Goal: Answer question/provide support: Share knowledge or assist other users

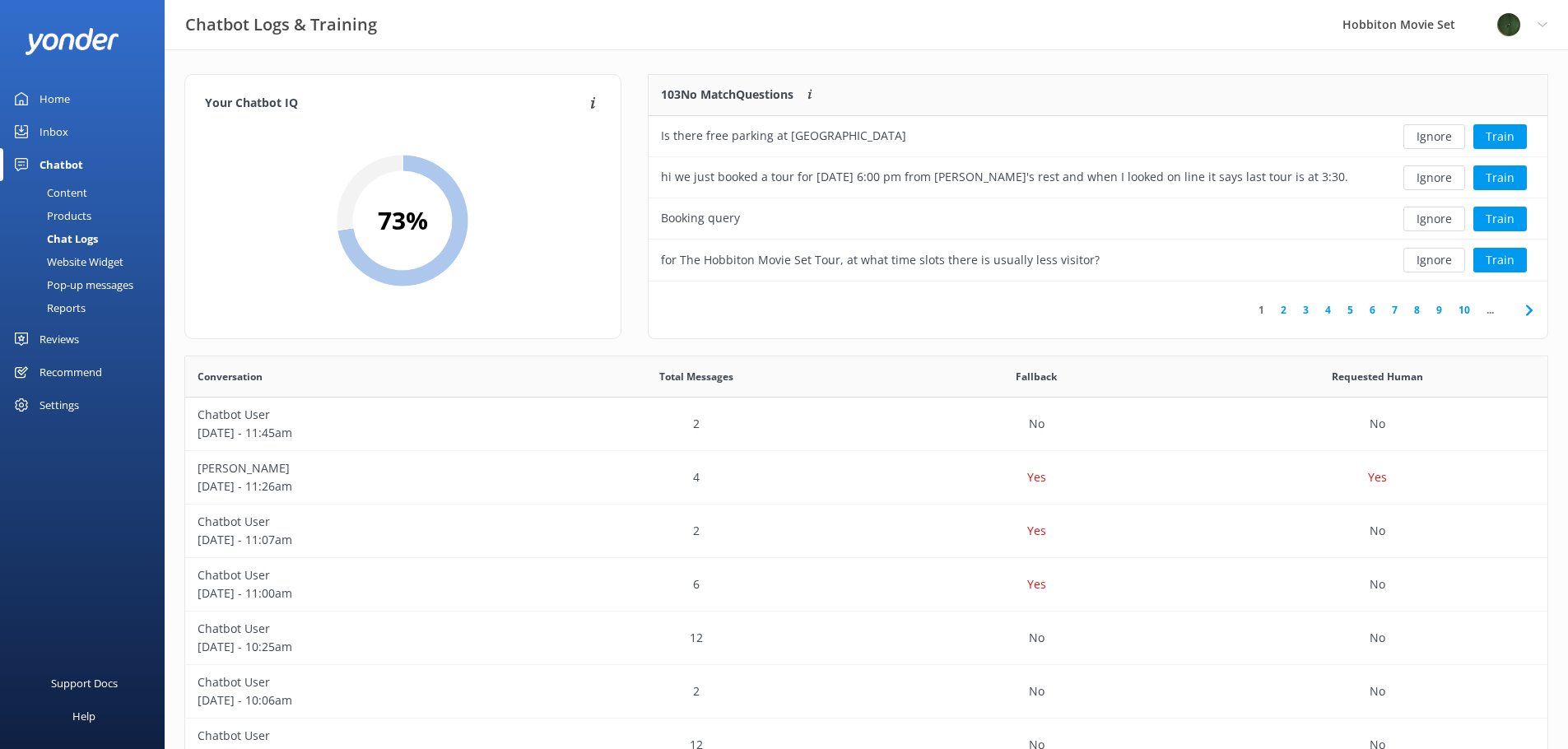
scroll to position [565, 1350]
drag, startPoint x: 95, startPoint y: 238, endPoint x: 97, endPoint y: 214, distance: 24.1
click at [95, 238] on div "Chat Logs" at bounding box center [54, 239] width 88 height 23
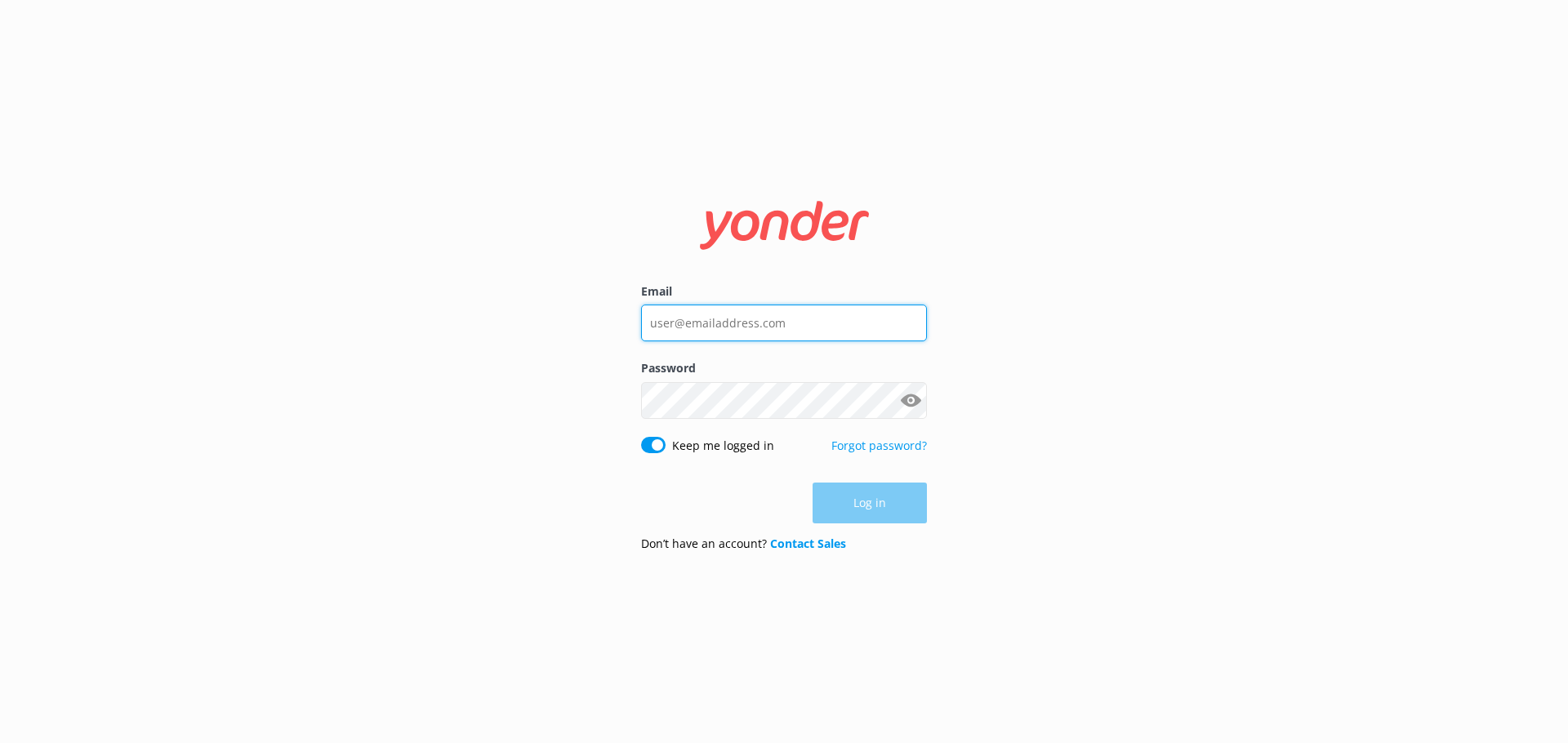
type input "lily@hobbitontours.com"
click at [867, 527] on form "Email lily@hobbitontours.com Password Show password Keep me logged in Forgot pa…" at bounding box center [784, 372] width 286 height 386
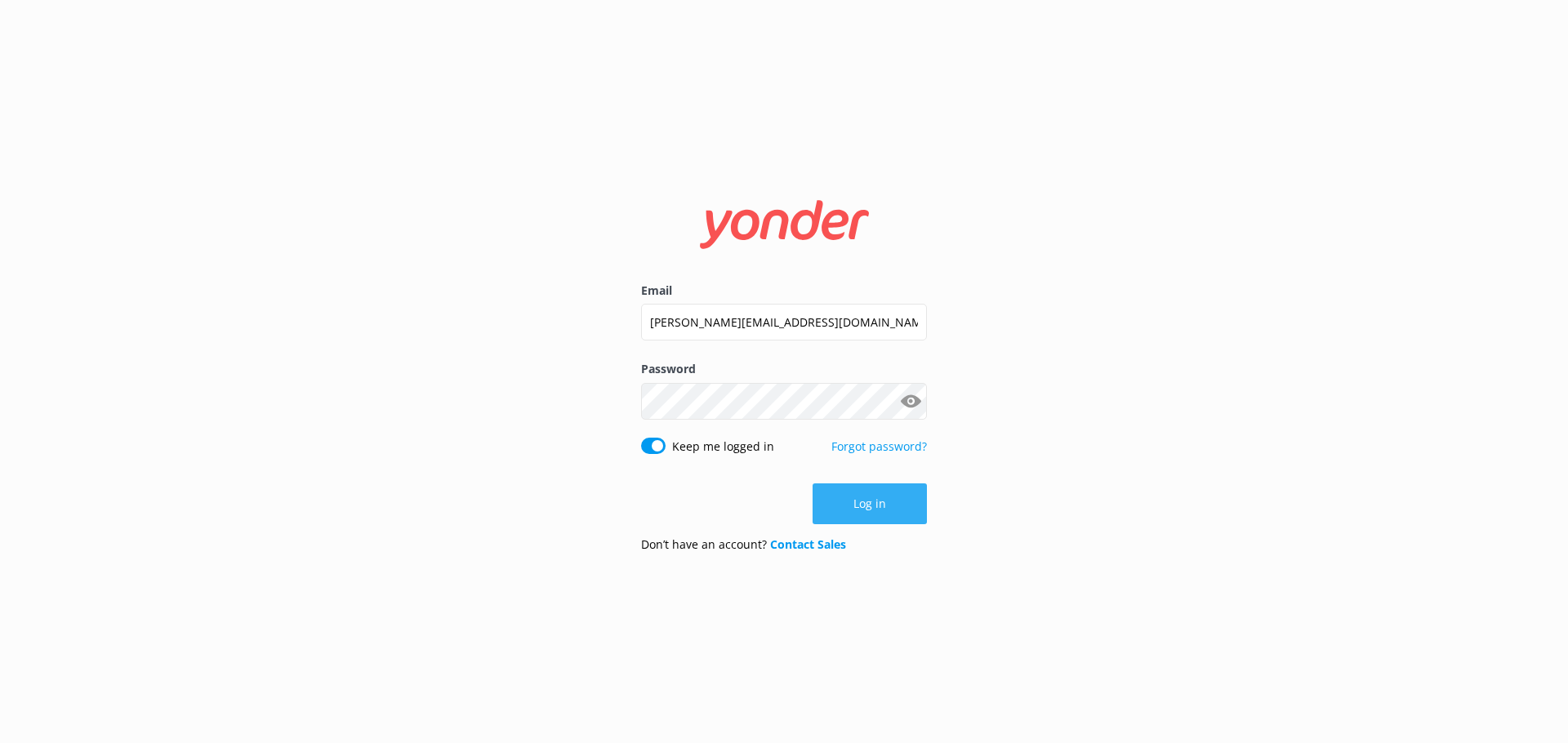
click at [871, 516] on button "Log in" at bounding box center [869, 504] width 114 height 41
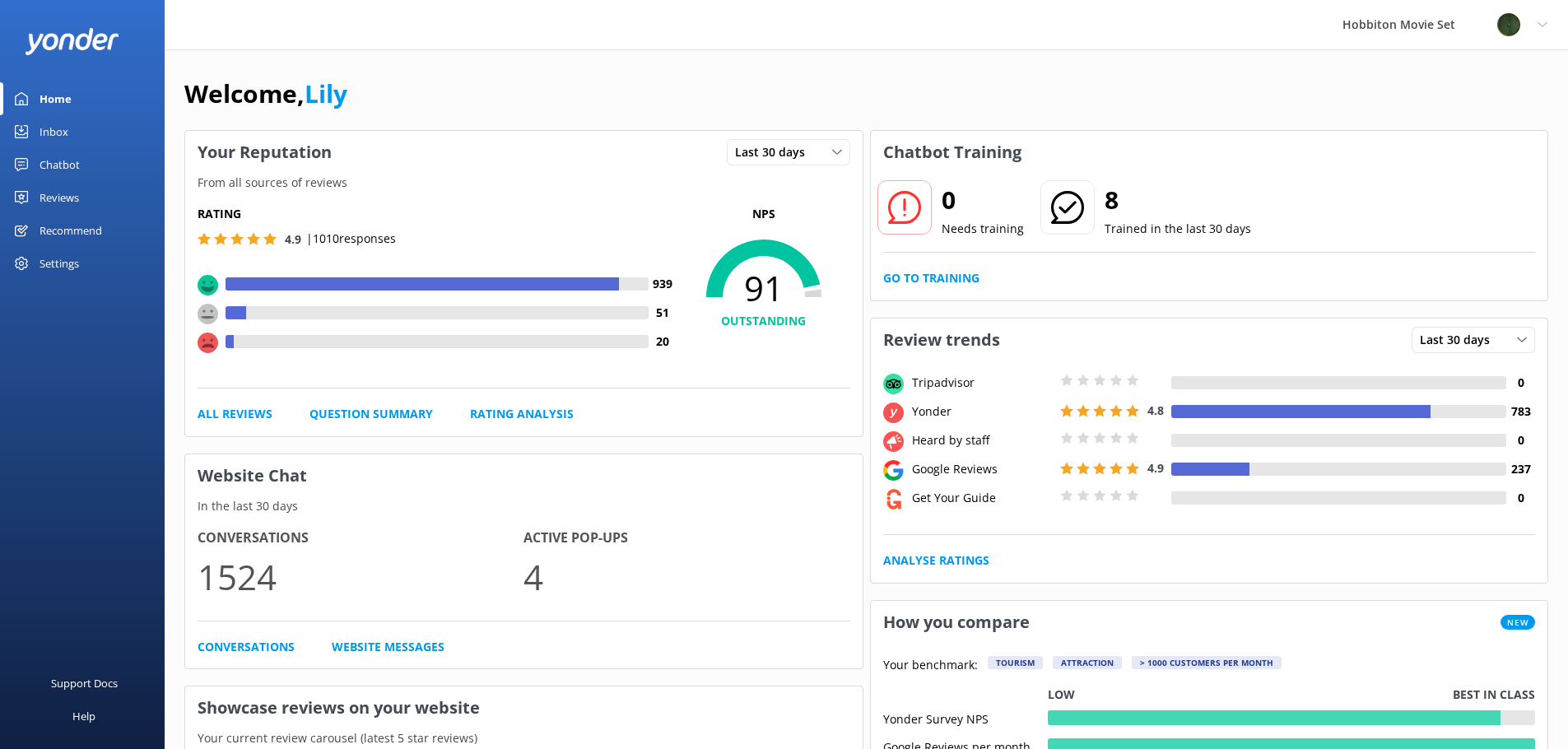
click at [66, 162] on div "Chatbot" at bounding box center [59, 164] width 40 height 33
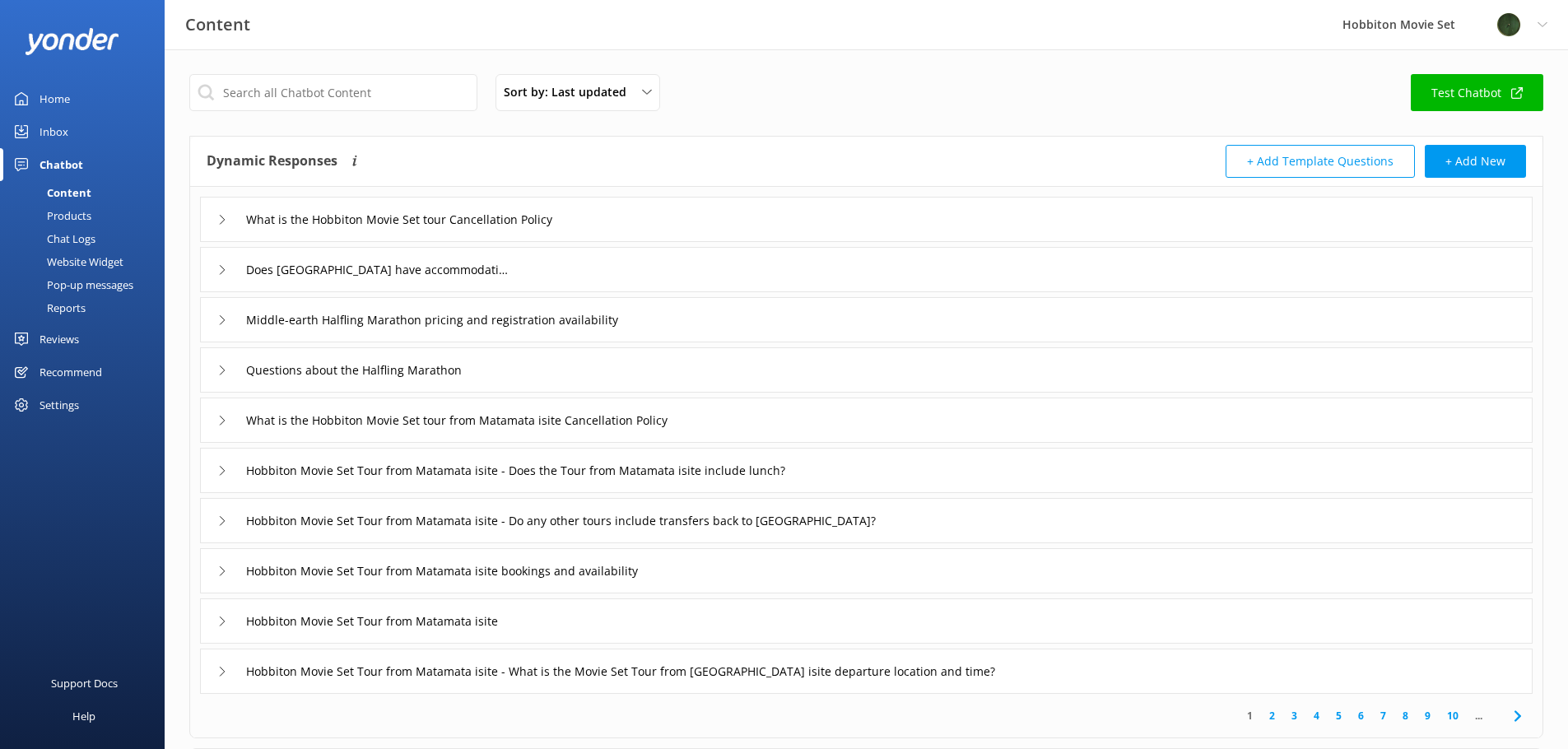
click at [90, 232] on div "Chat Logs" at bounding box center [53, 239] width 85 height 23
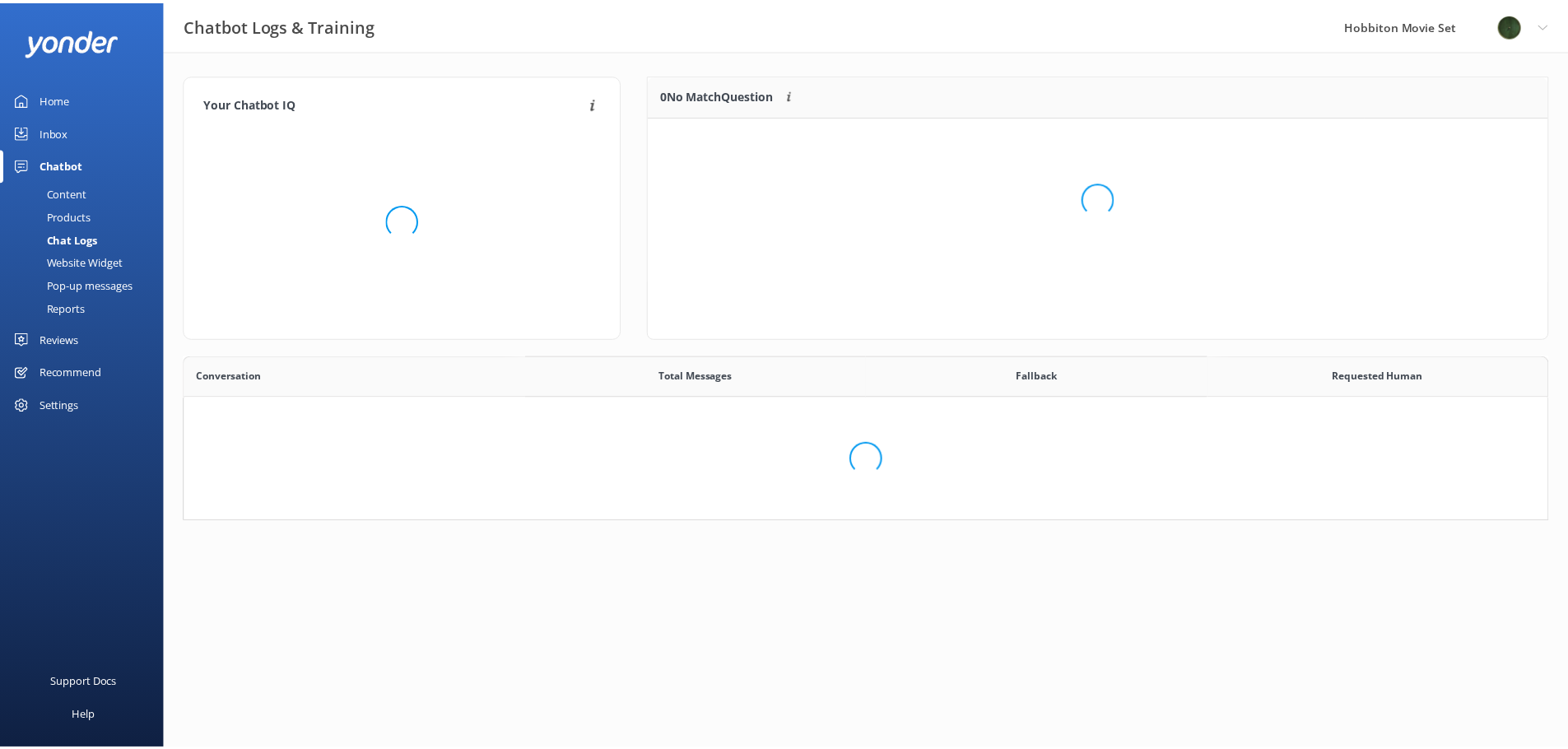
scroll to position [565, 1350]
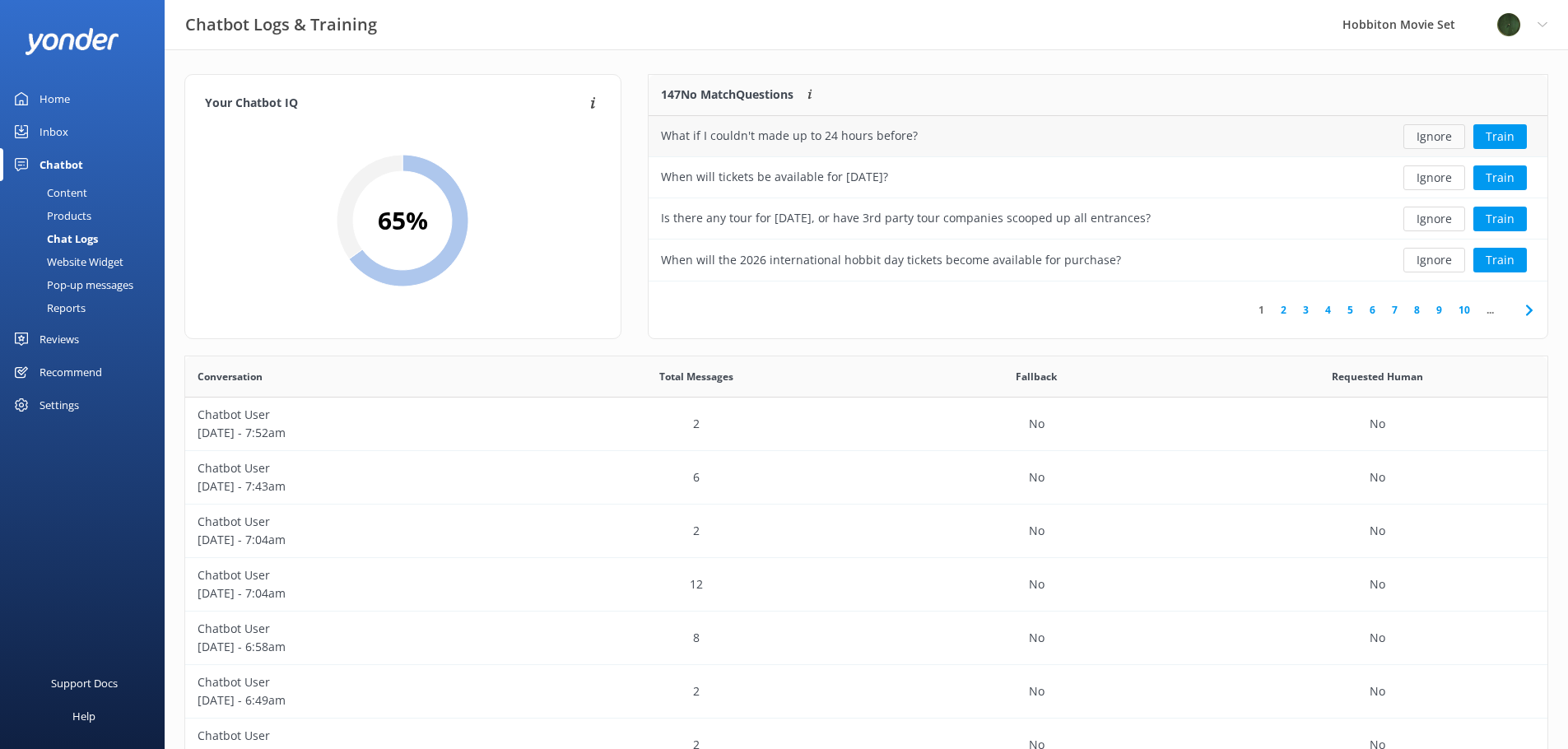
click at [1428, 138] on button "Ignore" at bounding box center [1434, 136] width 61 height 25
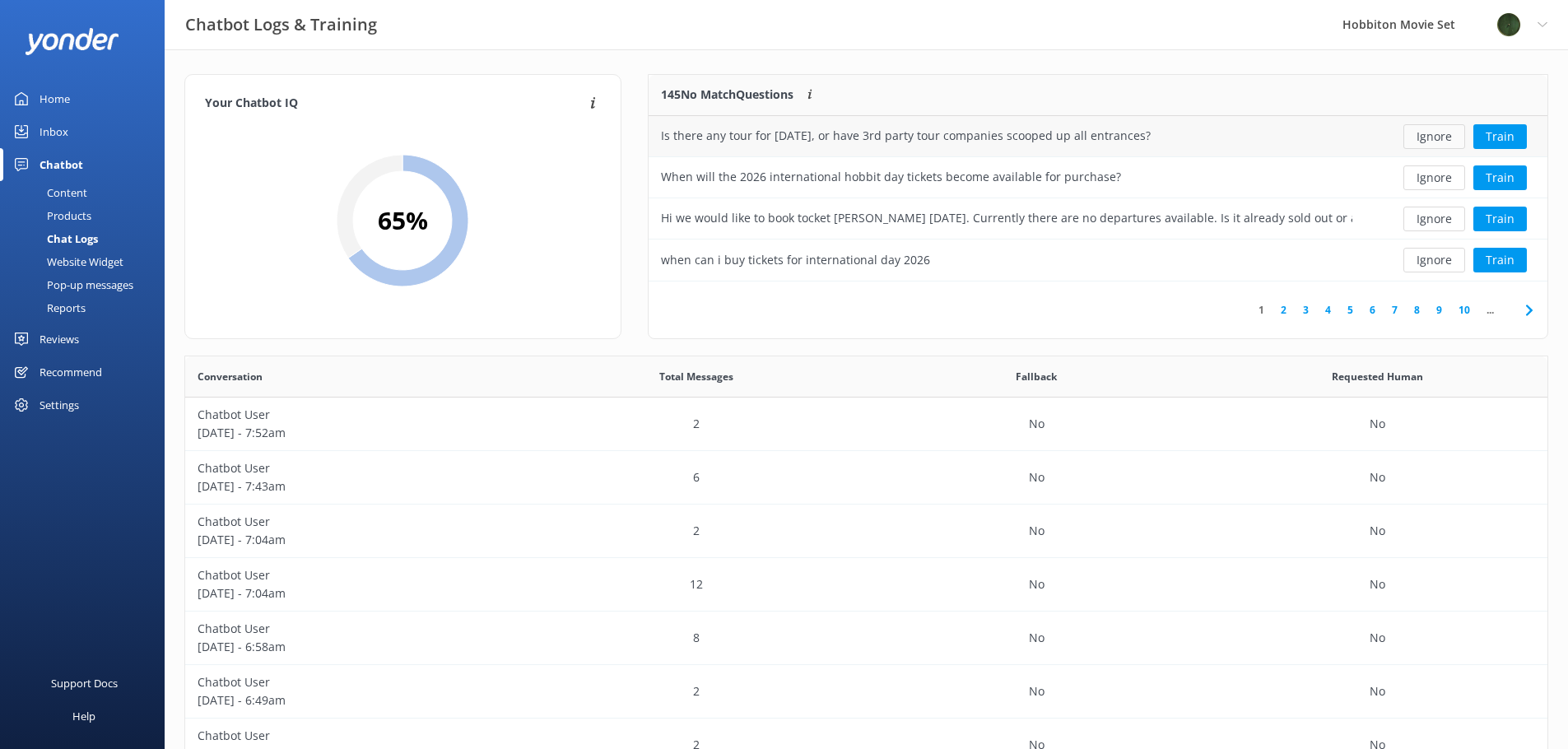
click at [1435, 140] on button "Ignore" at bounding box center [1434, 136] width 61 height 25
click at [1434, 141] on button "Ignore" at bounding box center [1434, 136] width 61 height 25
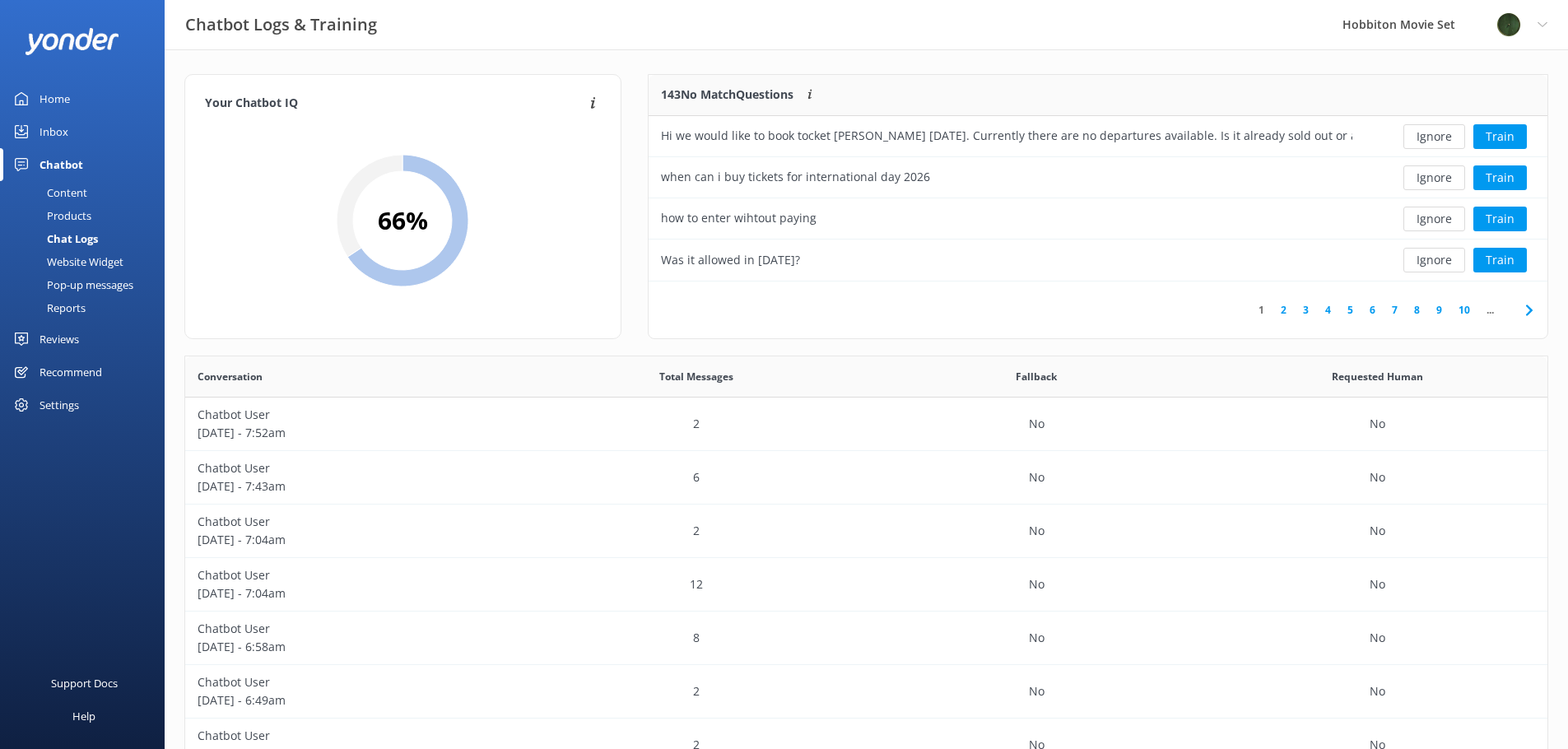
click at [1434, 141] on button "Ignore" at bounding box center [1434, 136] width 61 height 25
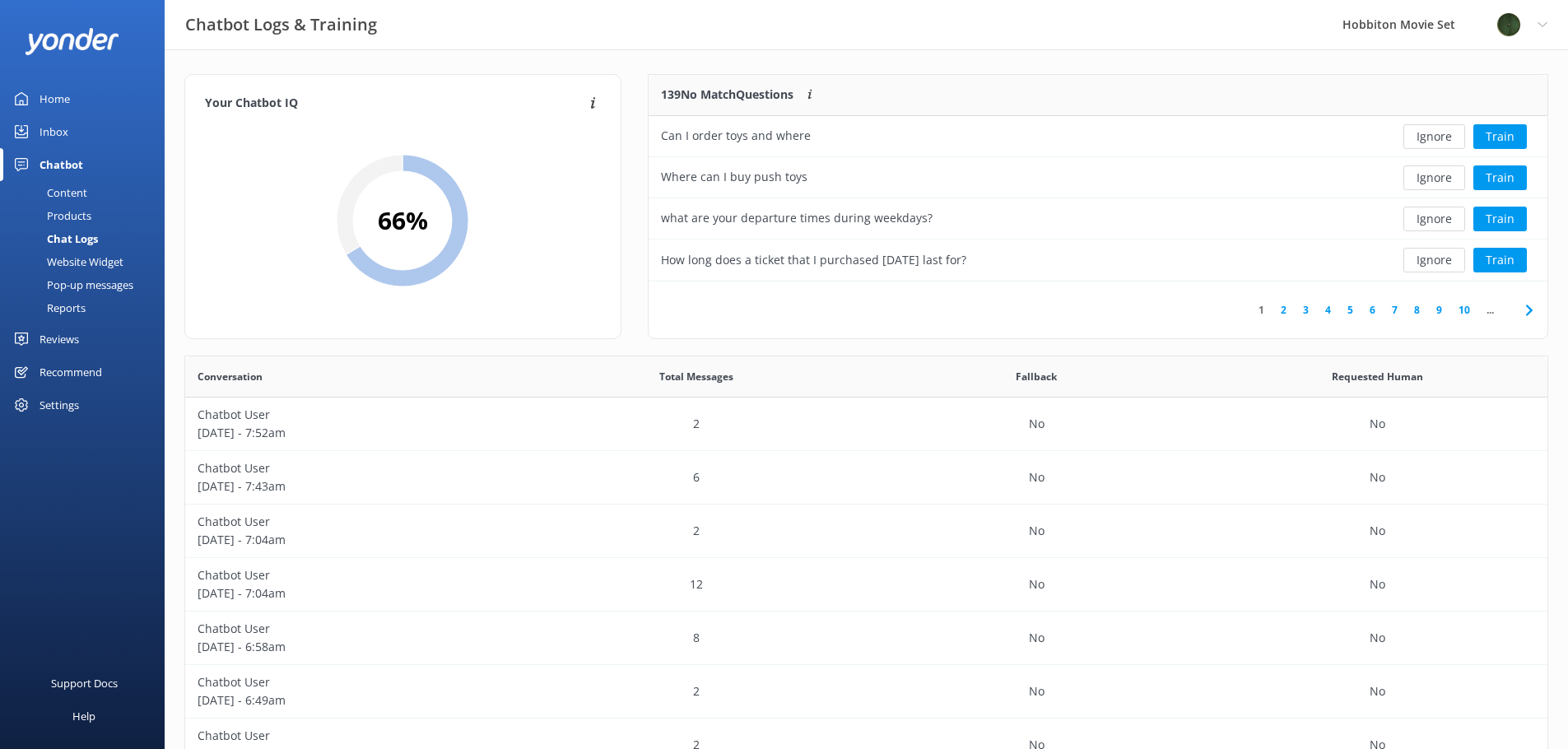
click at [1434, 141] on button "Ignore" at bounding box center [1434, 136] width 61 height 25
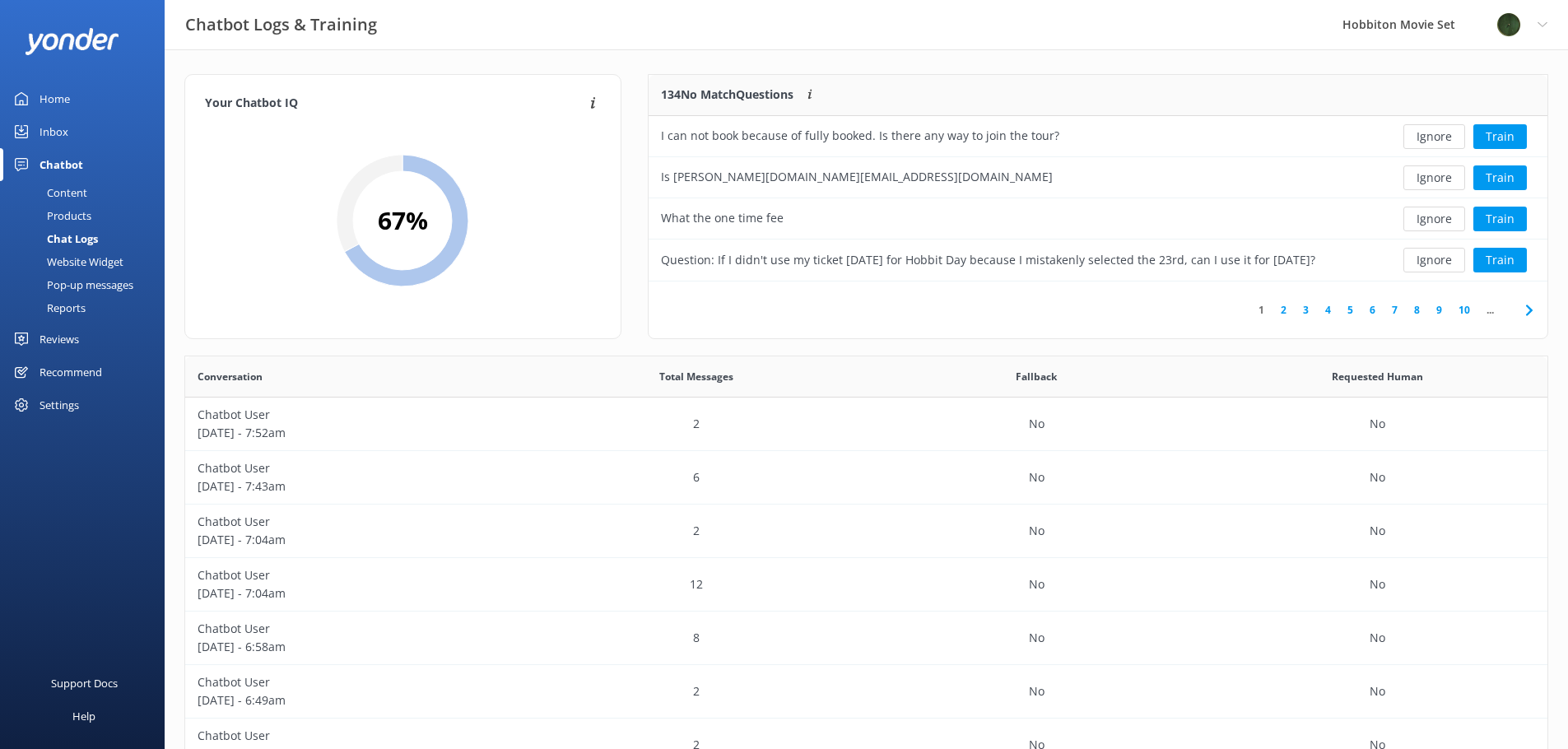
click at [1434, 141] on button "Ignore" at bounding box center [1434, 136] width 61 height 25
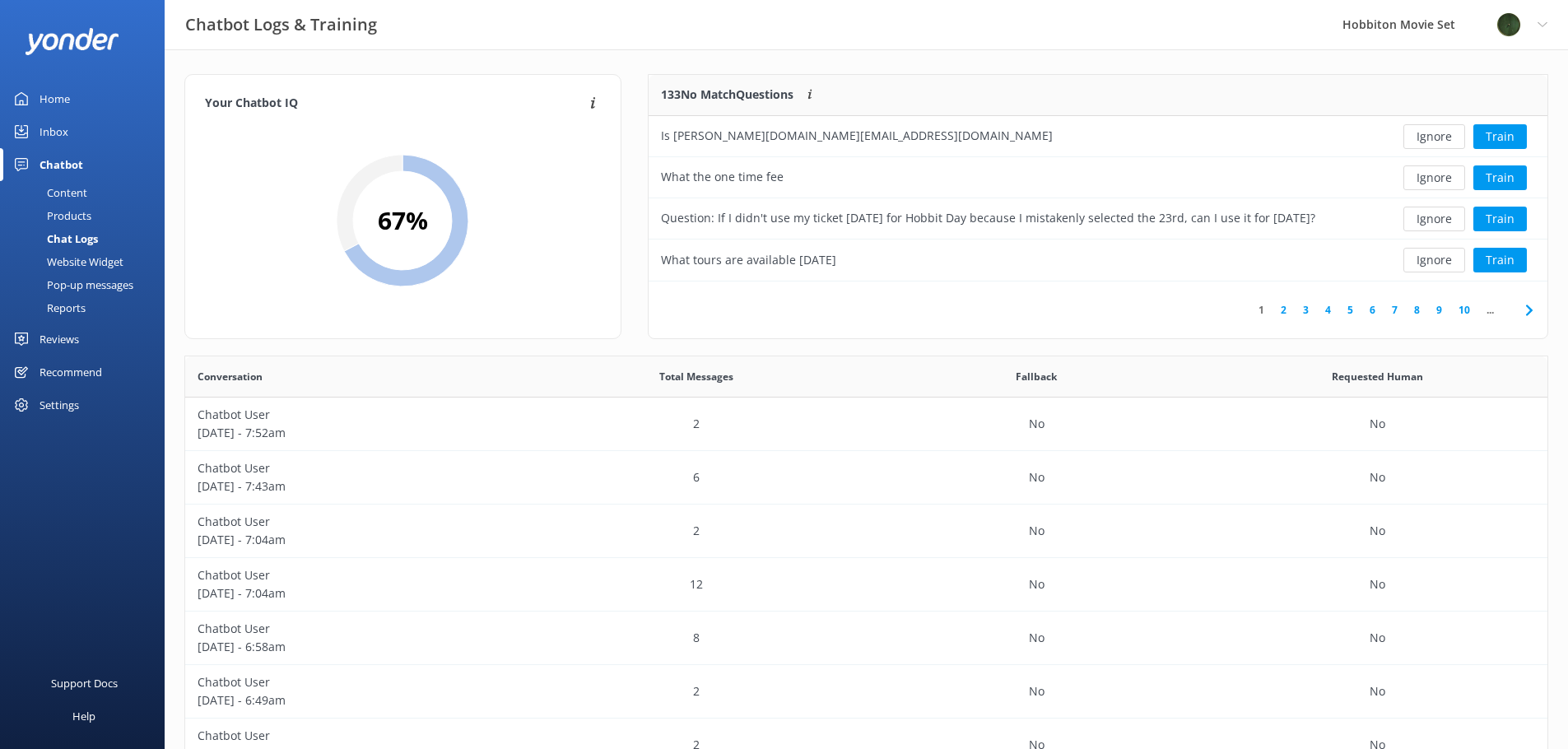
click at [1434, 141] on button "Ignore" at bounding box center [1434, 136] width 61 height 25
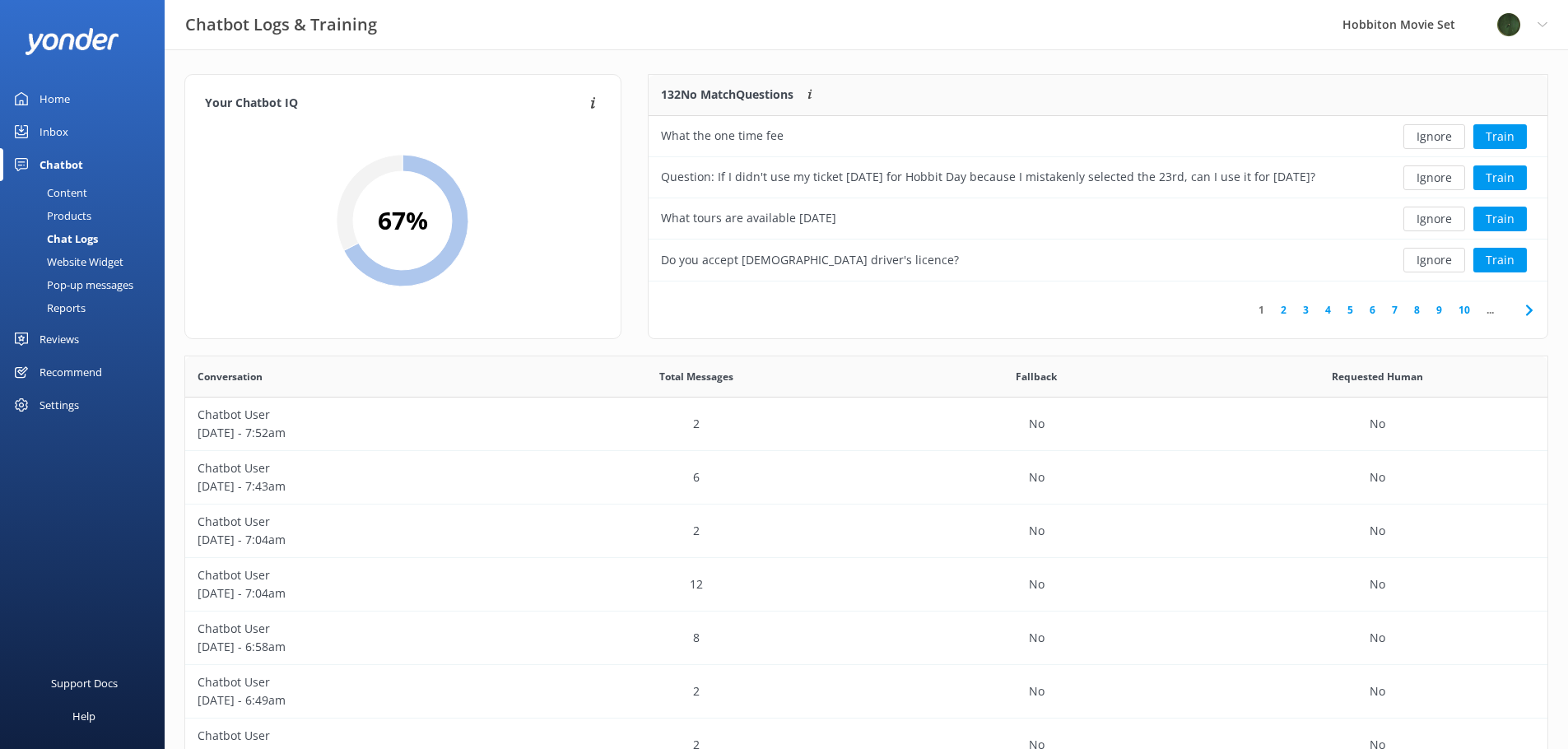
click at [1434, 141] on button "Ignore" at bounding box center [1434, 136] width 61 height 25
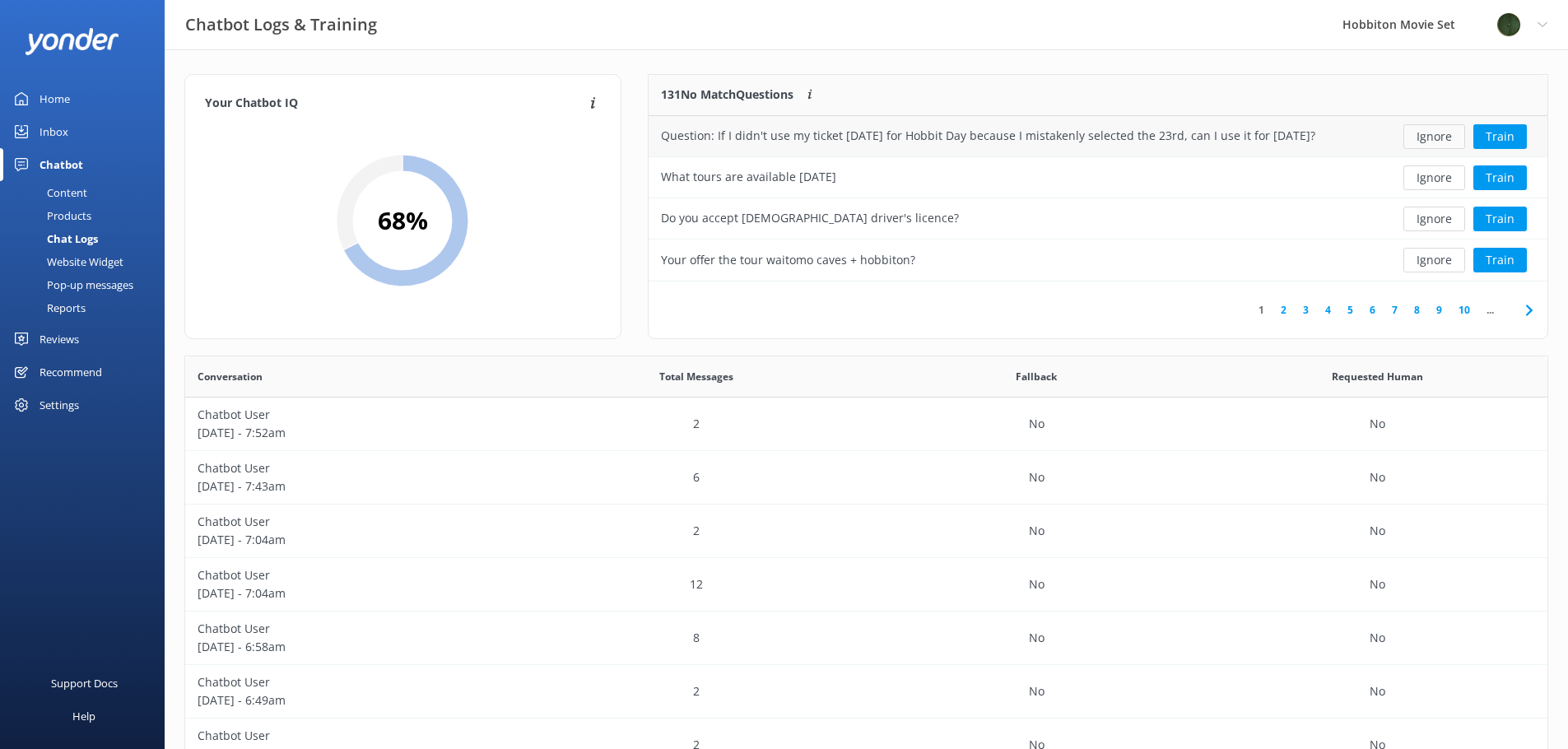
click at [1435, 140] on button "Ignore" at bounding box center [1434, 136] width 61 height 25
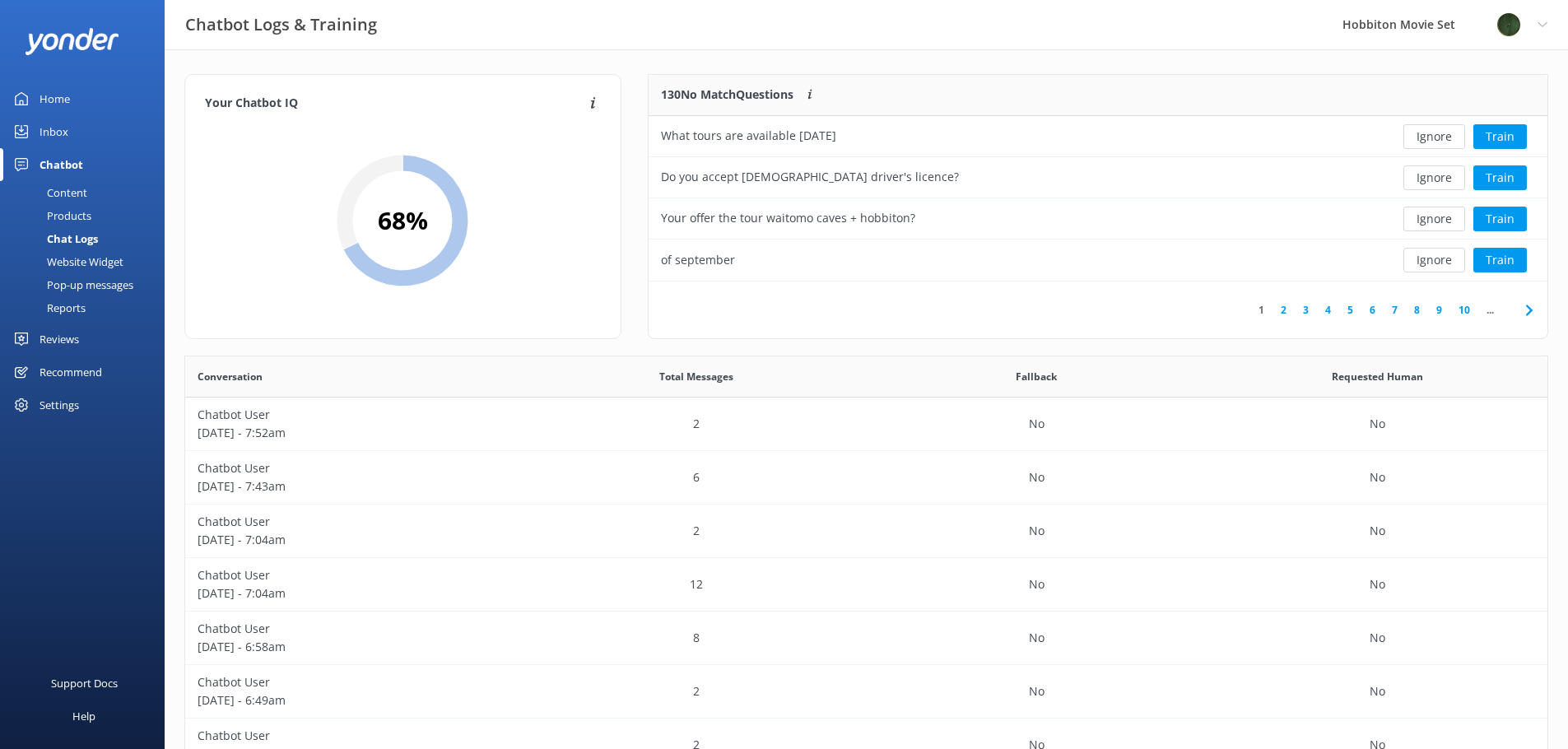
click at [1435, 140] on button "Ignore" at bounding box center [1434, 136] width 61 height 25
click at [1502, 140] on button "Train" at bounding box center [1500, 136] width 54 height 25
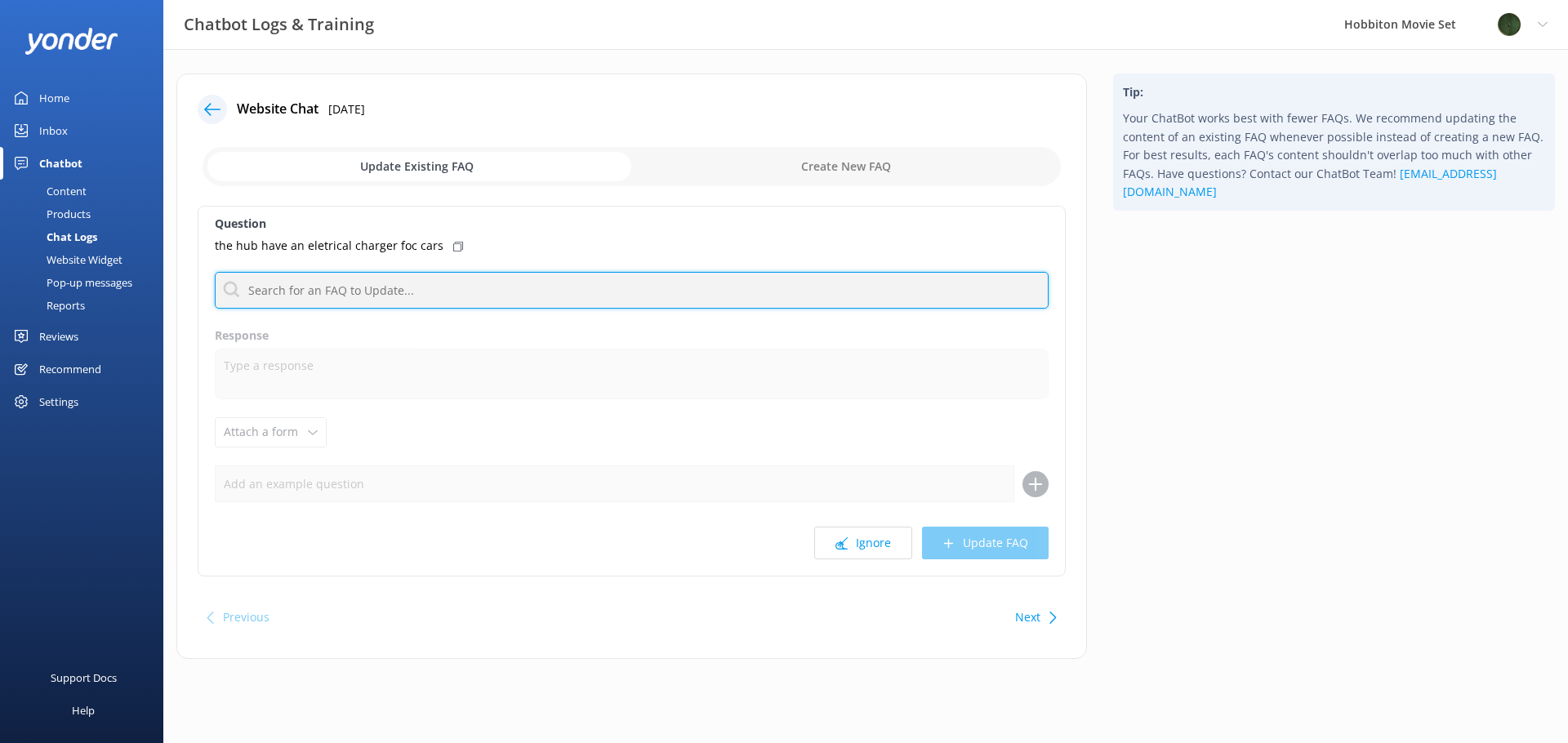
click at [398, 295] on input "text" at bounding box center [631, 290] width 833 height 36
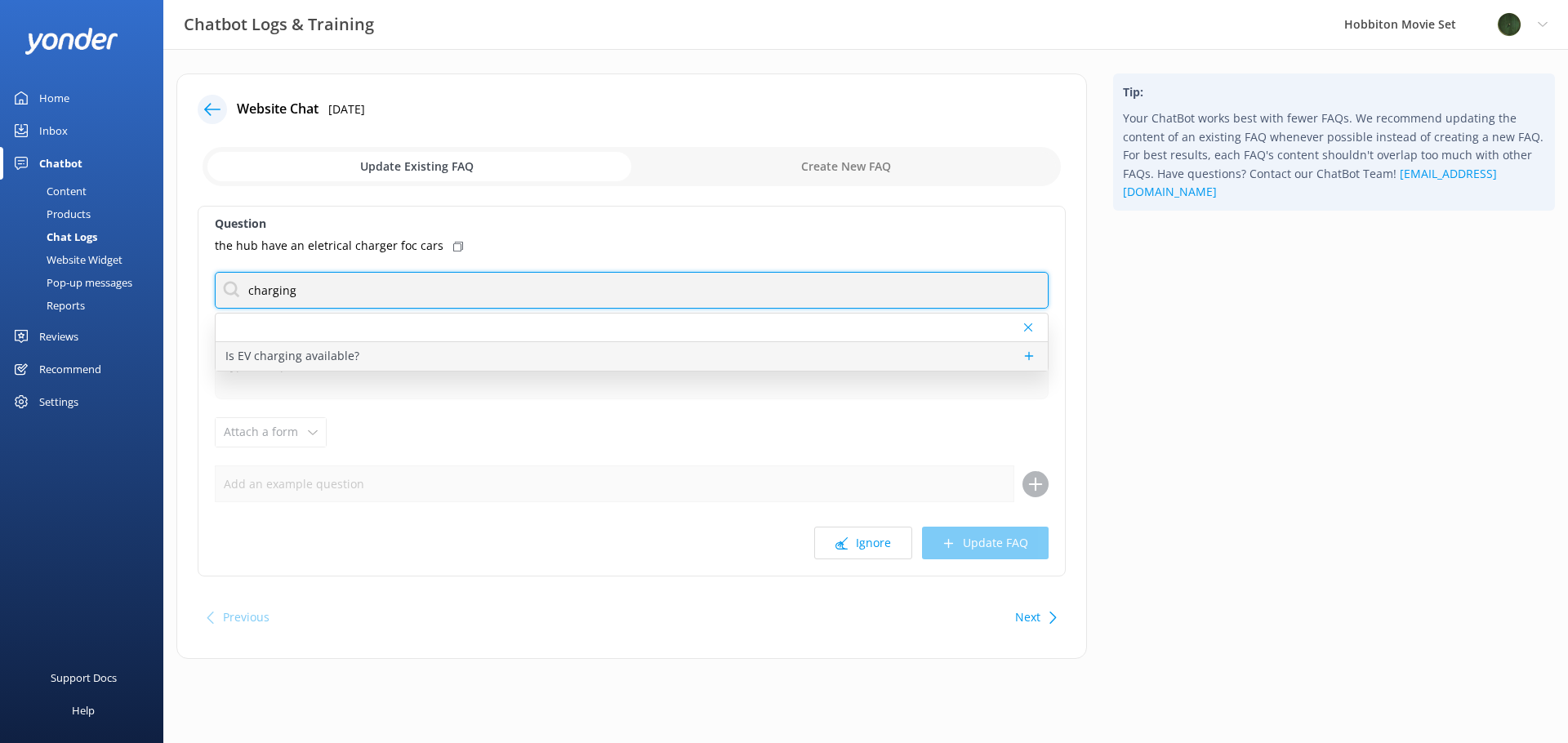
type input "charging"
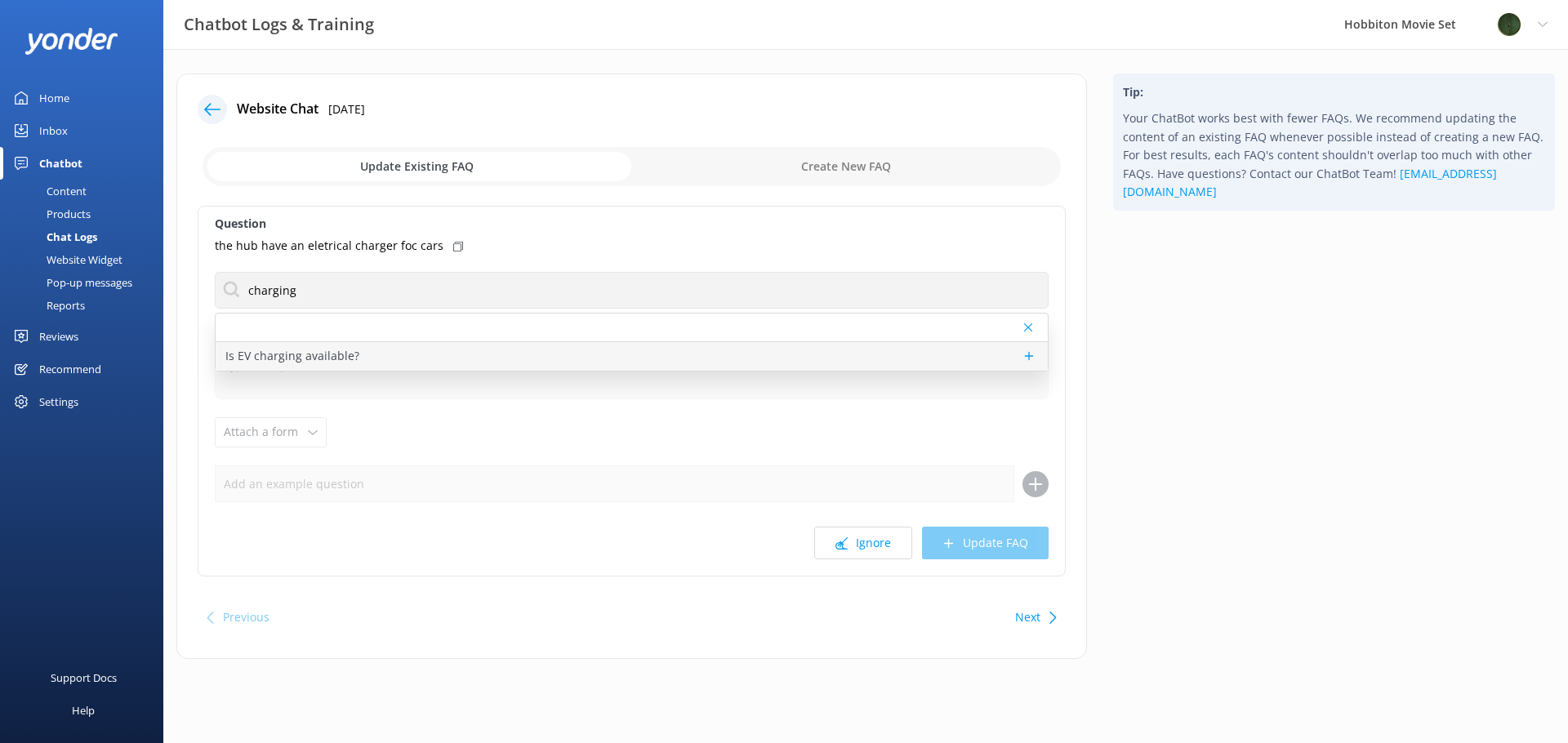
click at [326, 357] on p "Is EV charging available?" at bounding box center [292, 356] width 134 height 18
type textarea "We have EV charging facilities available in The Shire's Rest carpark."
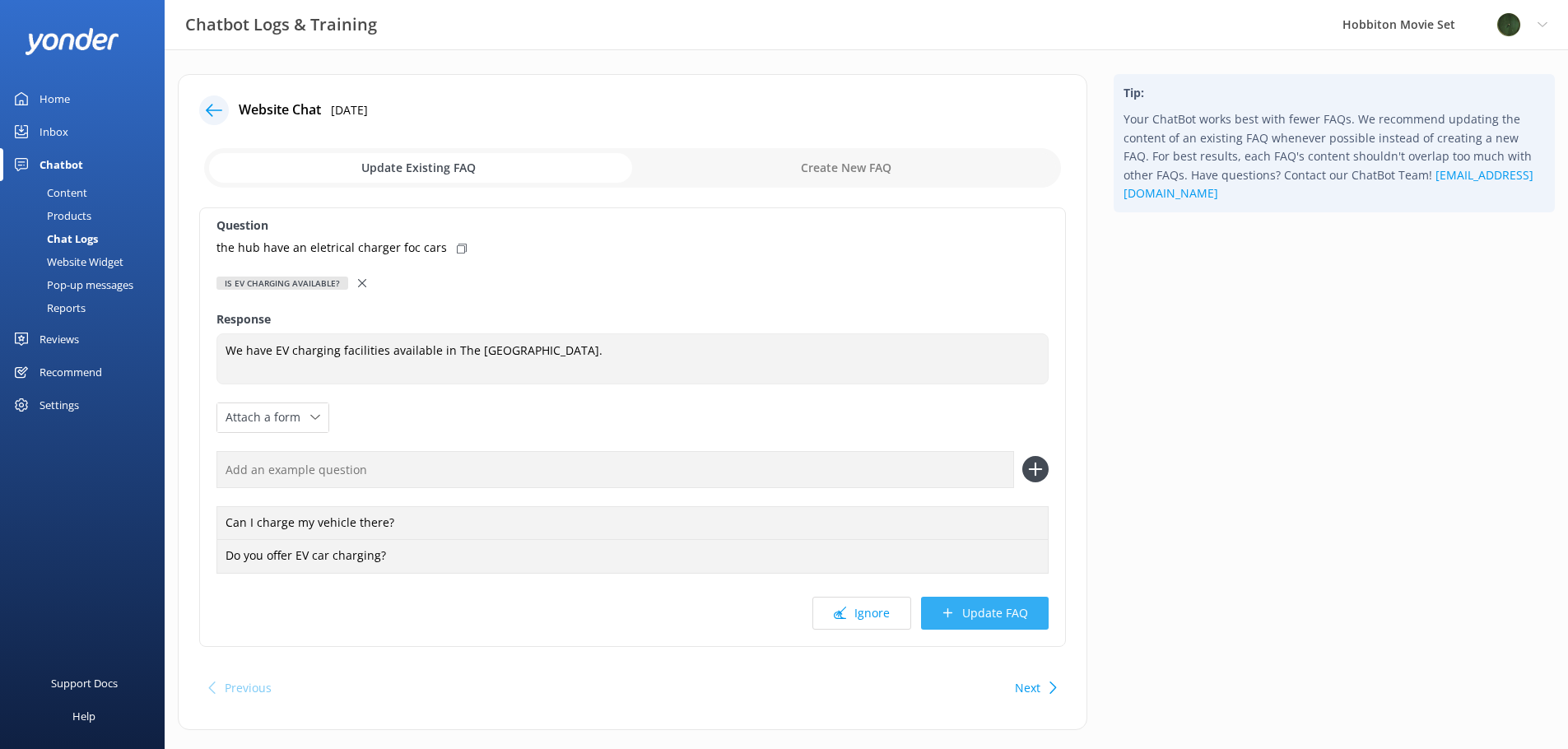
click at [989, 609] on button "Update FAQ" at bounding box center [985, 613] width 128 height 33
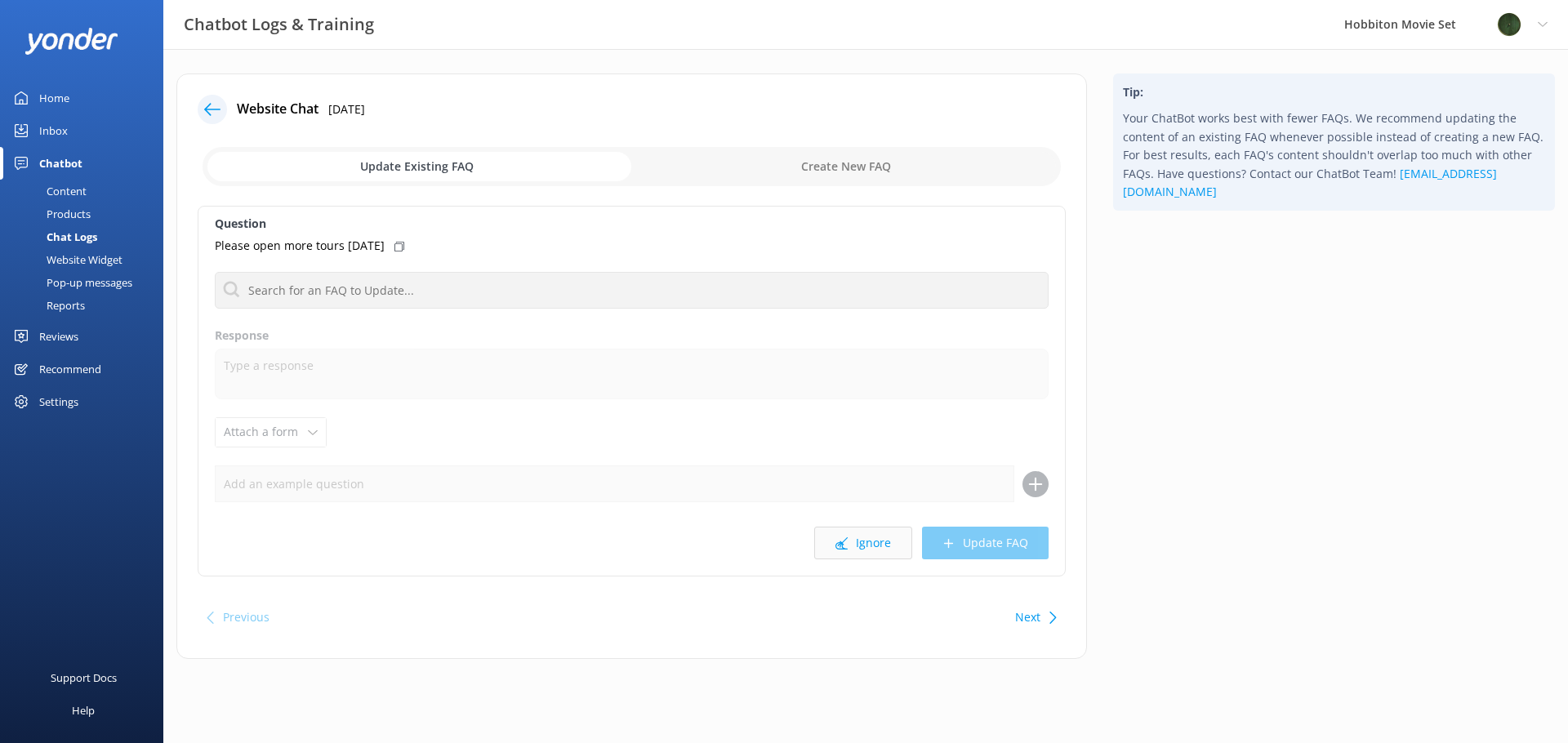
click at [860, 534] on button "Ignore" at bounding box center [863, 543] width 98 height 33
click at [860, 545] on button "Ignore" at bounding box center [863, 543] width 98 height 33
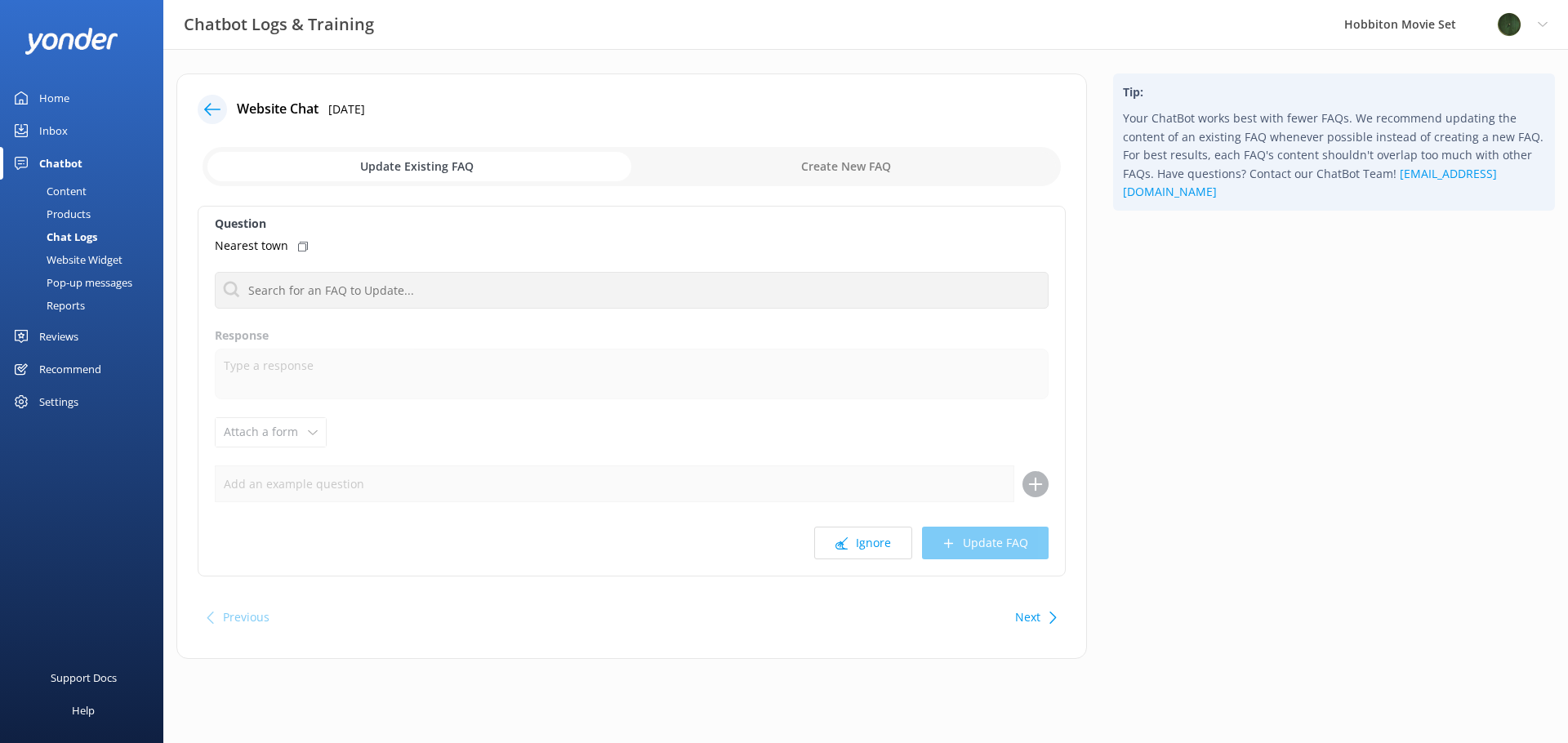
click at [860, 545] on button "Ignore" at bounding box center [863, 543] width 98 height 33
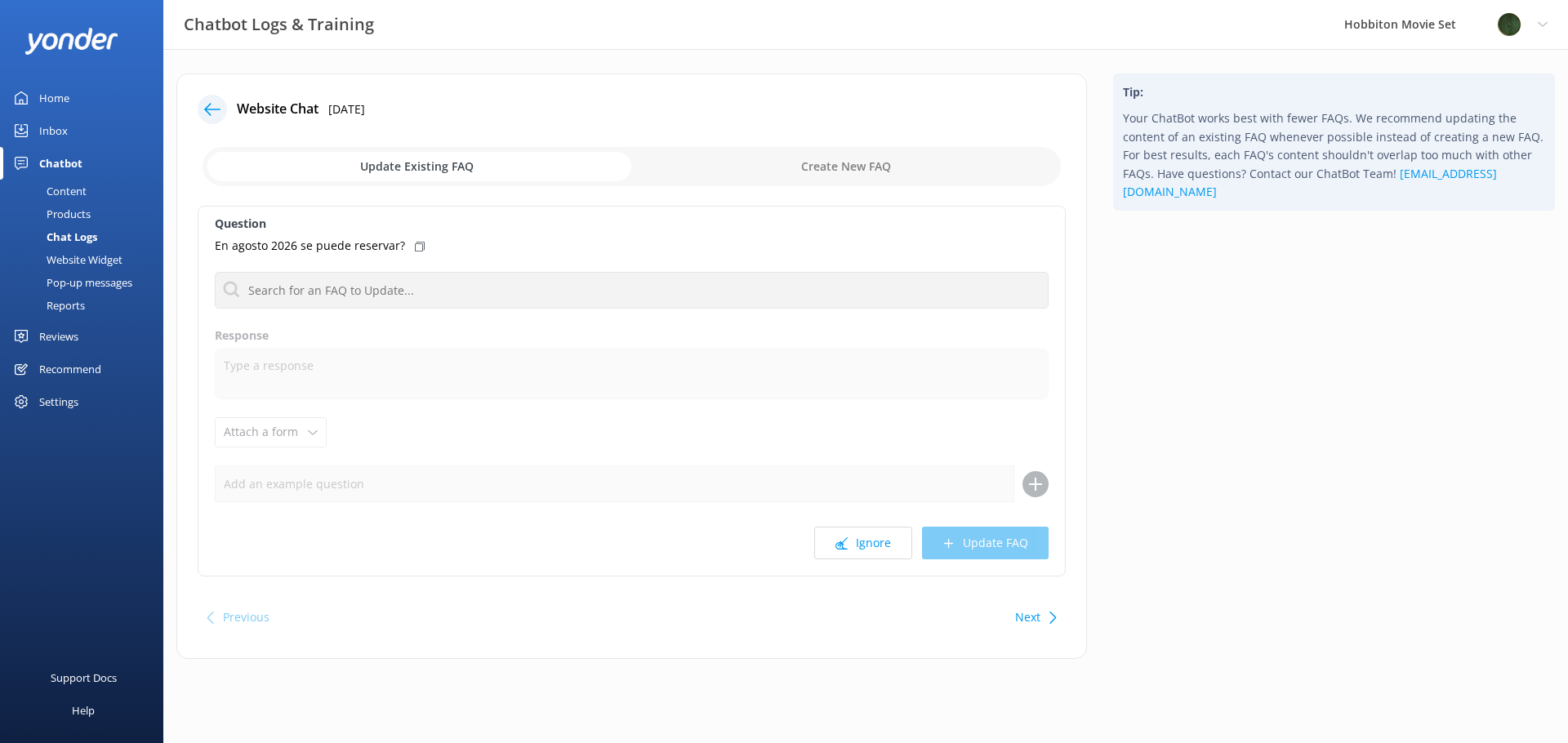
click at [860, 545] on button "Ignore" at bounding box center [863, 543] width 98 height 33
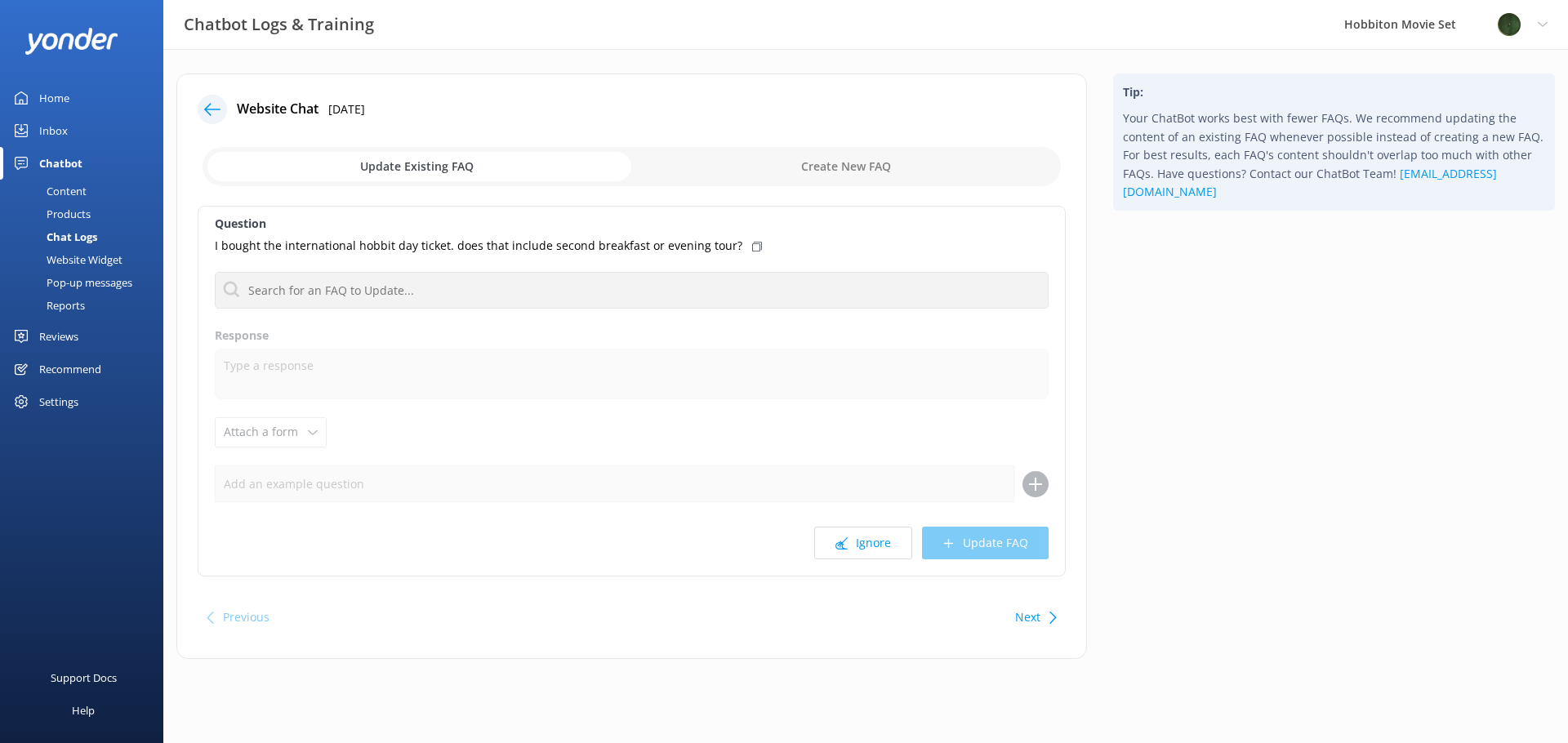
click at [860, 545] on button "Ignore" at bounding box center [863, 543] width 98 height 33
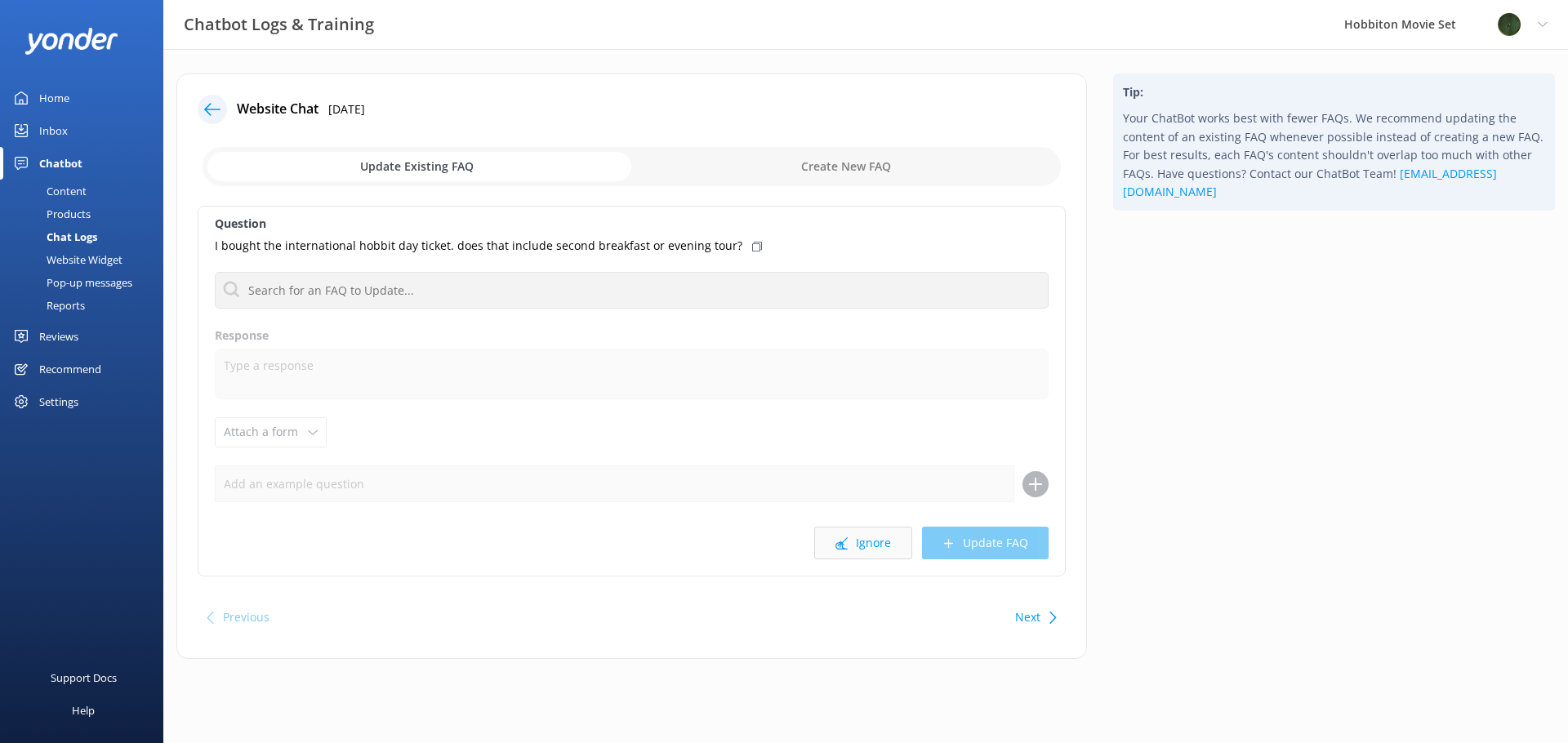
click at [870, 546] on button "Ignore" at bounding box center [863, 543] width 98 height 33
click at [212, 108] on icon at bounding box center [212, 109] width 16 height 16
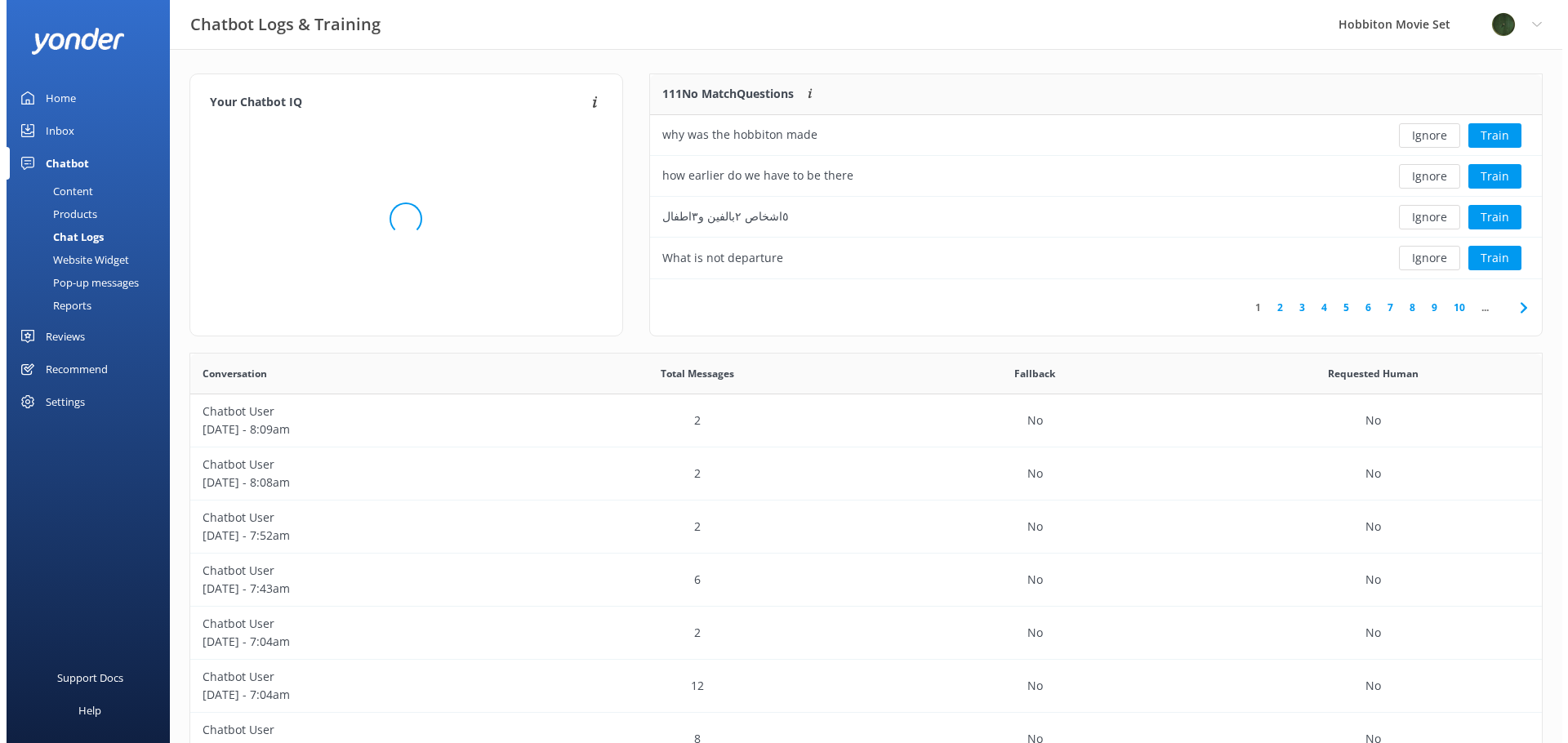
scroll to position [560, 1339]
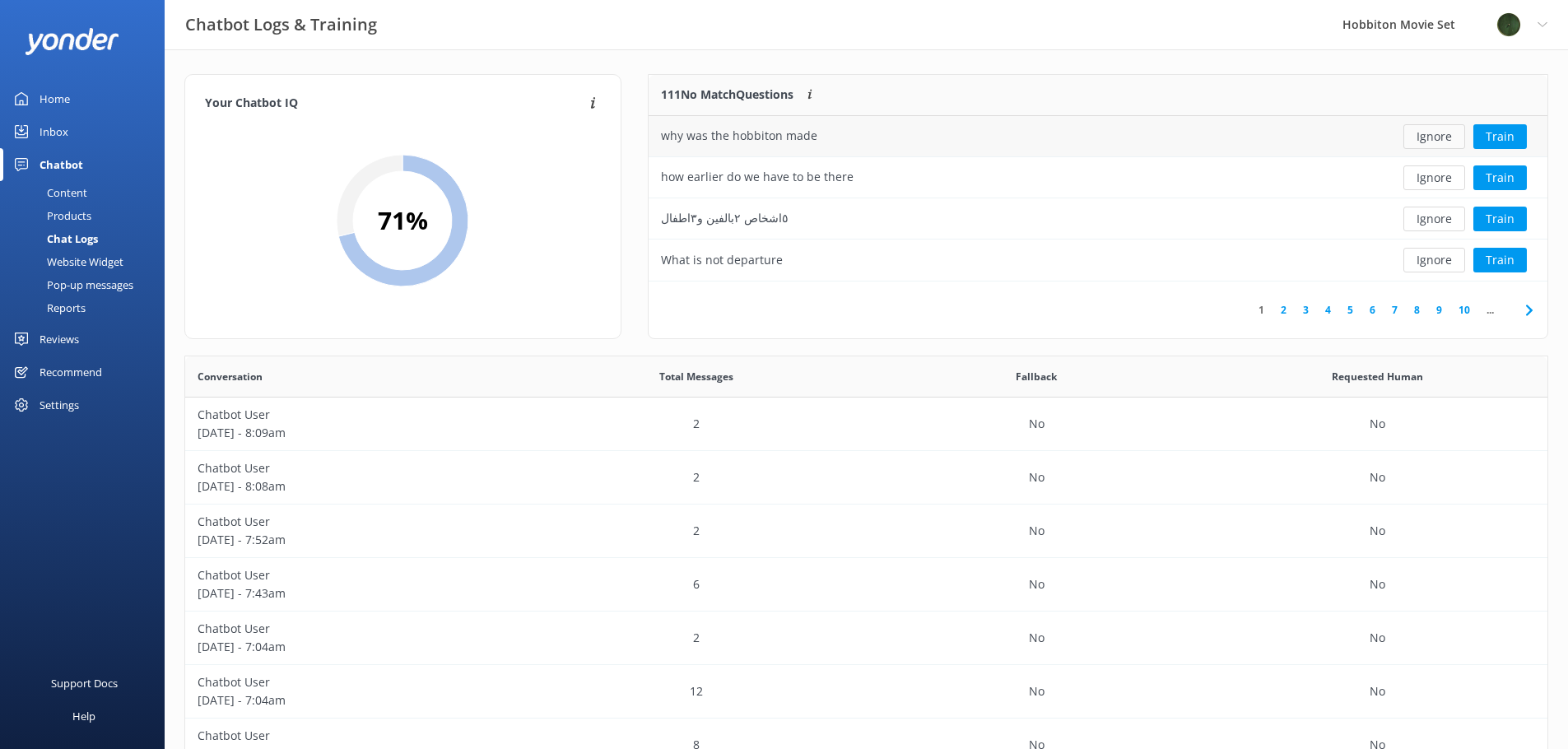
click at [1436, 136] on button "Ignore" at bounding box center [1434, 136] width 61 height 25
click at [1433, 136] on button "Ignore" at bounding box center [1434, 136] width 61 height 25
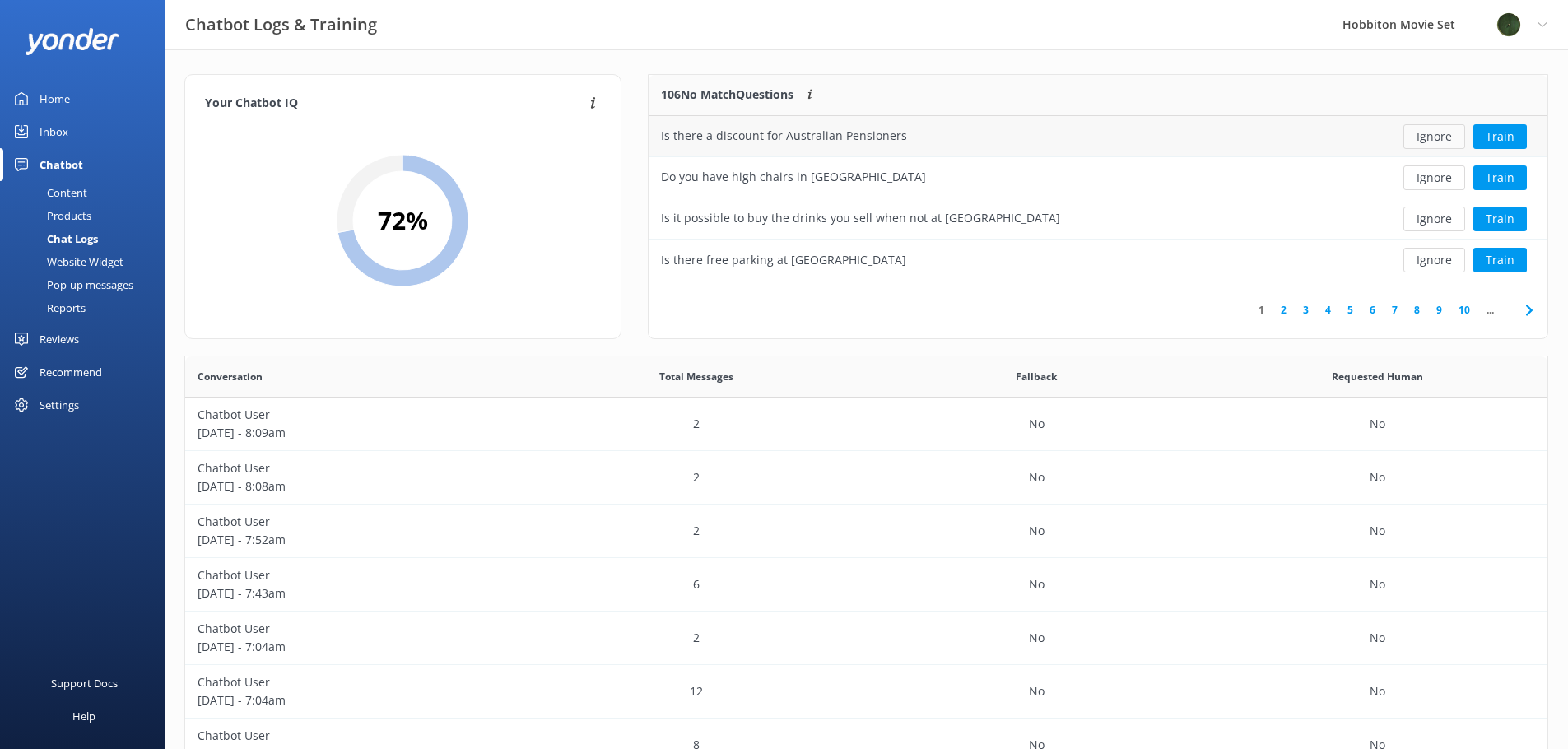
click at [1432, 137] on button "Ignore" at bounding box center [1434, 136] width 61 height 25
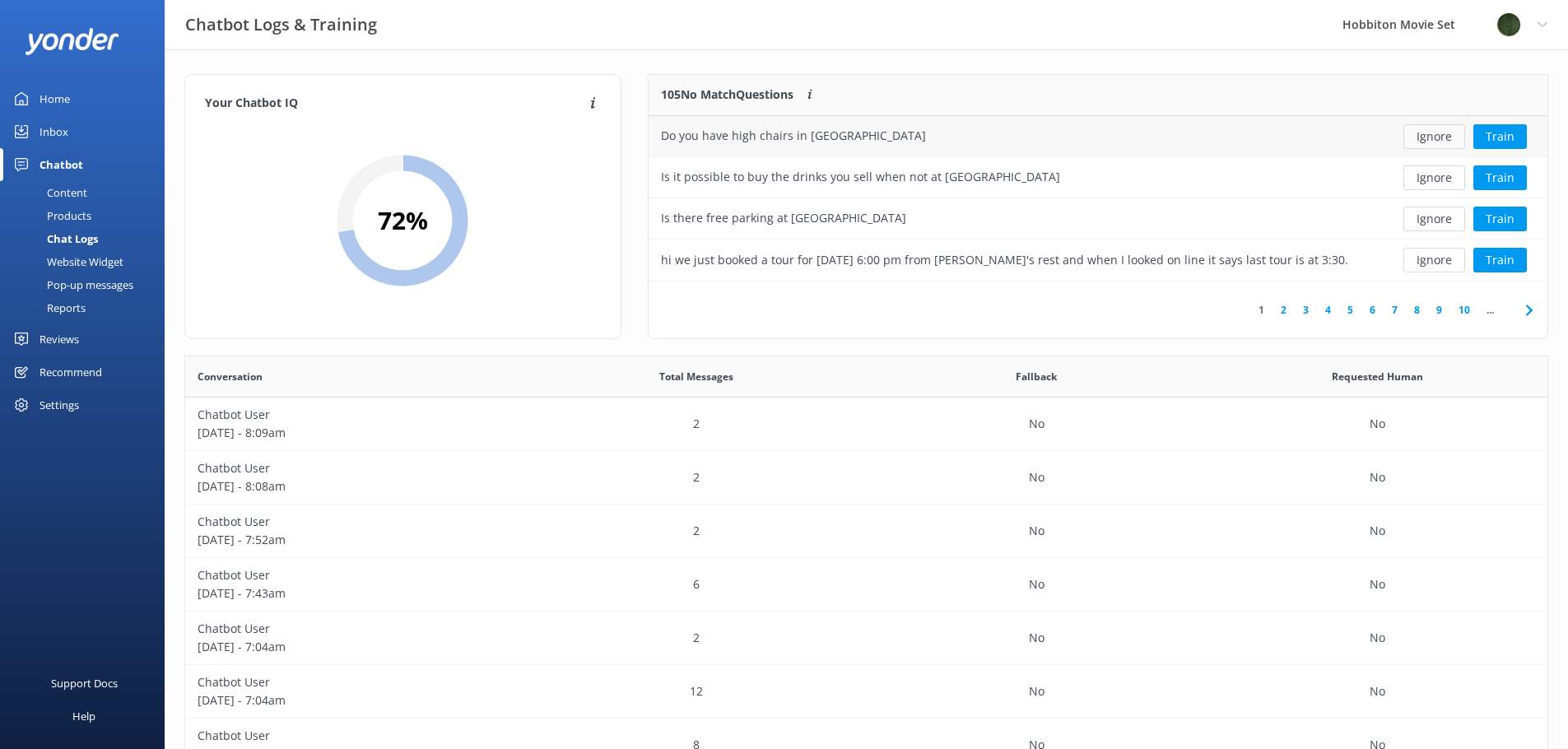
click at [1431, 138] on button "Ignore" at bounding box center [1434, 136] width 61 height 25
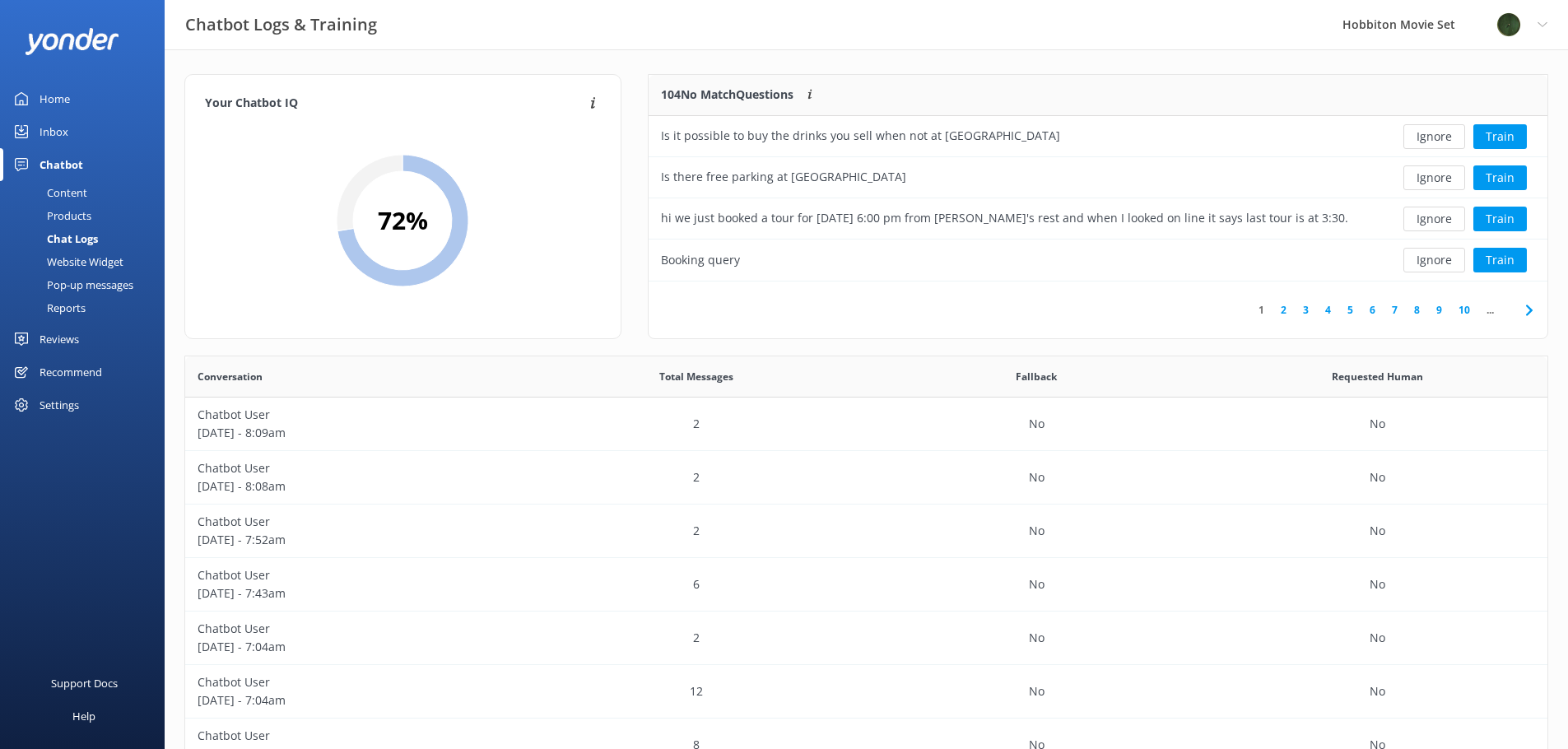
click at [1431, 138] on button "Ignore" at bounding box center [1434, 136] width 61 height 25
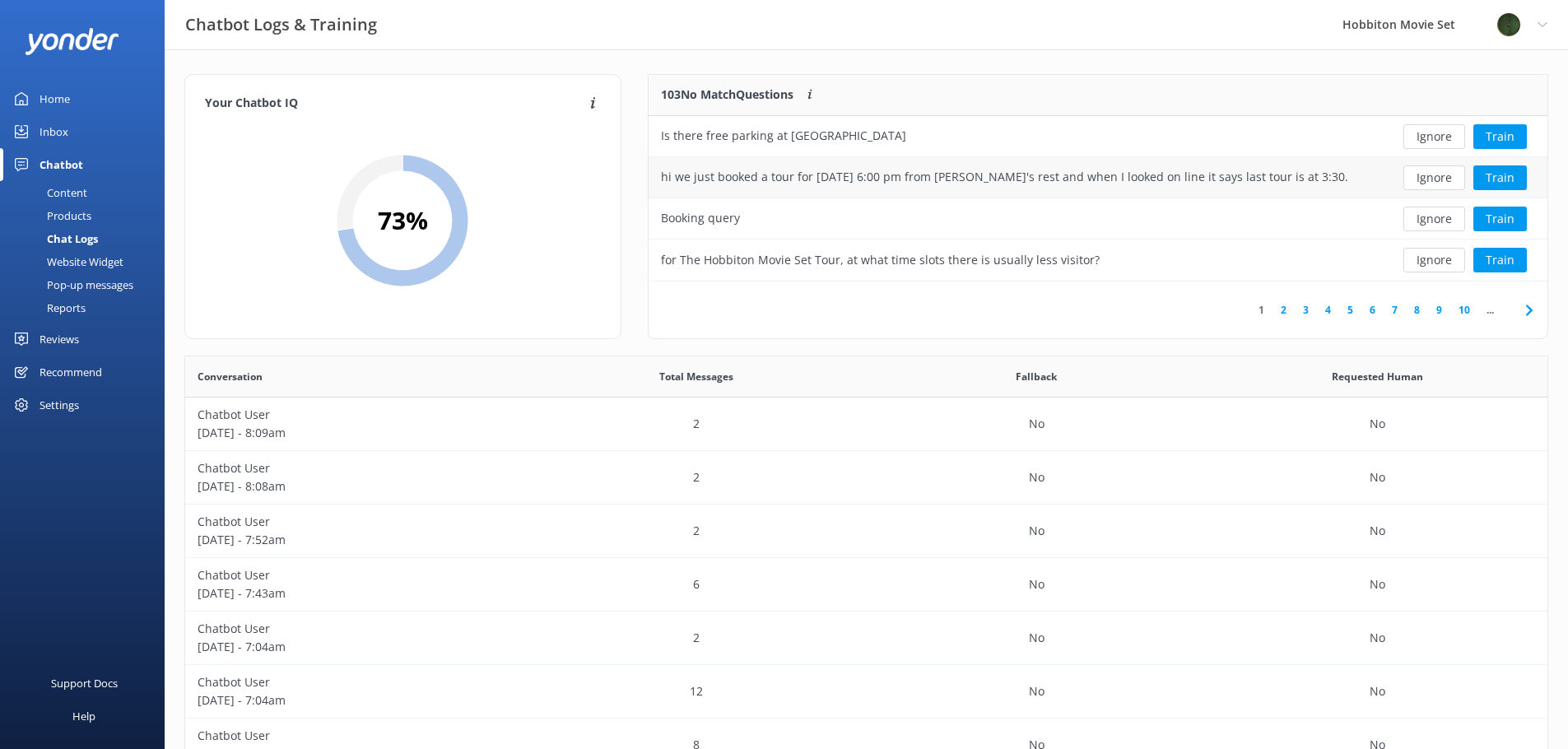
click at [1340, 171] on div "hi we just booked a tour for [DATE] 6:00 pm from [PERSON_NAME]'s rest and when …" at bounding box center [1006, 176] width 691 height 18
click at [1478, 180] on button "Train" at bounding box center [1500, 177] width 54 height 25
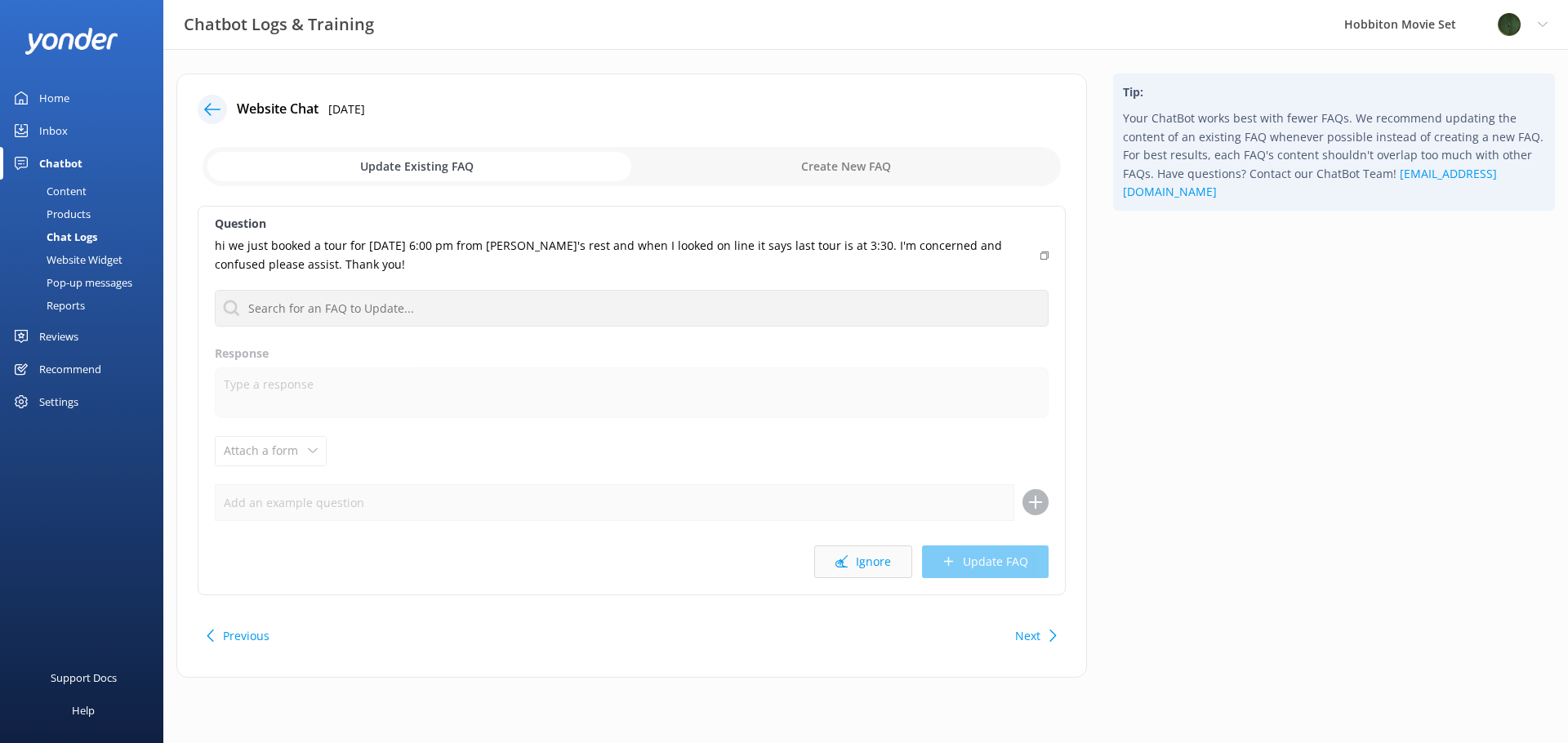
click at [875, 567] on button "Ignore" at bounding box center [863, 561] width 98 height 33
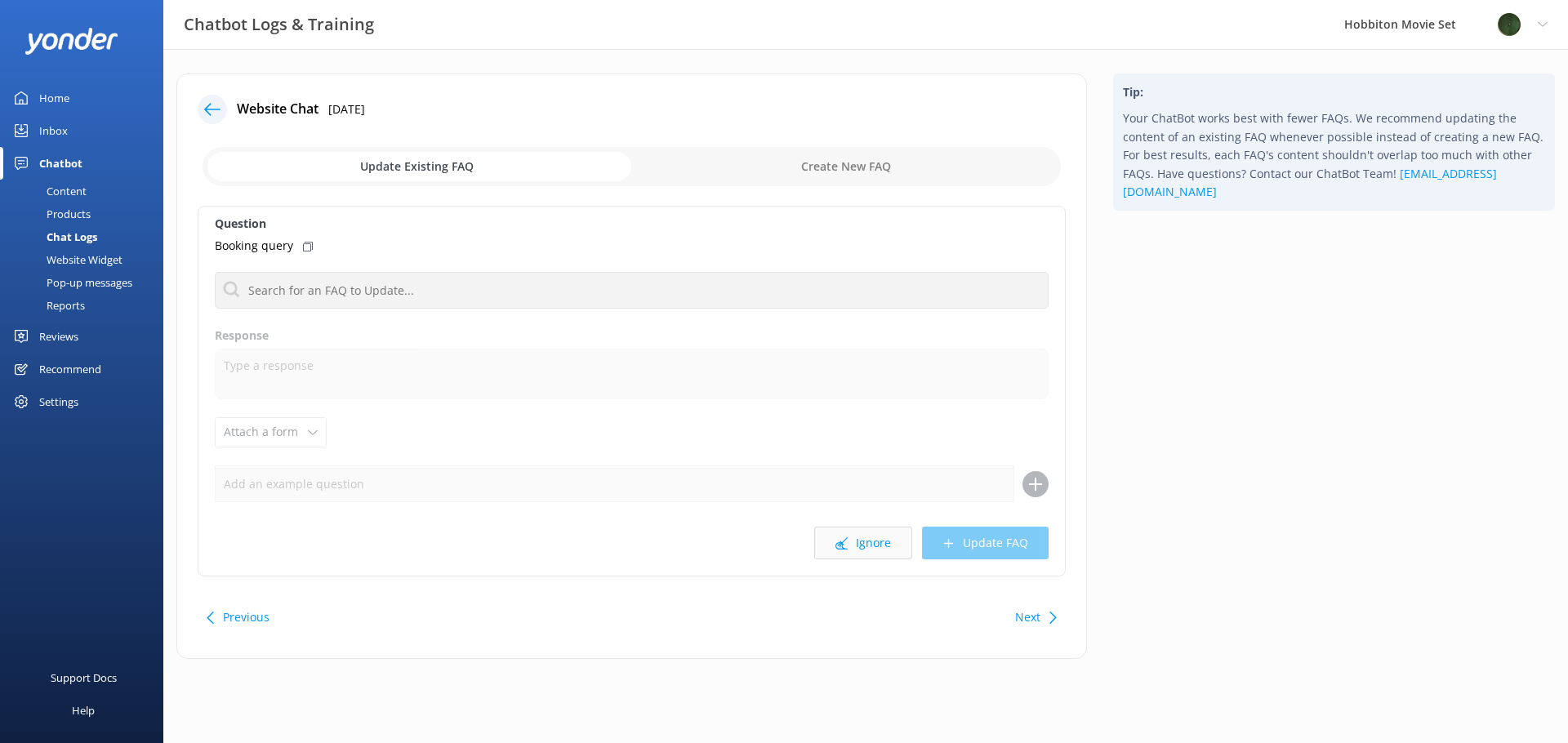
click at [867, 554] on button "Ignore" at bounding box center [863, 543] width 98 height 33
click at [873, 548] on button "Ignore" at bounding box center [863, 543] width 98 height 33
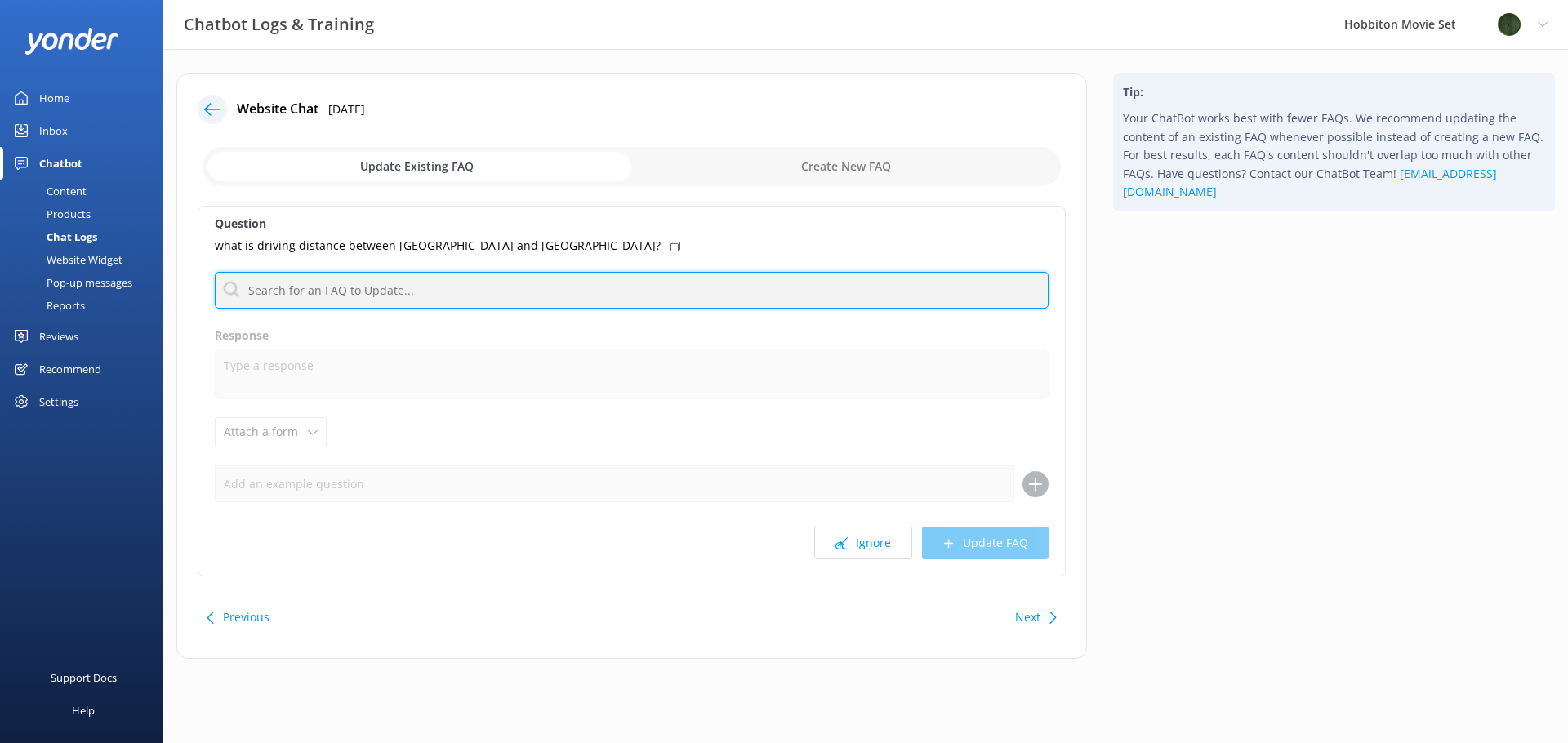
click at [557, 292] on input "text" at bounding box center [631, 290] width 833 height 36
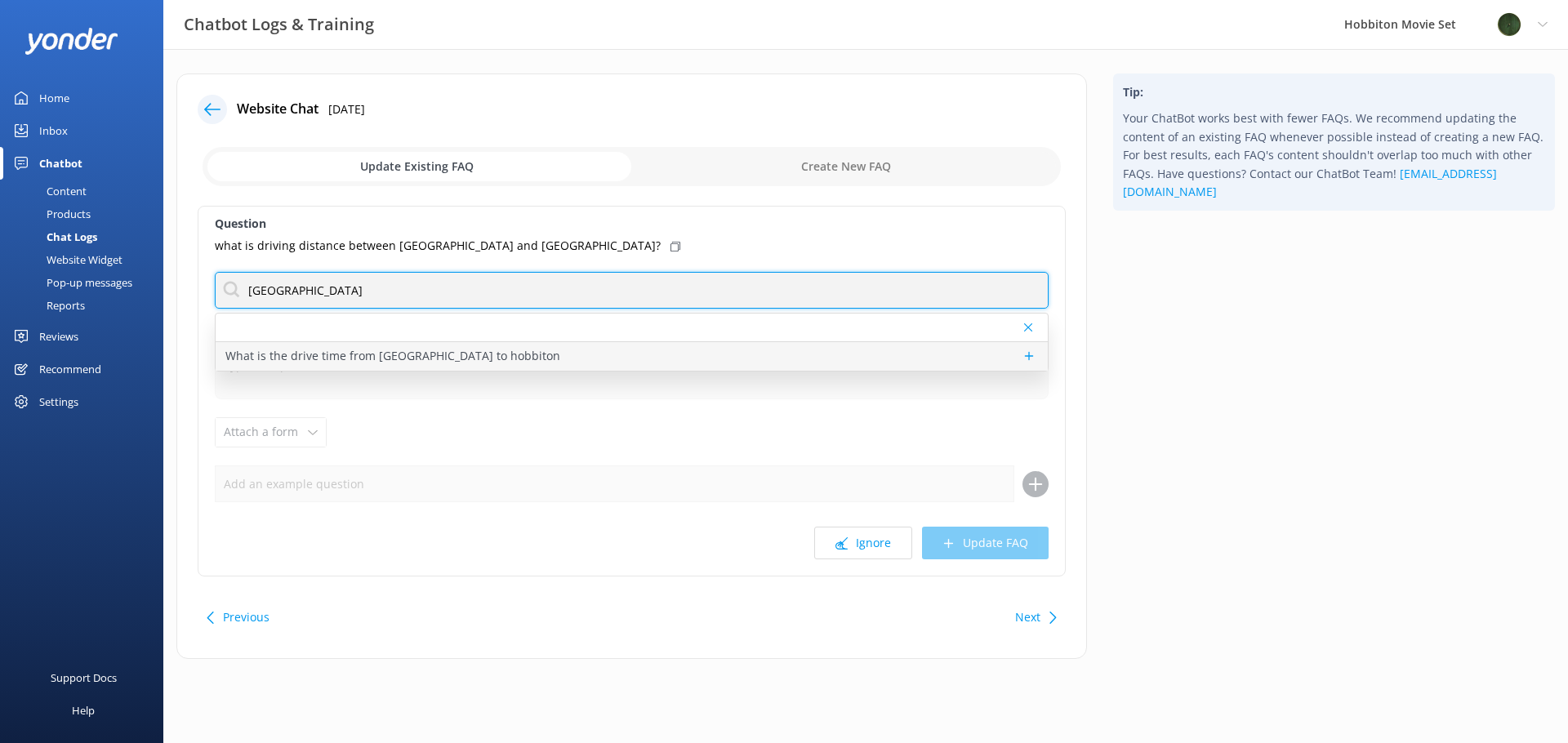
type input "[GEOGRAPHIC_DATA]"
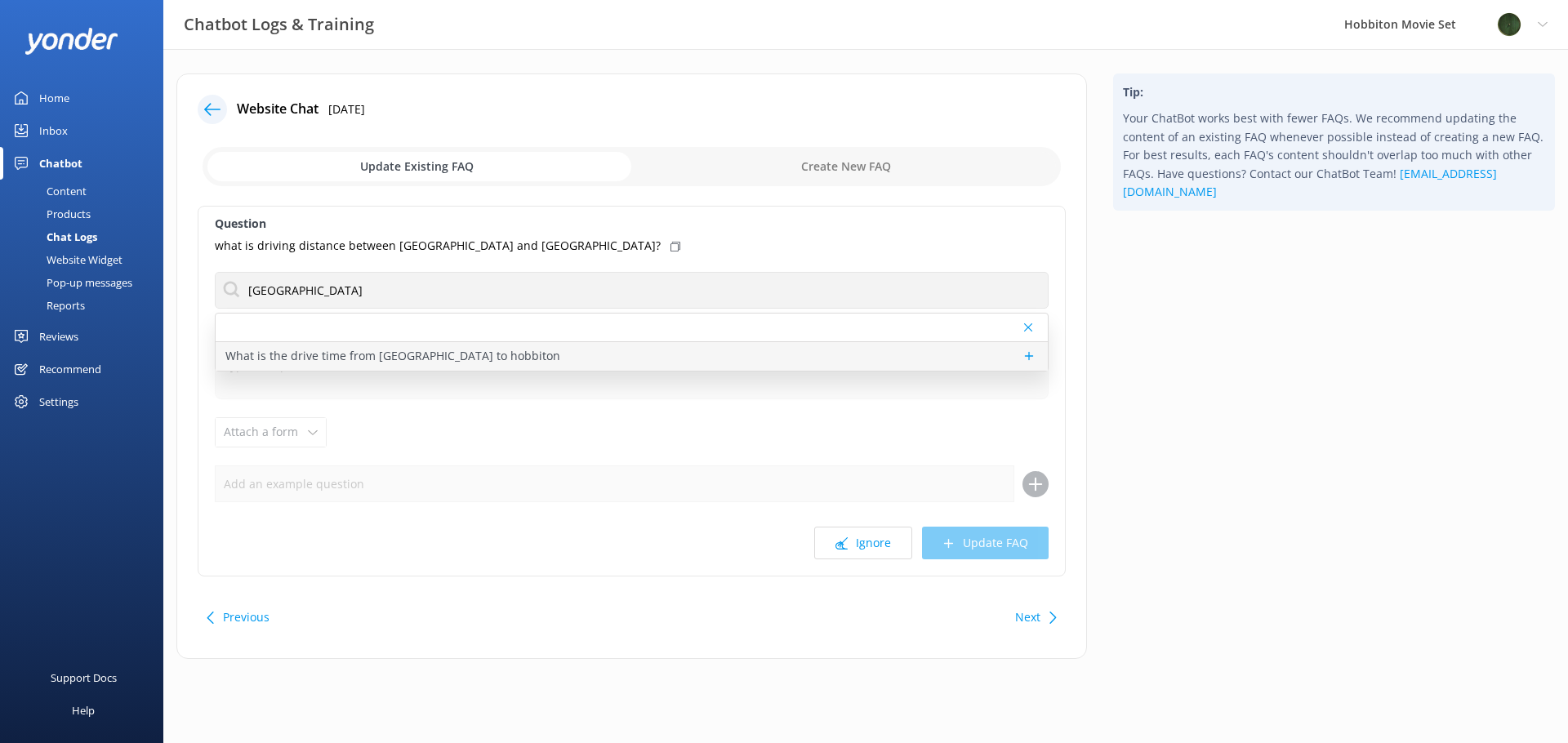
click at [493, 353] on div "What is the drive time from [GEOGRAPHIC_DATA] to hobbiton" at bounding box center [631, 357] width 832 height 29
type textarea "It takes approximately 2.5 hours to drive from [GEOGRAPHIC_DATA] to [GEOGRAPHIC…"
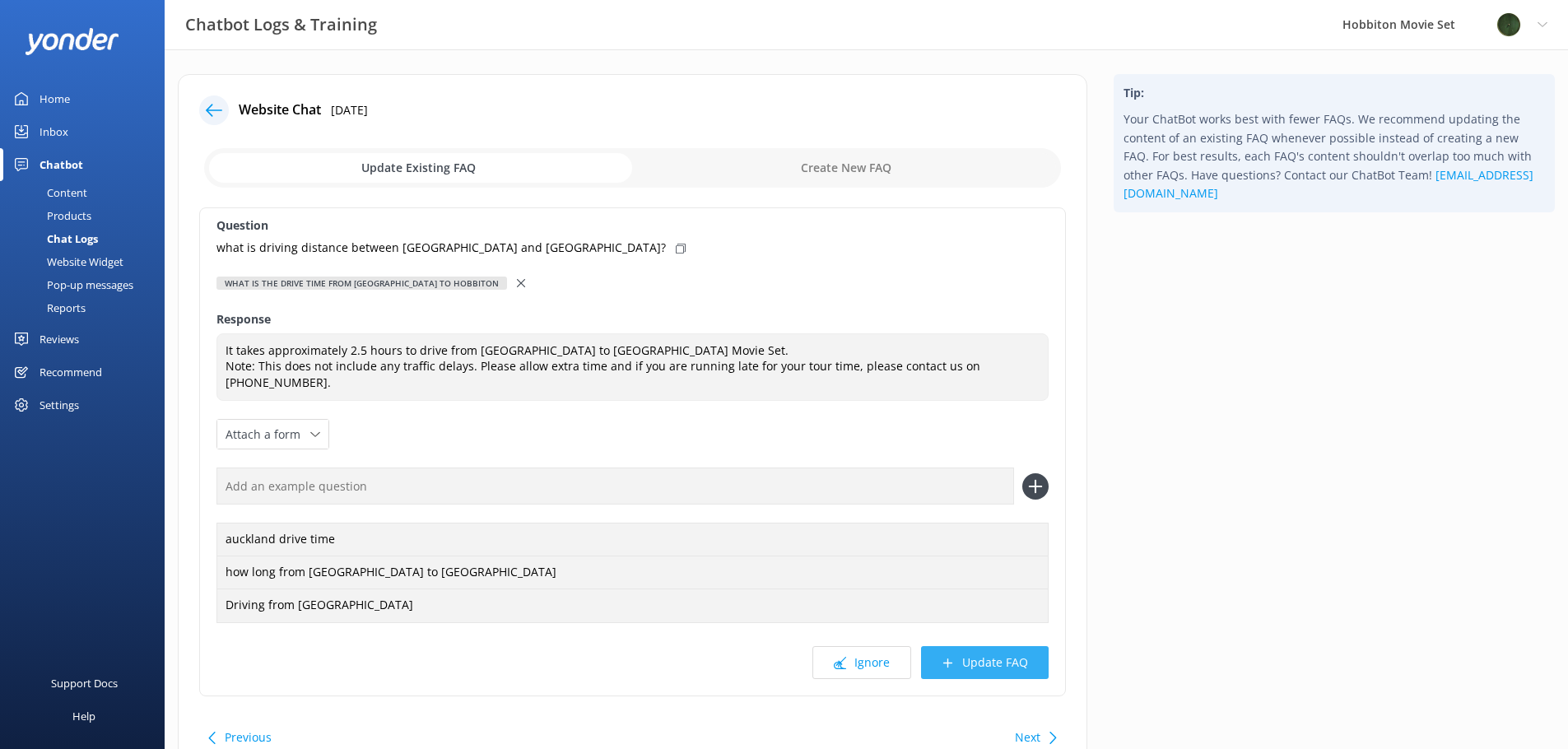
click at [1013, 661] on button "Update FAQ" at bounding box center [985, 662] width 128 height 33
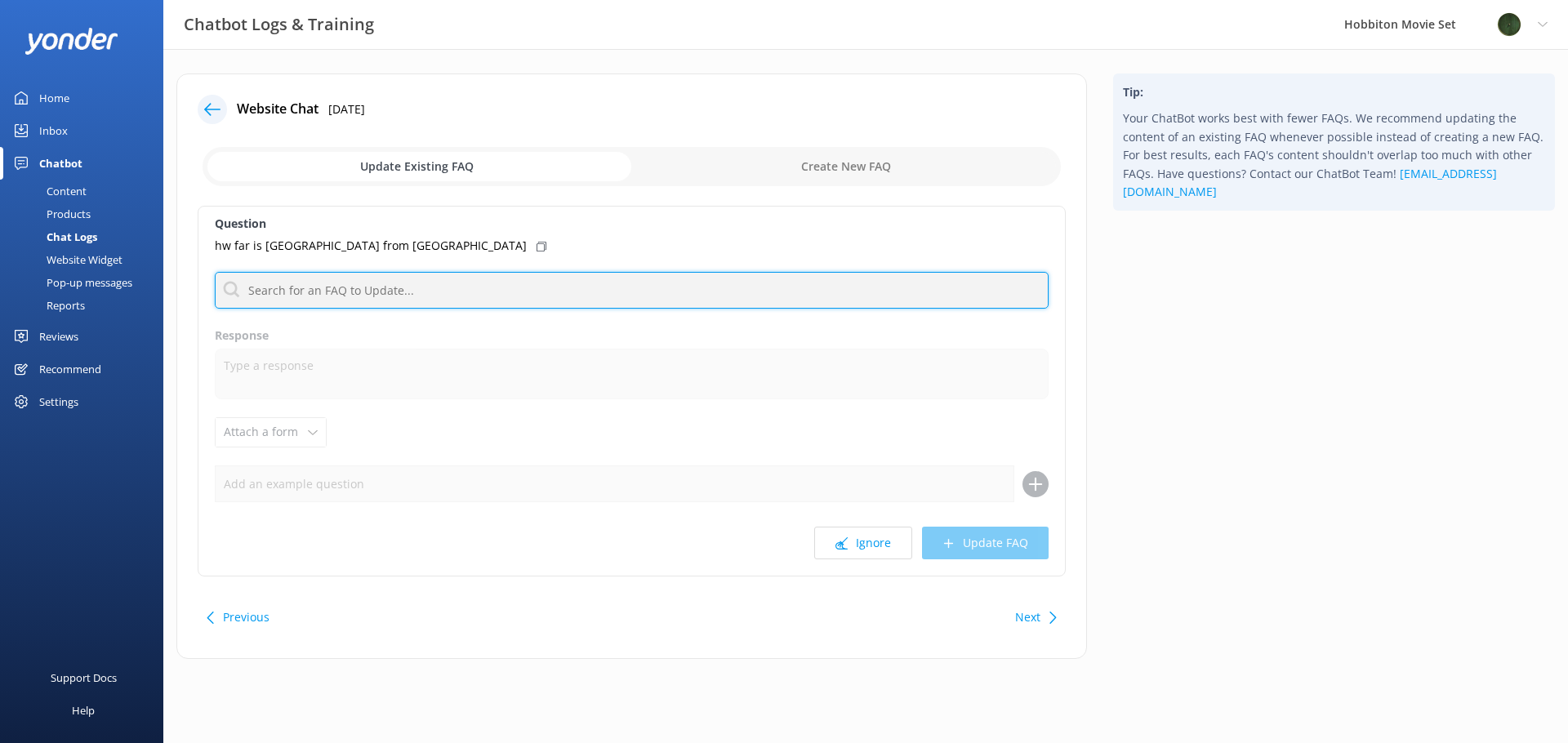
click at [541, 292] on input "text" at bounding box center [631, 290] width 833 height 36
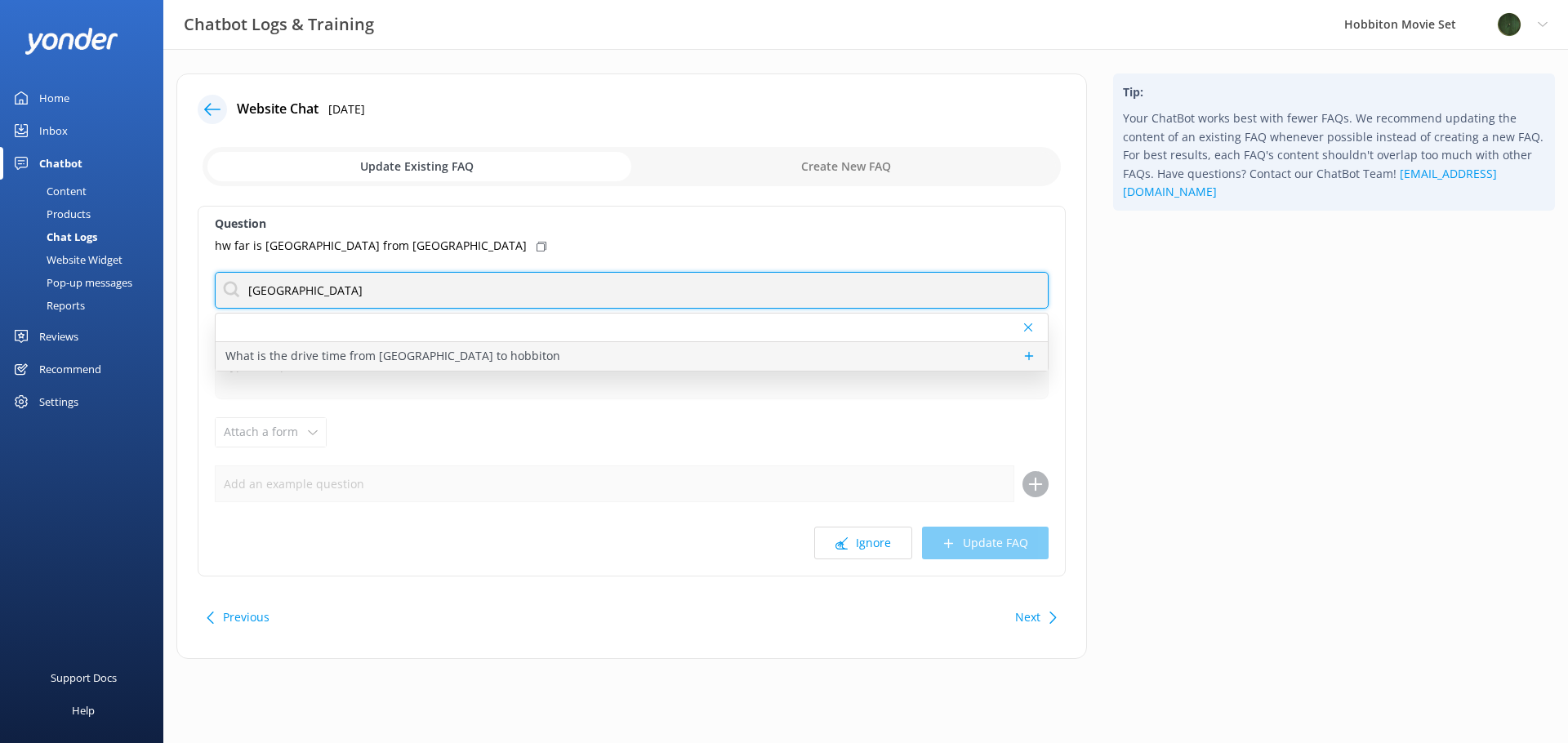
type input "[GEOGRAPHIC_DATA]"
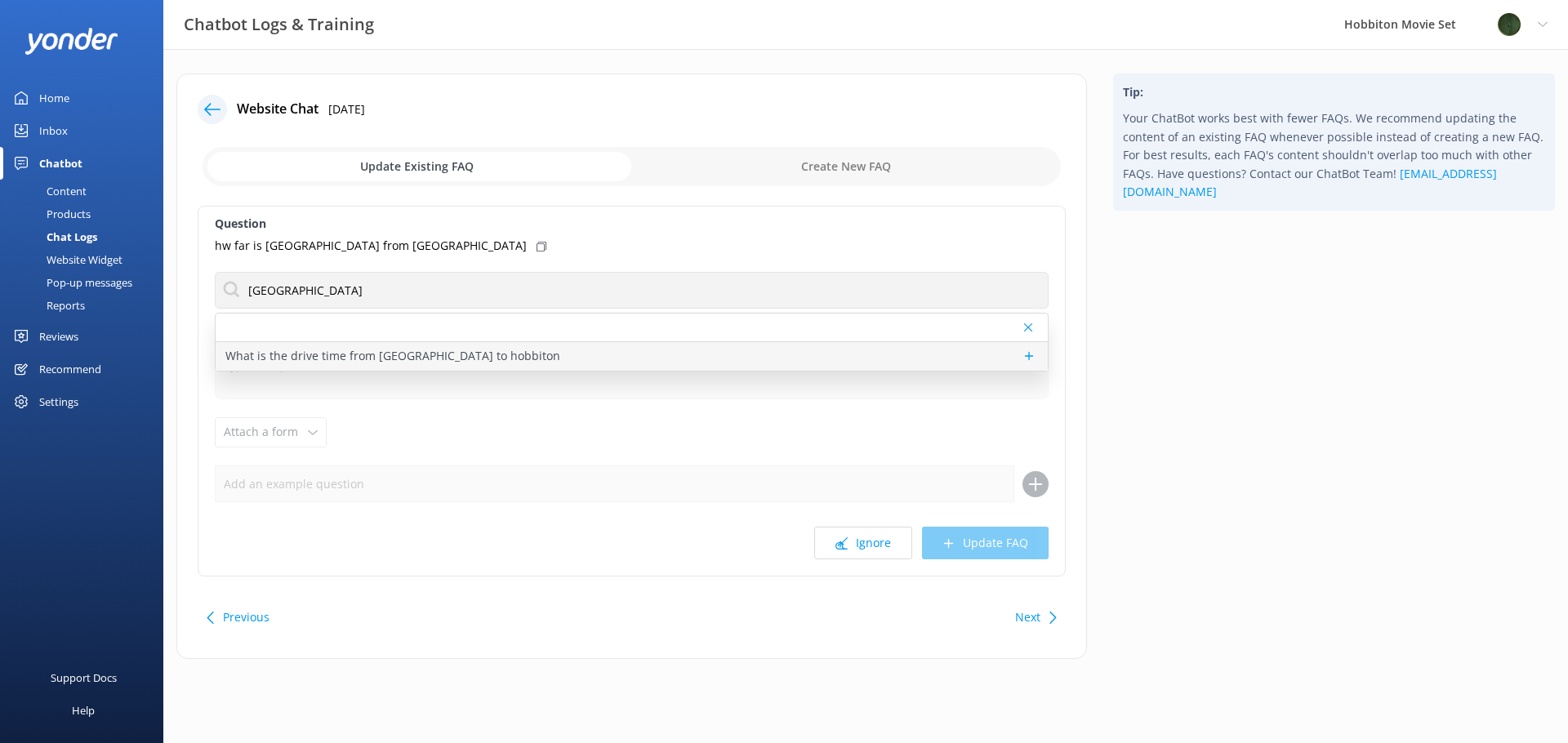
click at [523, 353] on div "What is the drive time from [GEOGRAPHIC_DATA] to hobbiton" at bounding box center [631, 357] width 832 height 29
type textarea "It takes approximately 2.5 hours to drive from [GEOGRAPHIC_DATA] to [GEOGRAPHIC…"
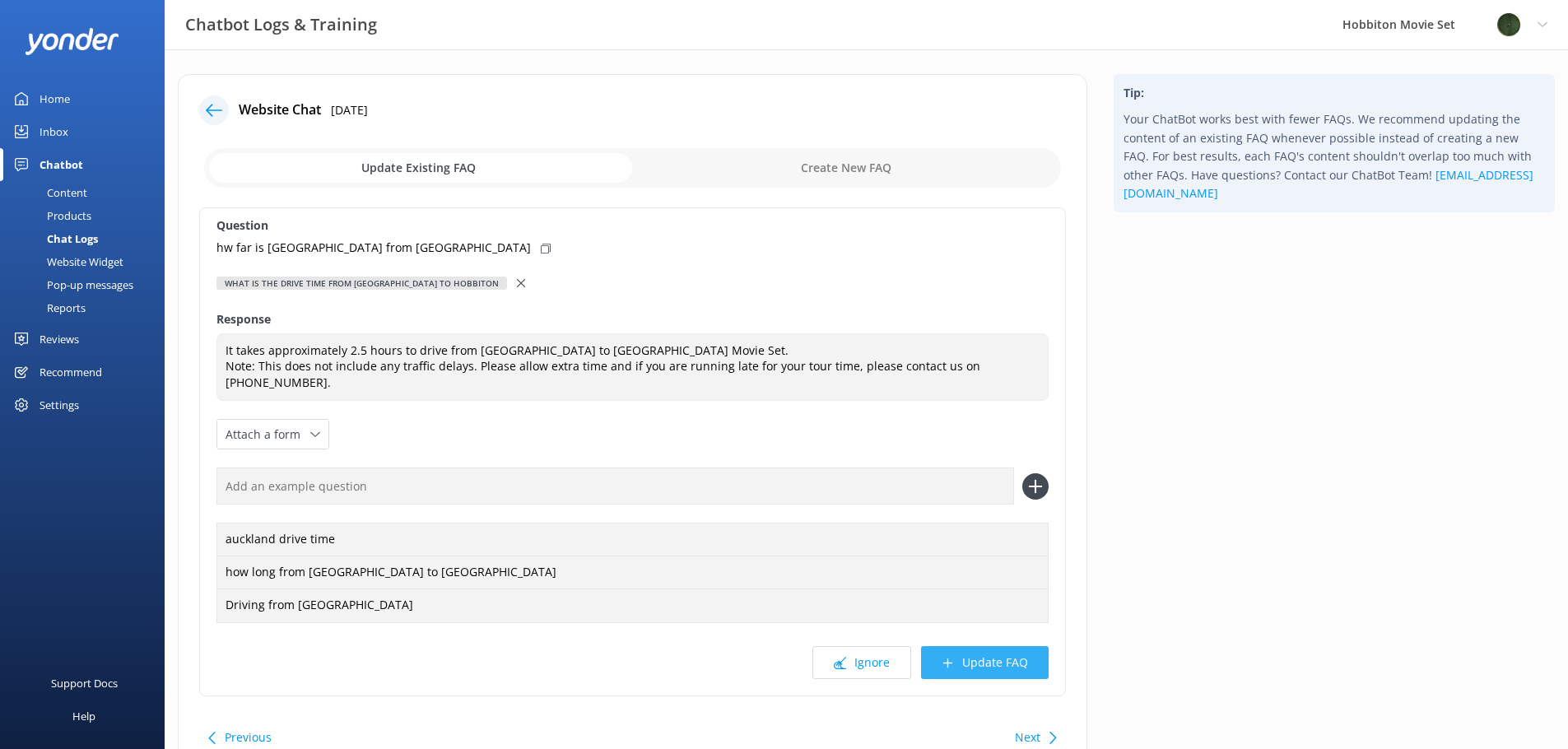
click at [1006, 655] on button "Update FAQ" at bounding box center [985, 662] width 128 height 33
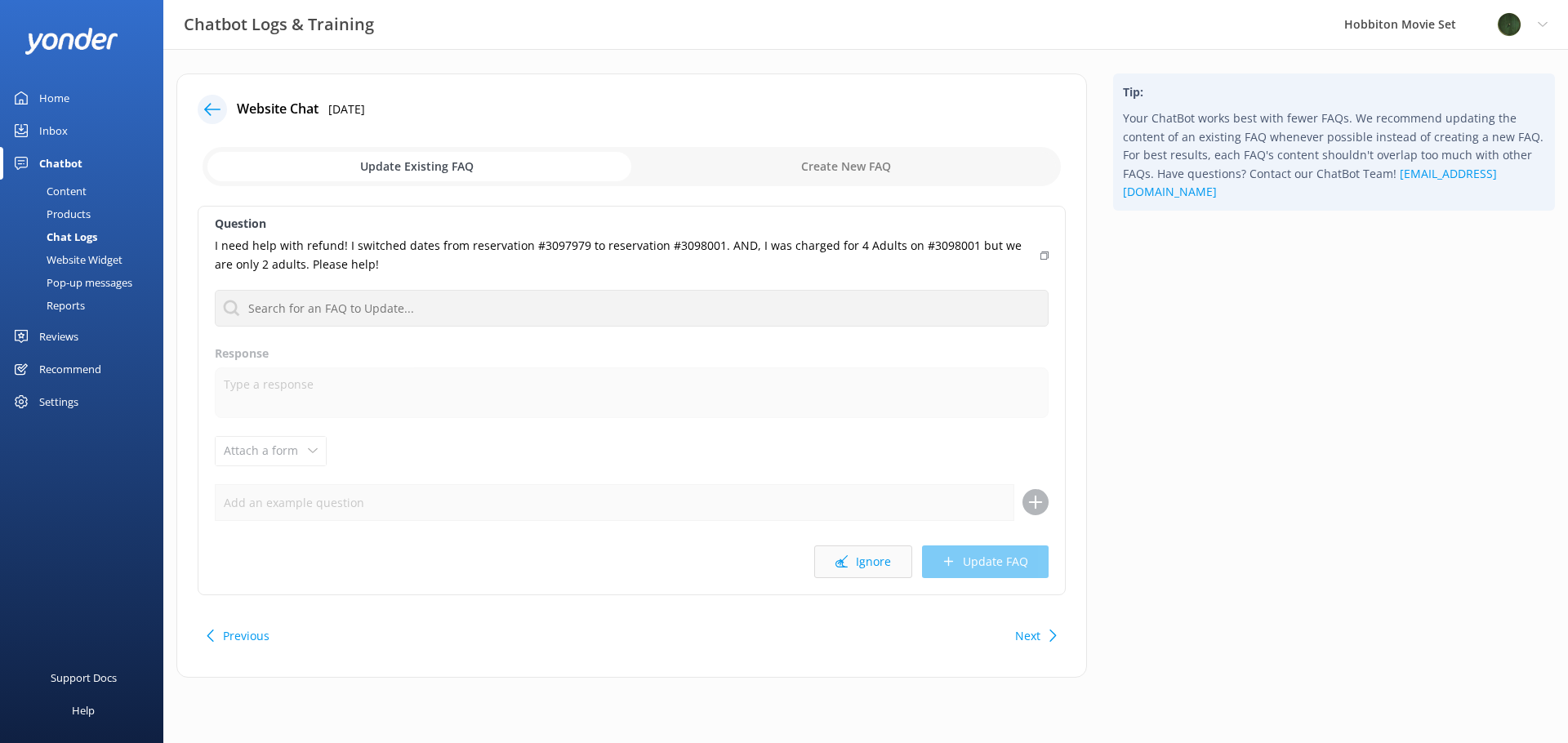
click at [866, 566] on button "Ignore" at bounding box center [863, 561] width 98 height 33
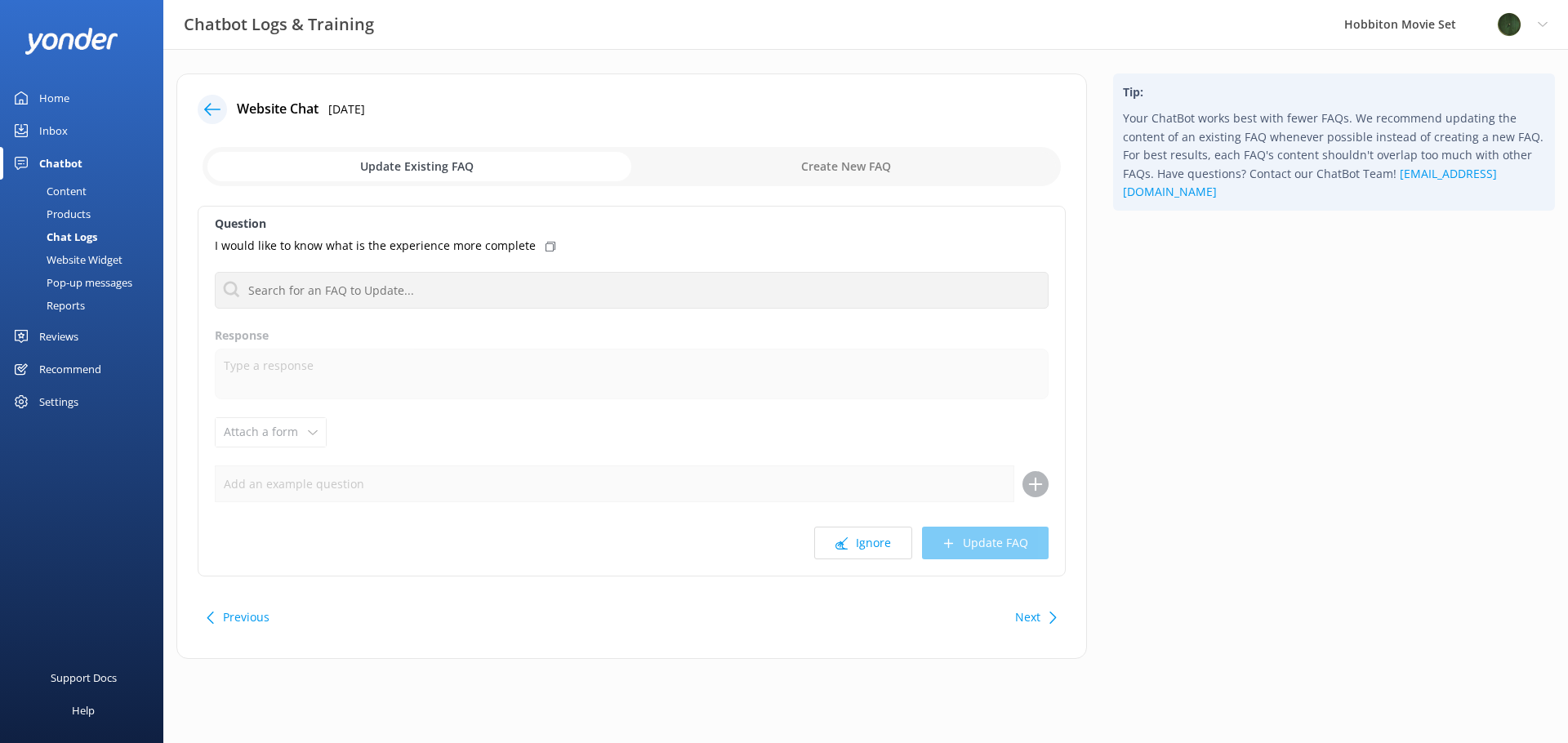
click at [865, 565] on div "Question I would like to know what is the experience more complete What is the …" at bounding box center [631, 391] width 868 height 371
click at [865, 555] on button "Ignore" at bounding box center [863, 543] width 98 height 33
click at [866, 549] on button "Ignore" at bounding box center [863, 543] width 98 height 33
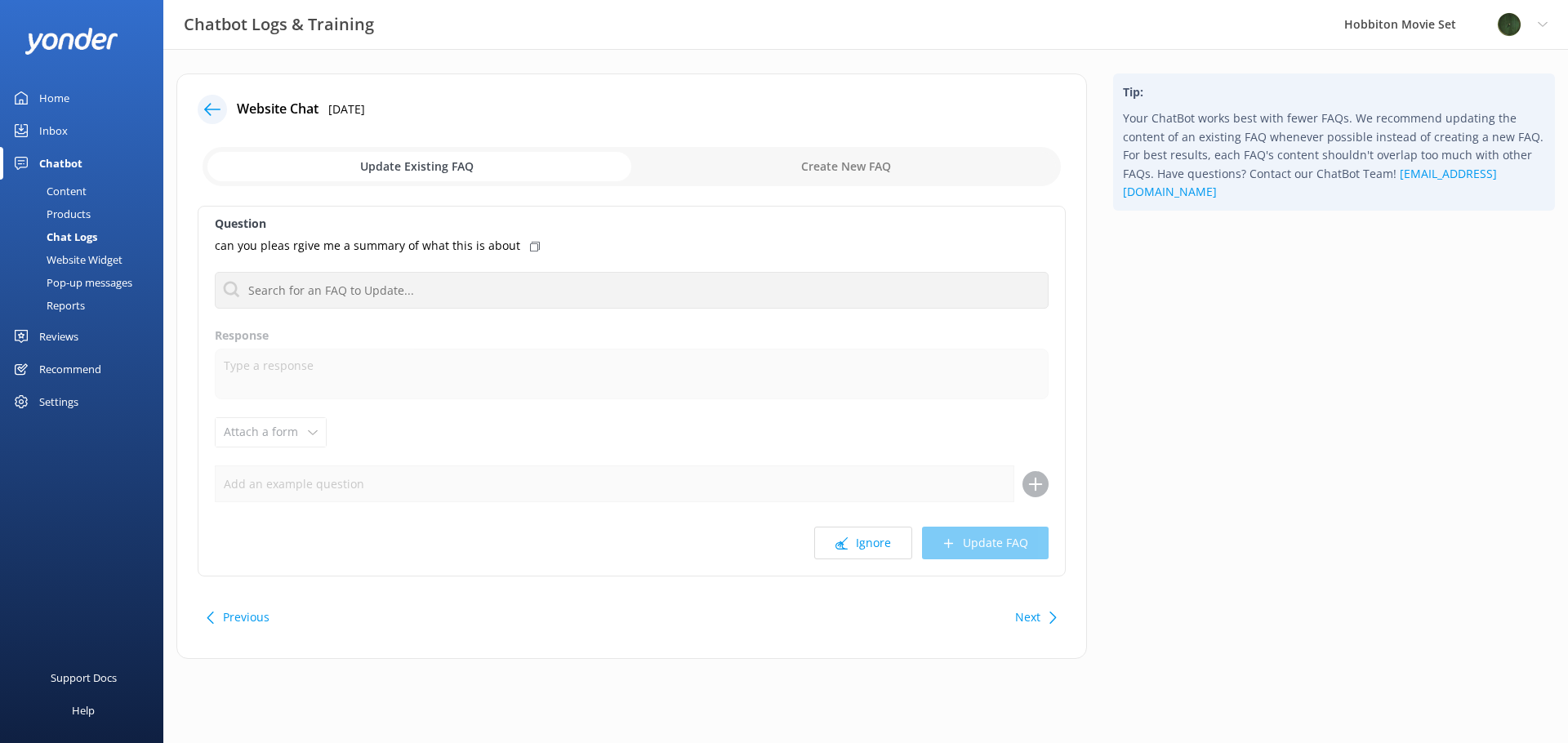
click at [866, 549] on button "Ignore" at bounding box center [863, 543] width 98 height 33
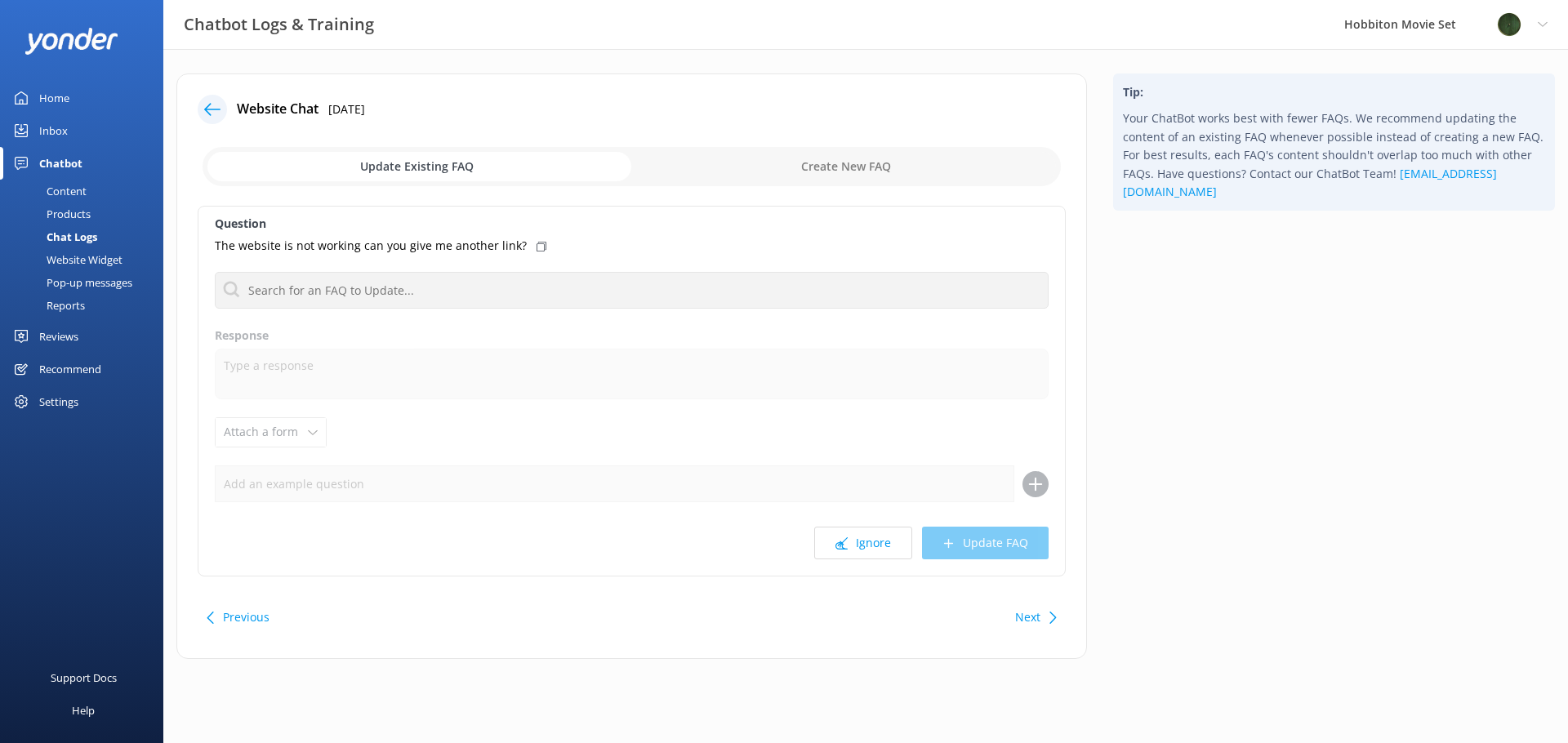
click at [866, 549] on button "Ignore" at bounding box center [863, 543] width 98 height 33
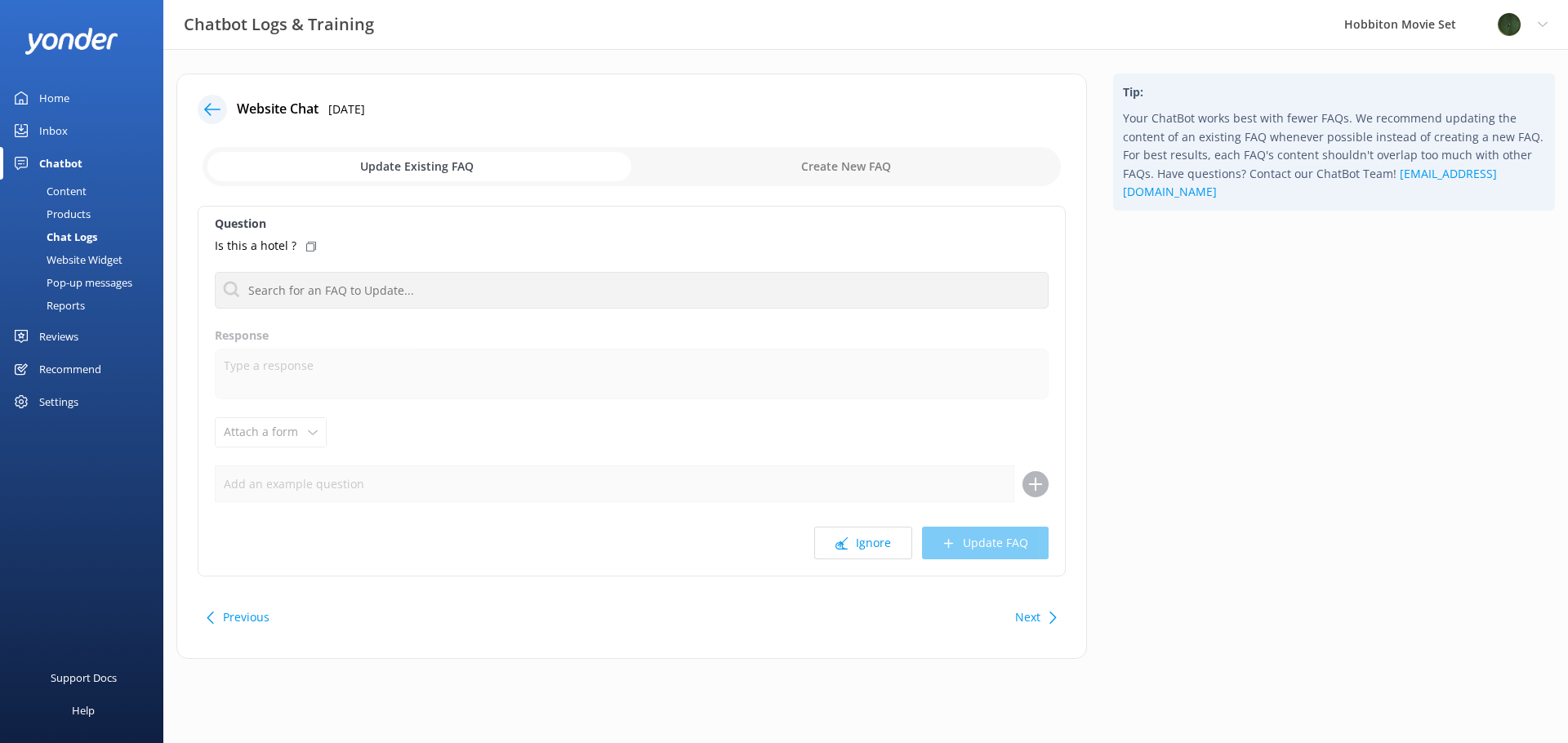
click at [866, 549] on button "Ignore" at bounding box center [863, 543] width 98 height 33
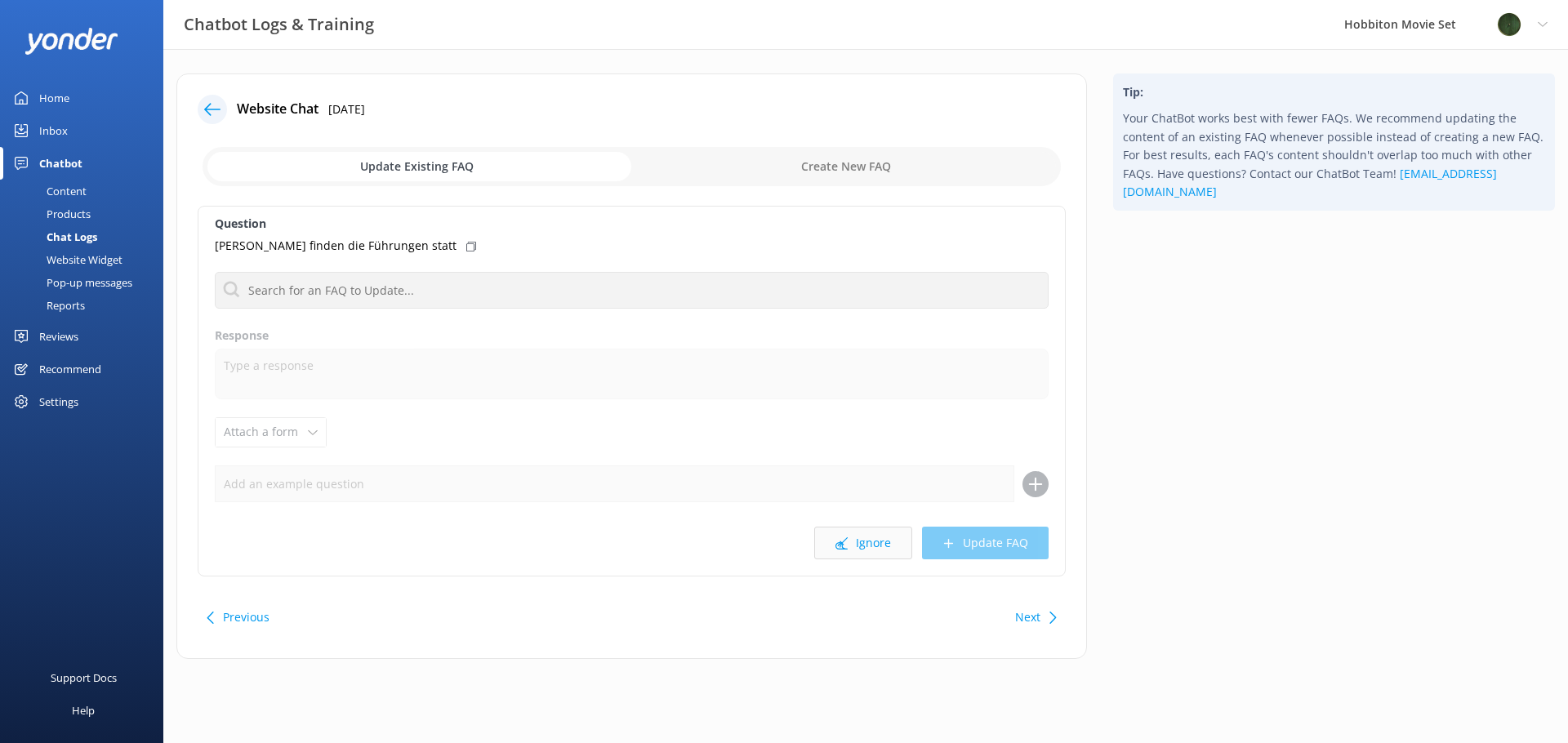
click at [866, 549] on button "Ignore" at bounding box center [863, 543] width 98 height 33
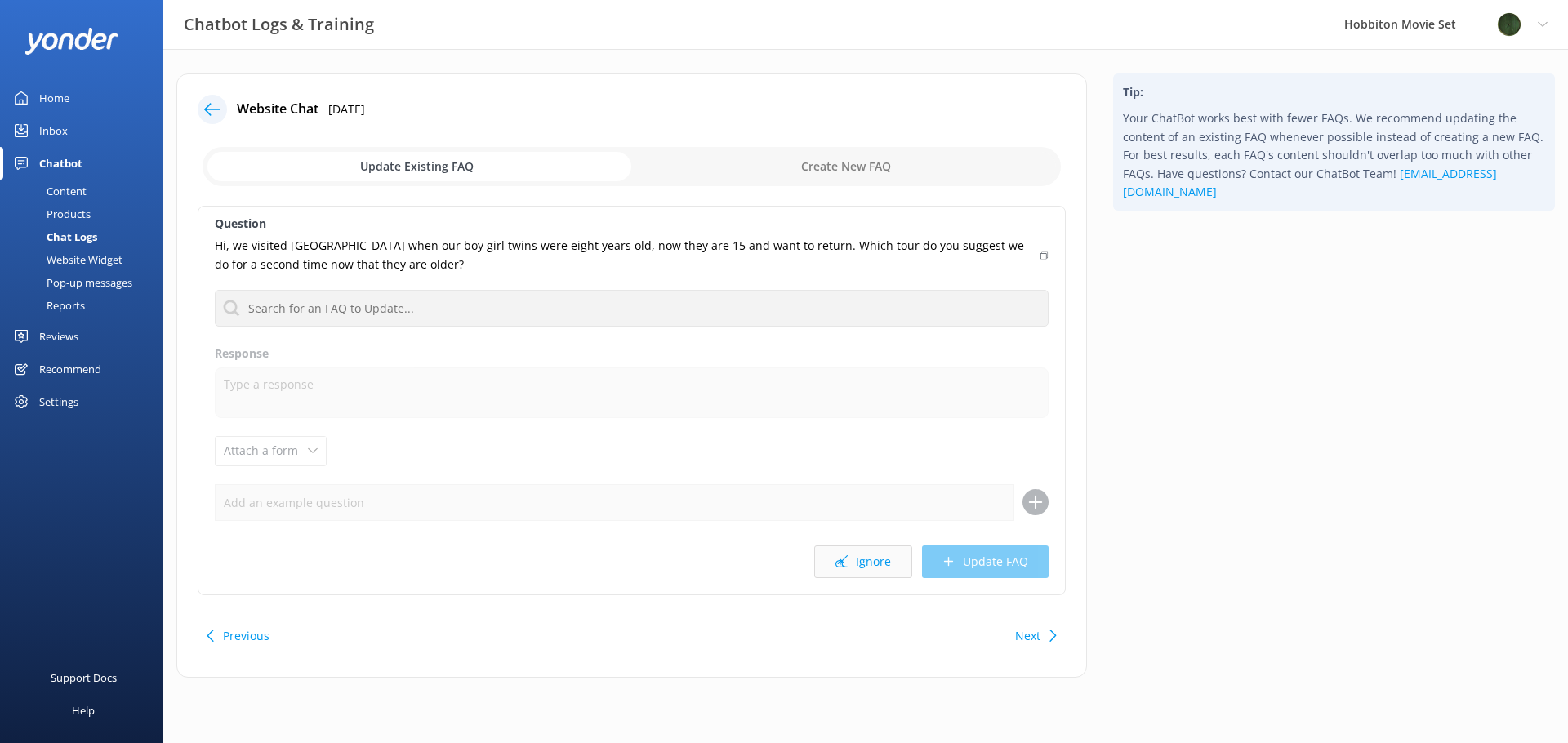
click at [867, 562] on button "Ignore" at bounding box center [863, 561] width 98 height 33
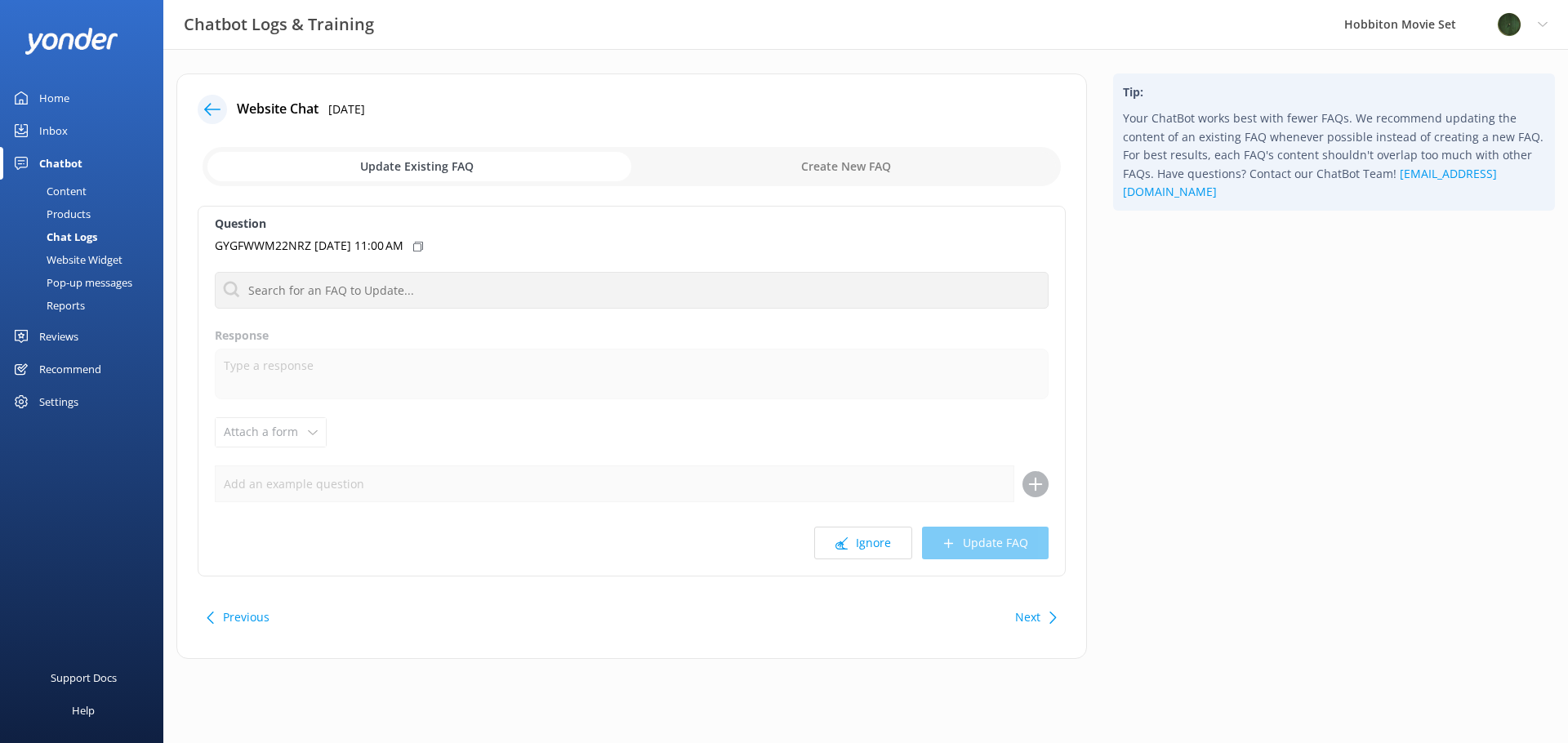
click at [865, 565] on div "Question GYGFWWM22NRZ [DATE] 11:00 AM What is the drive time from [GEOGRAPHIC_D…" at bounding box center [631, 391] width 868 height 371
click at [863, 546] on button "Ignore" at bounding box center [863, 543] width 98 height 33
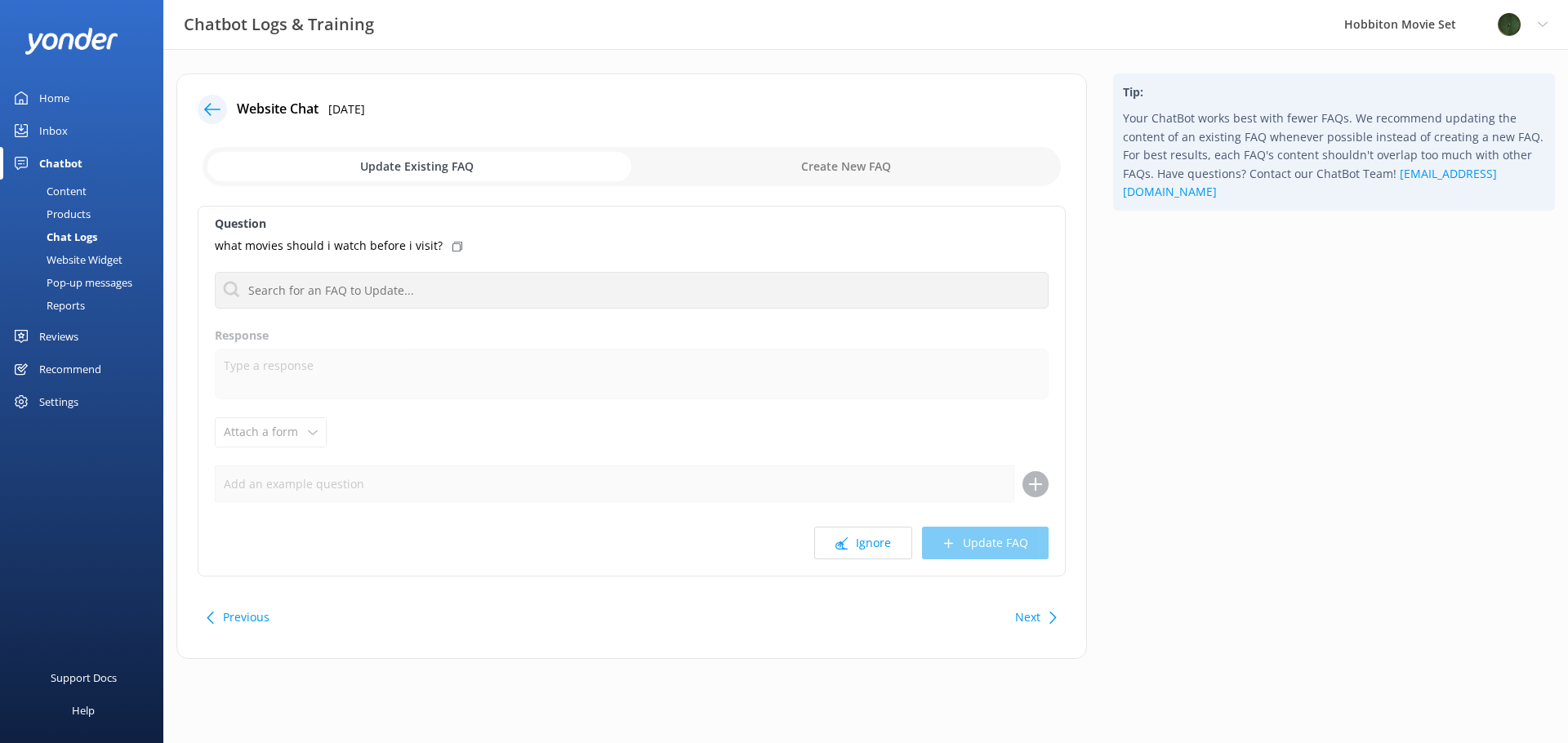
click at [863, 546] on button "Ignore" at bounding box center [863, 543] width 98 height 33
click at [863, 545] on button "Ignore" at bounding box center [863, 543] width 98 height 33
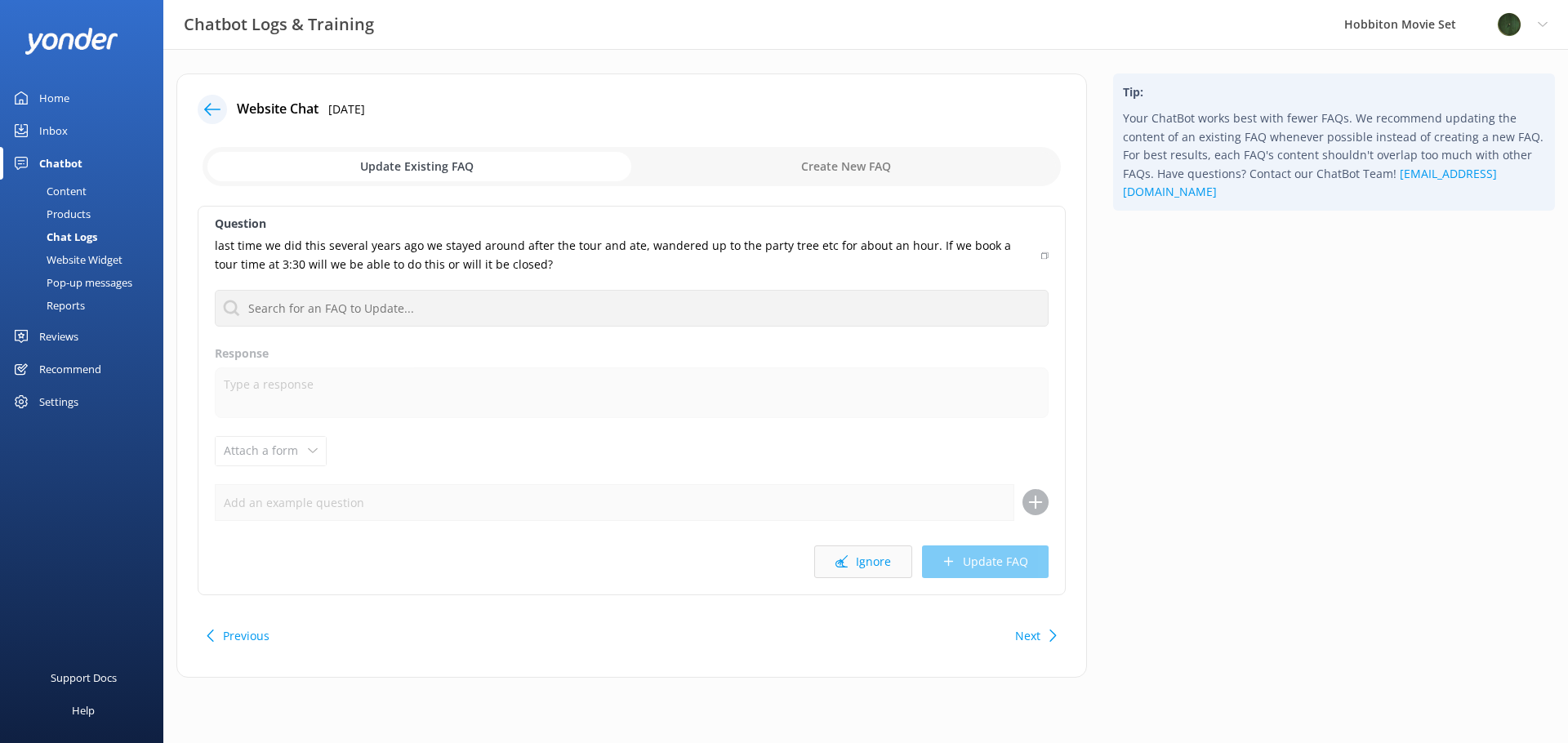
click at [861, 561] on button "Ignore" at bounding box center [863, 561] width 98 height 33
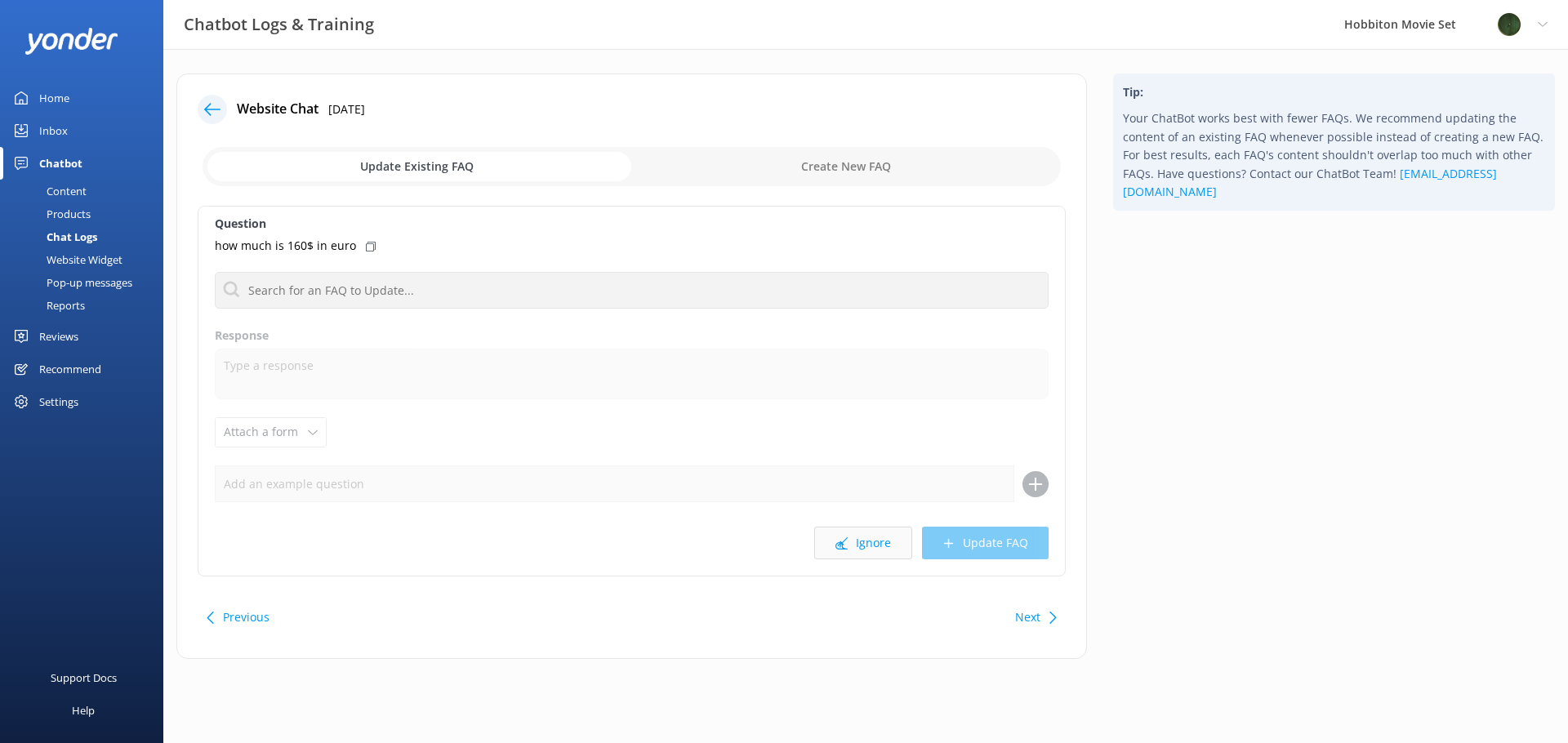
click at [862, 555] on button "Ignore" at bounding box center [863, 543] width 98 height 33
click at [864, 547] on button "Ignore" at bounding box center [863, 543] width 98 height 33
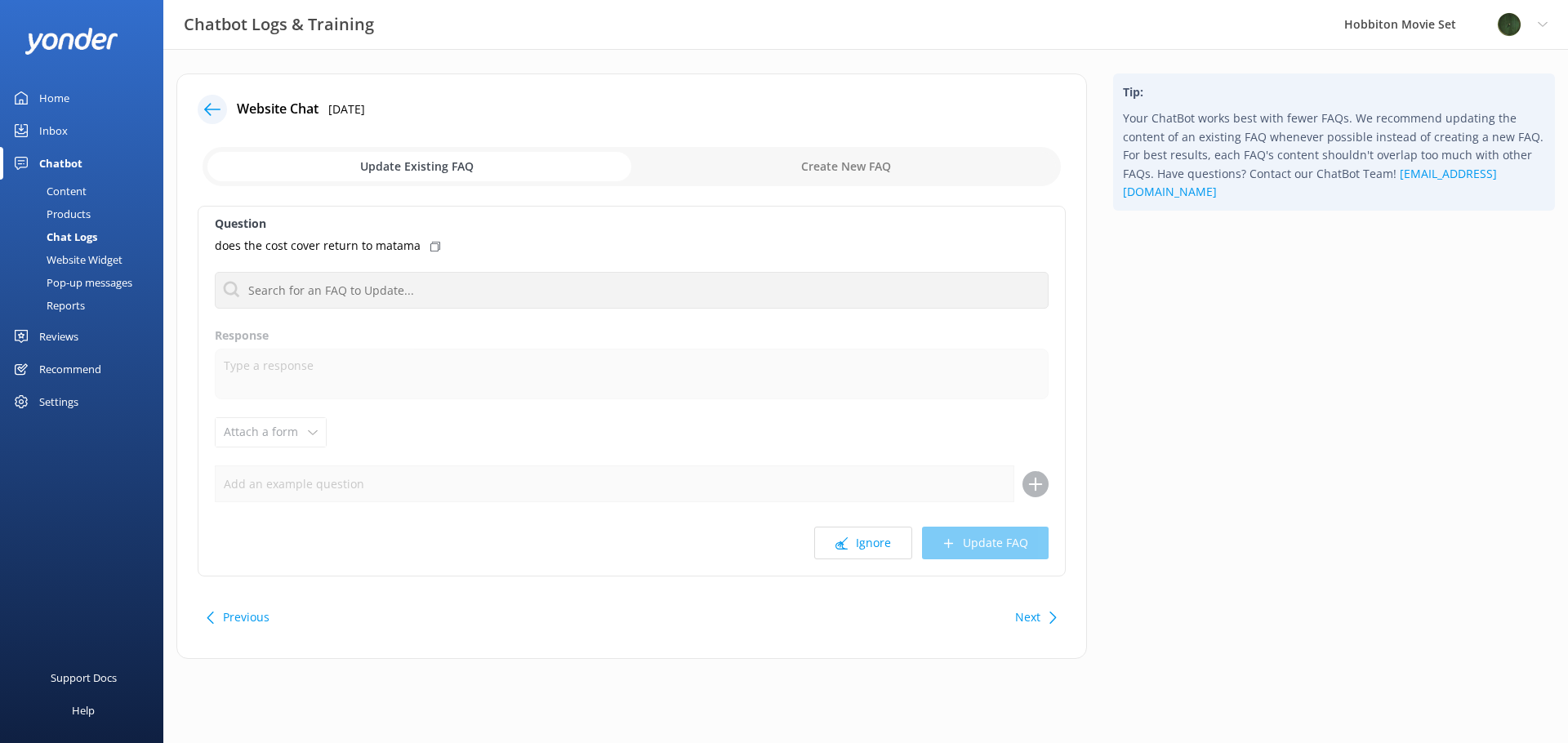
click at [864, 547] on button "Ignore" at bounding box center [863, 543] width 98 height 33
click at [865, 547] on button "Ignore" at bounding box center [863, 543] width 98 height 33
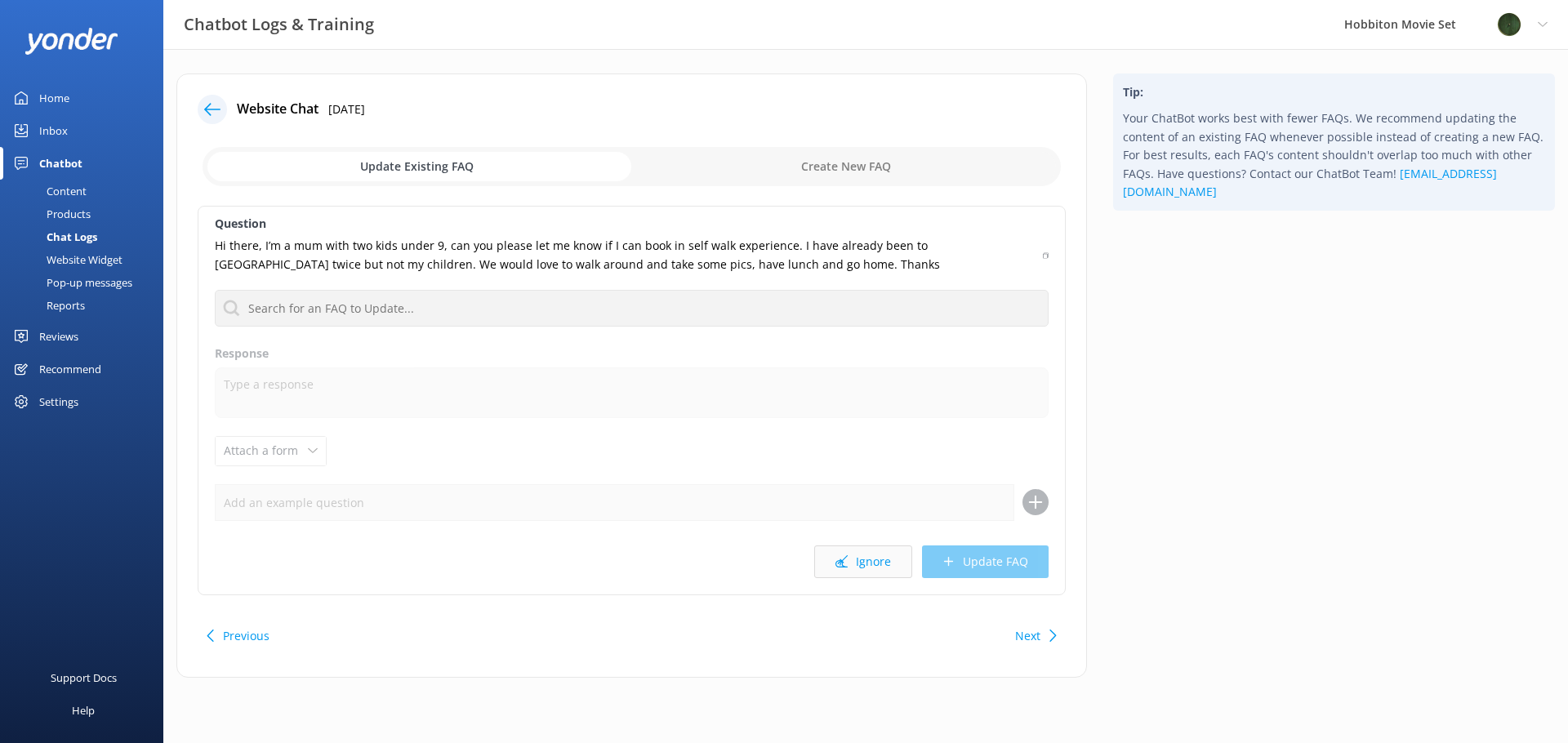
click at [860, 561] on button "Ignore" at bounding box center [863, 561] width 98 height 33
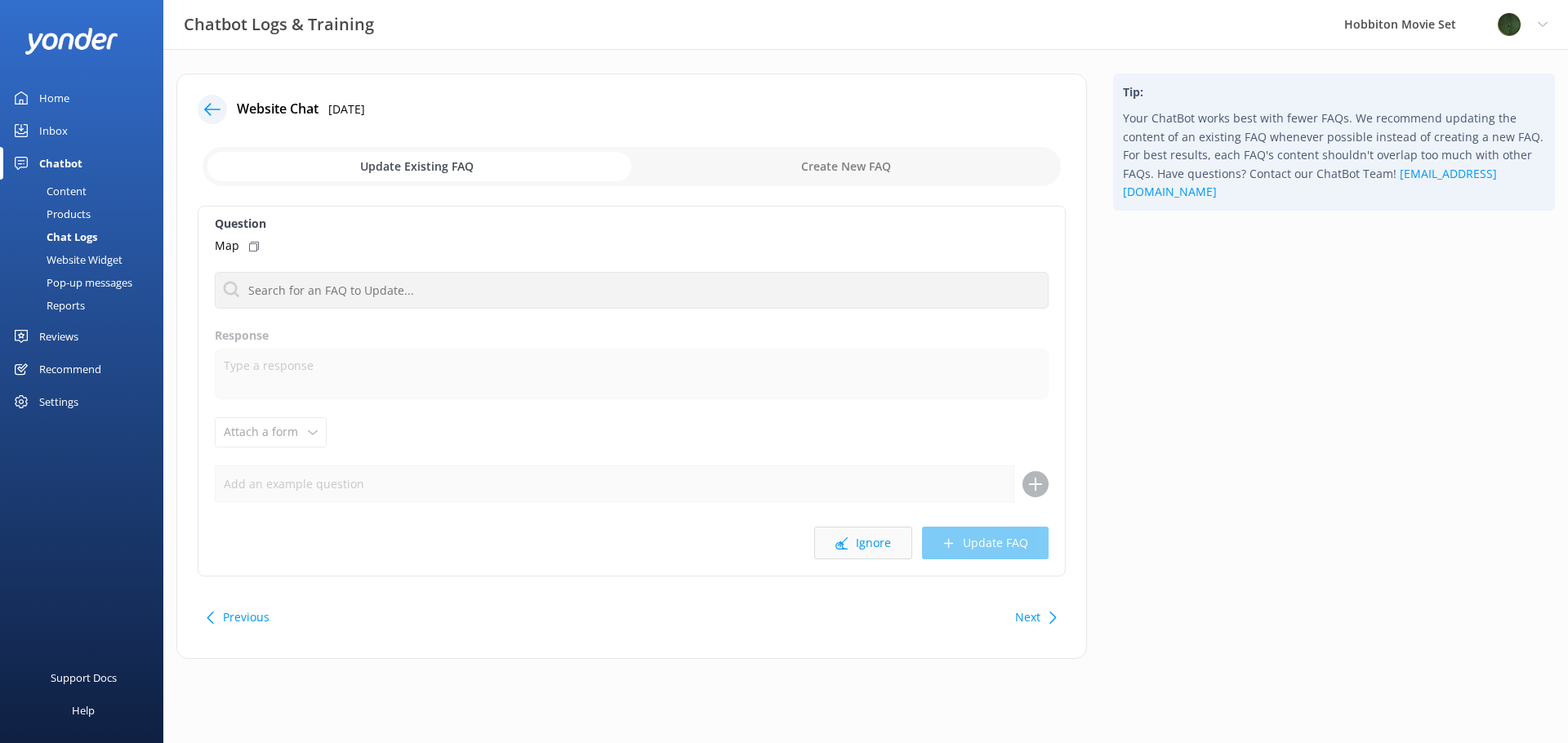
click at [862, 557] on button "Ignore" at bounding box center [863, 543] width 98 height 33
click at [863, 548] on button "Ignore" at bounding box center [863, 543] width 98 height 33
click at [862, 548] on button "Ignore" at bounding box center [863, 543] width 98 height 33
click at [860, 548] on button "Ignore" at bounding box center [863, 543] width 98 height 33
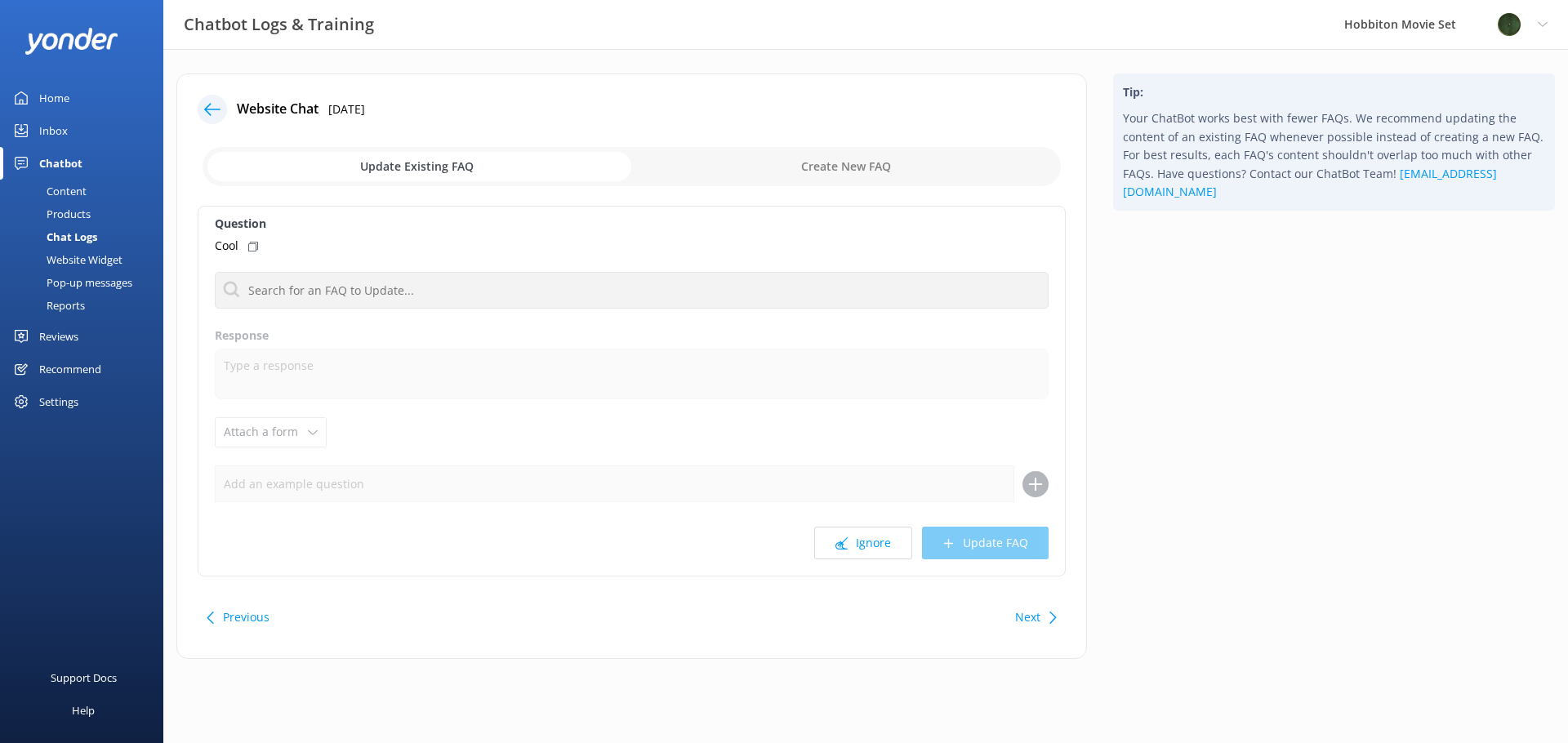
click at [860, 548] on button "Ignore" at bounding box center [863, 543] width 98 height 33
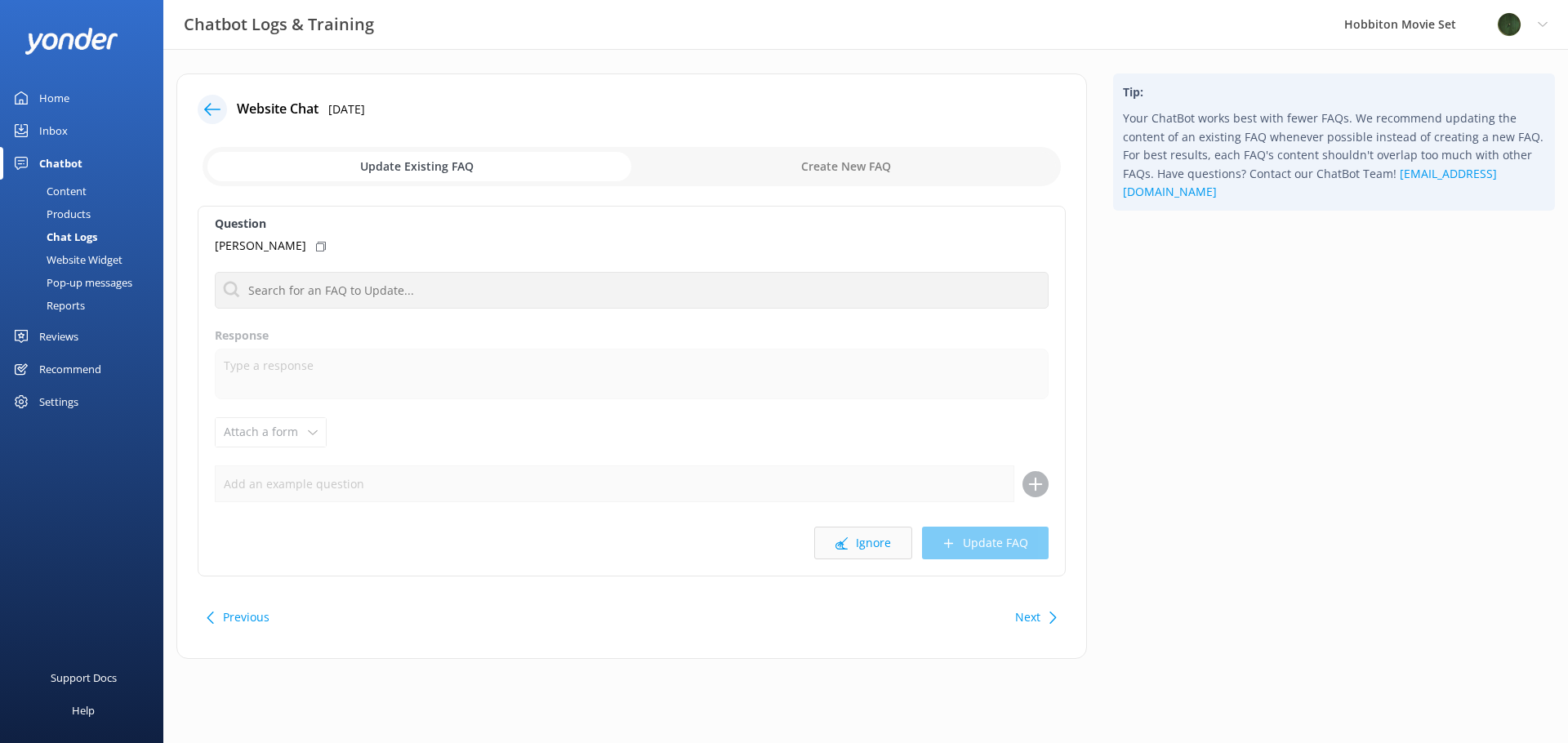
click at [860, 548] on button "Ignore" at bounding box center [863, 543] width 98 height 33
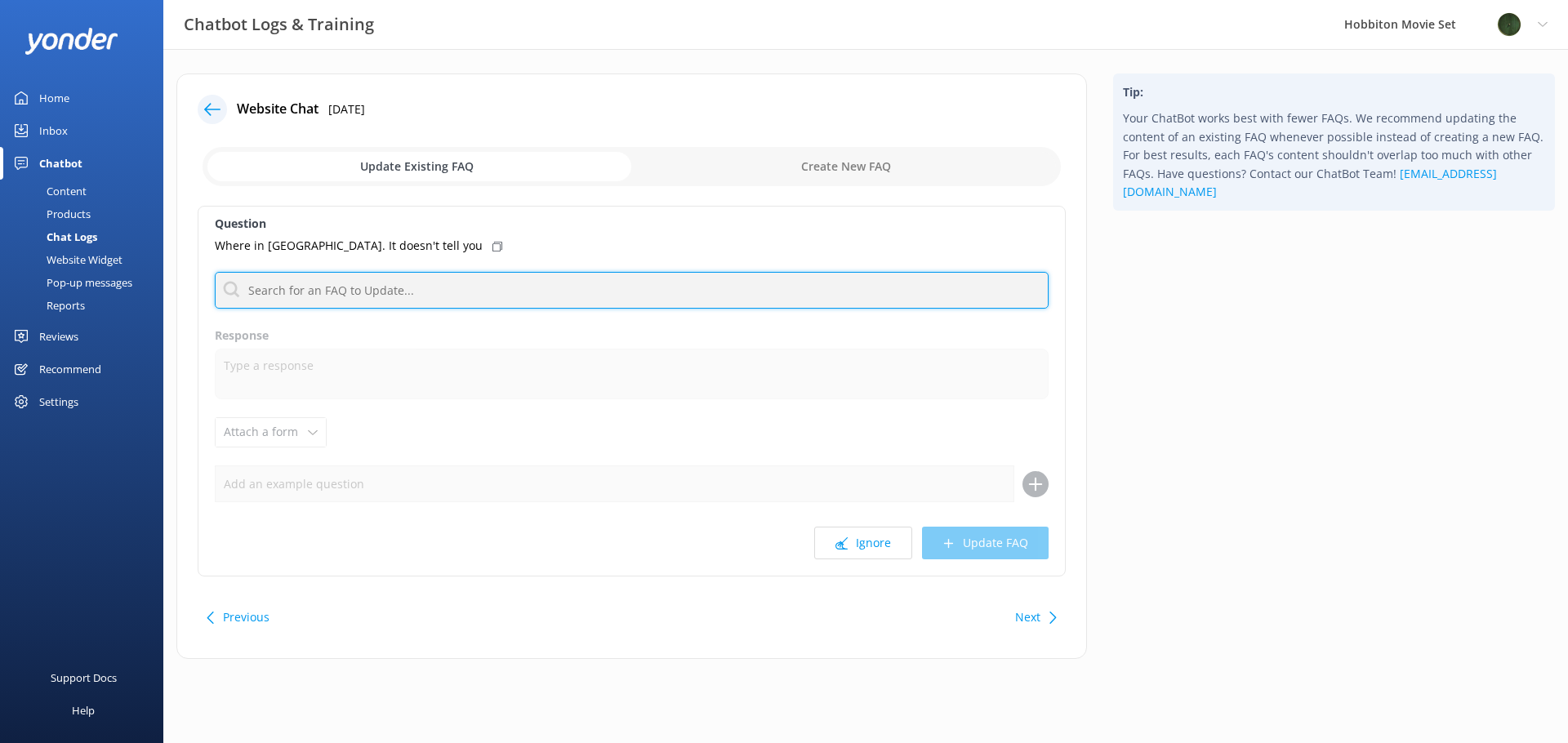
click at [574, 304] on input "text" at bounding box center [631, 290] width 833 height 36
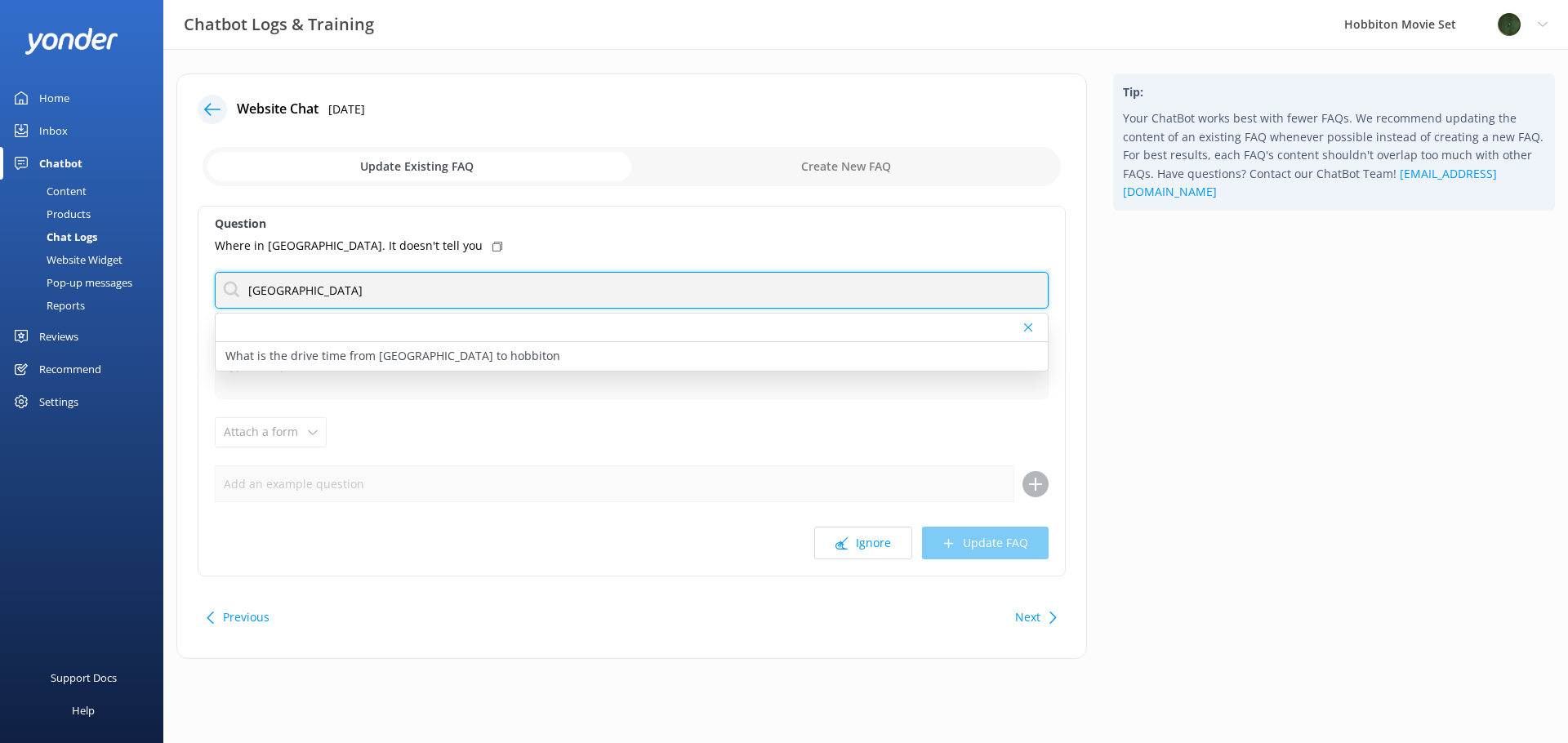
type input "[GEOGRAPHIC_DATA]"
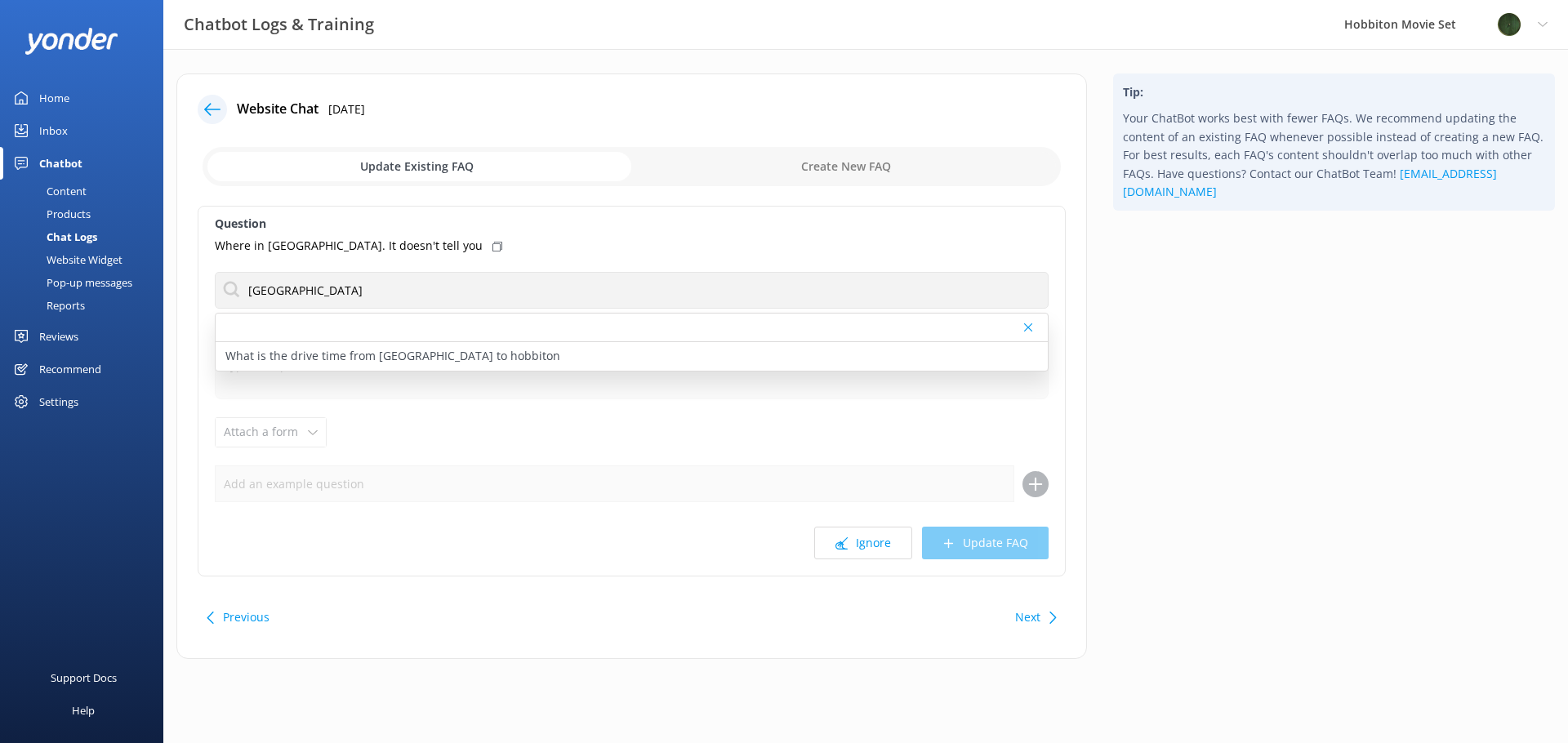
click at [582, 242] on div "Where in [GEOGRAPHIC_DATA]. It doesn't tell you" at bounding box center [631, 245] width 833 height 18
click at [492, 237] on div "Where in [GEOGRAPHIC_DATA]. It doesn't tell you" at bounding box center [631, 245] width 833 height 18
click at [865, 544] on button "Ignore" at bounding box center [863, 543] width 98 height 33
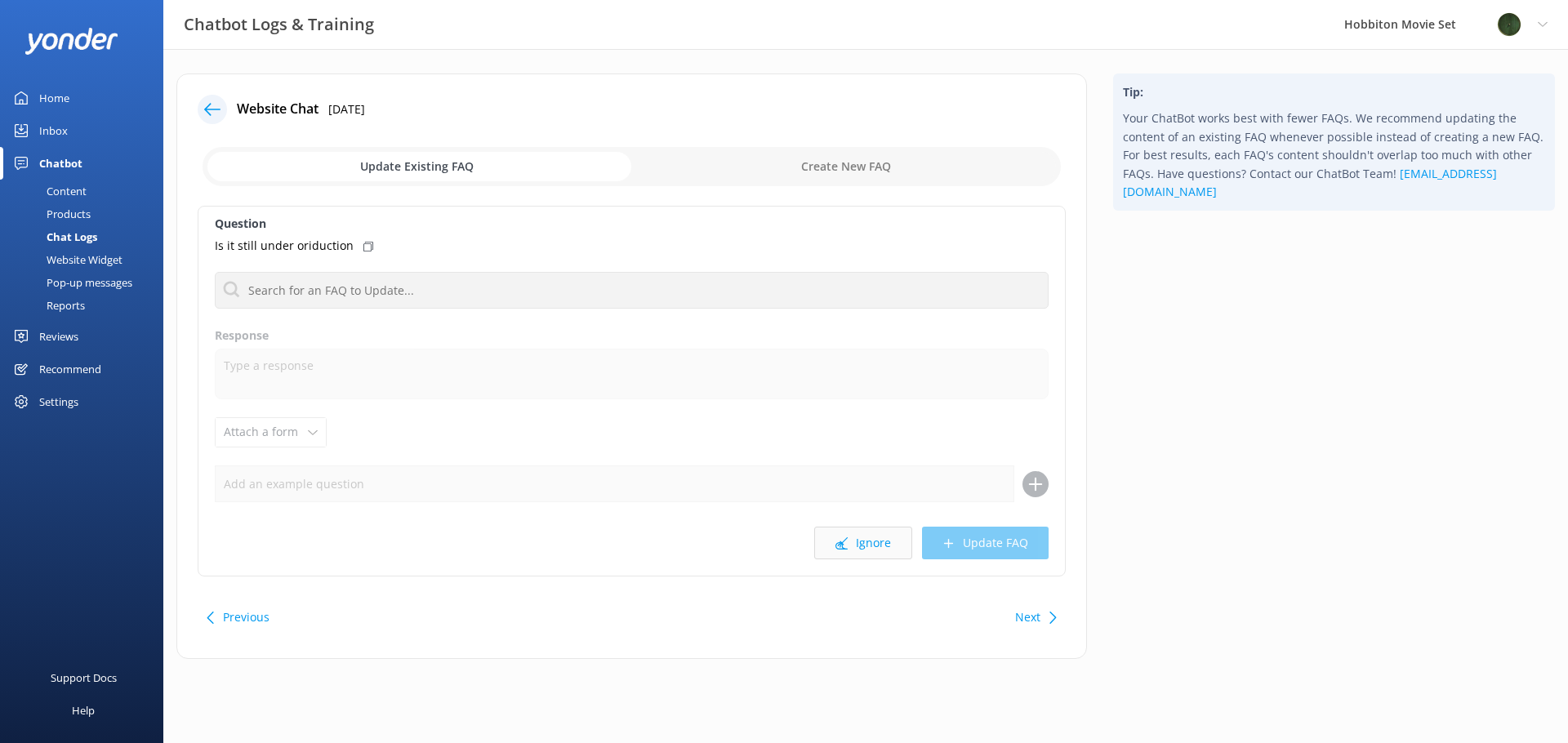
click at [868, 555] on button "Ignore" at bounding box center [863, 543] width 98 height 33
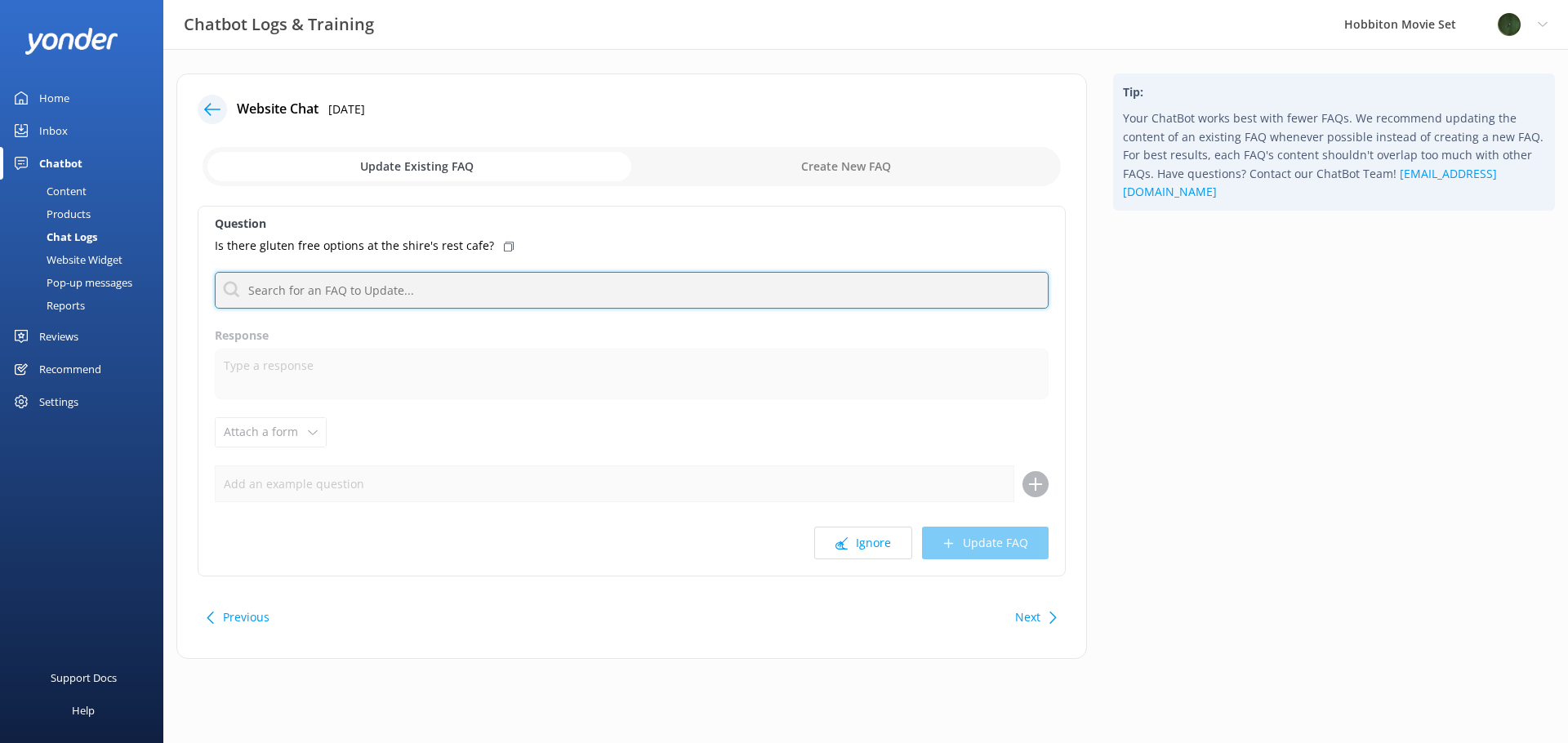
click at [461, 277] on input "text" at bounding box center [631, 290] width 833 height 36
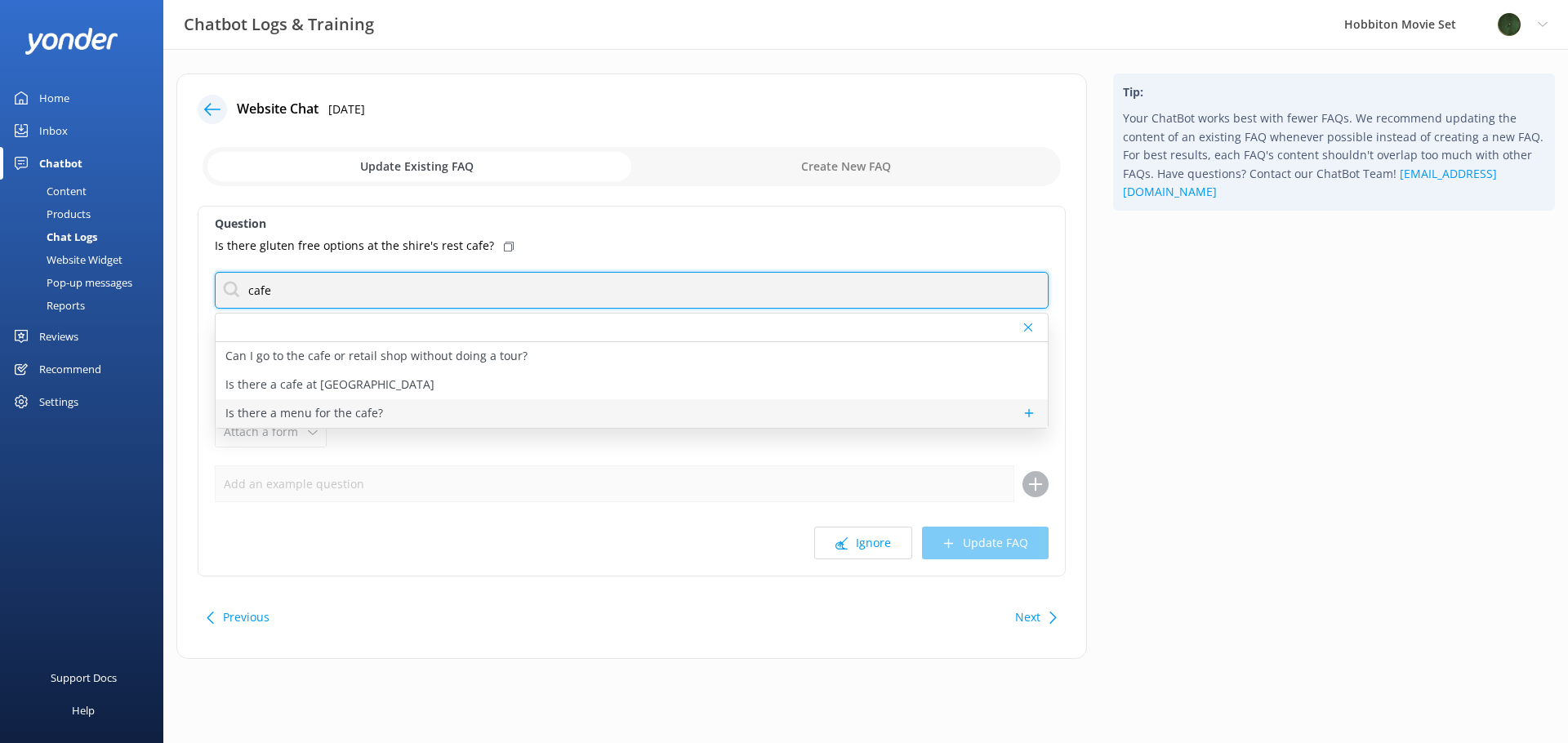
type input "cafe"
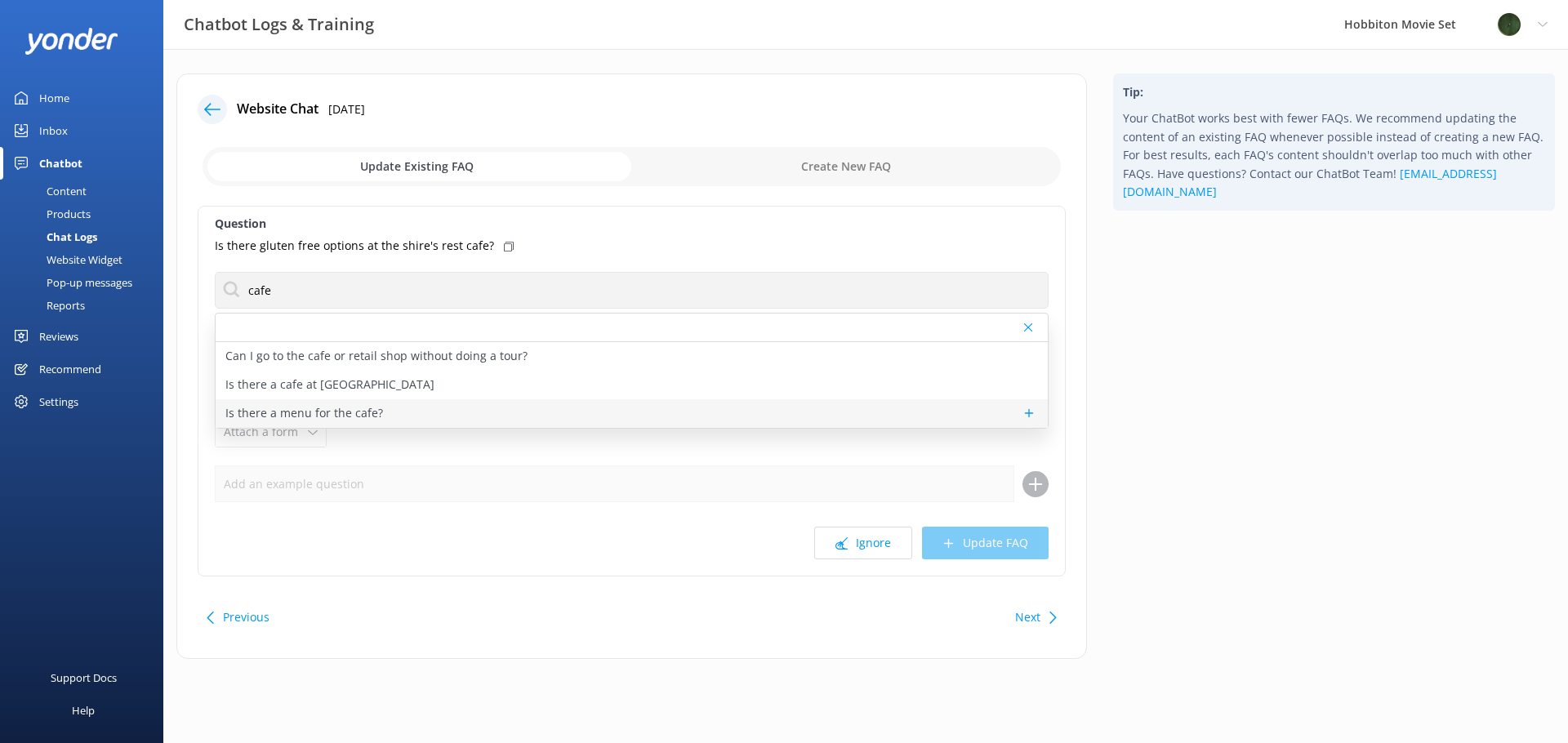
click at [340, 404] on p "Is there a menu for the cafe?" at bounding box center [304, 412] width 157 height 18
type textarea "The café operates seven days a week, opening 30 minutes before the first tour a…"
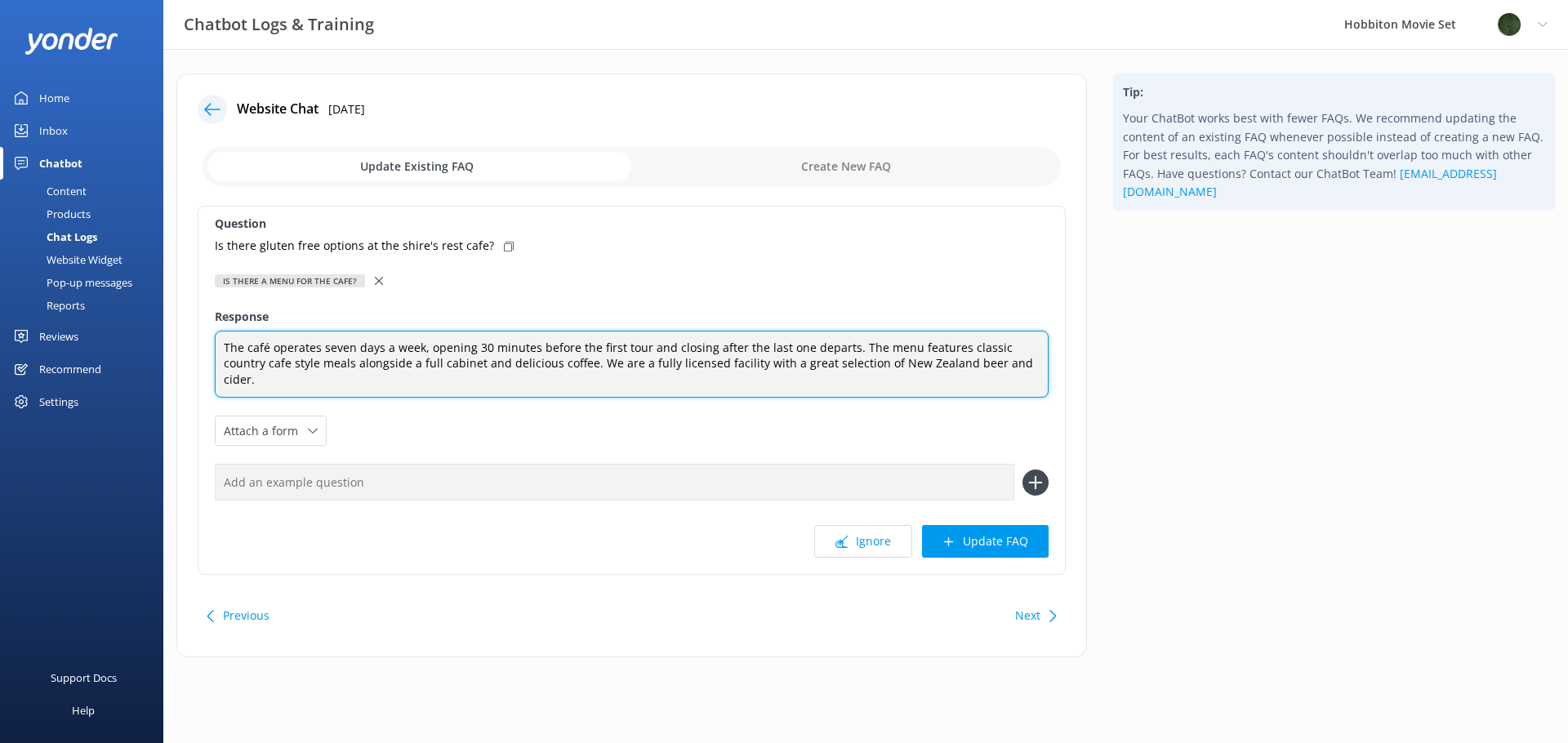
click at [541, 364] on textarea "The café operates seven days a week, opening 30 minutes before the first tour a…" at bounding box center [631, 364] width 833 height 68
click at [552, 362] on textarea "The café operates seven days a week, opening 30 minutes before the first tour a…" at bounding box center [631, 364] width 833 height 68
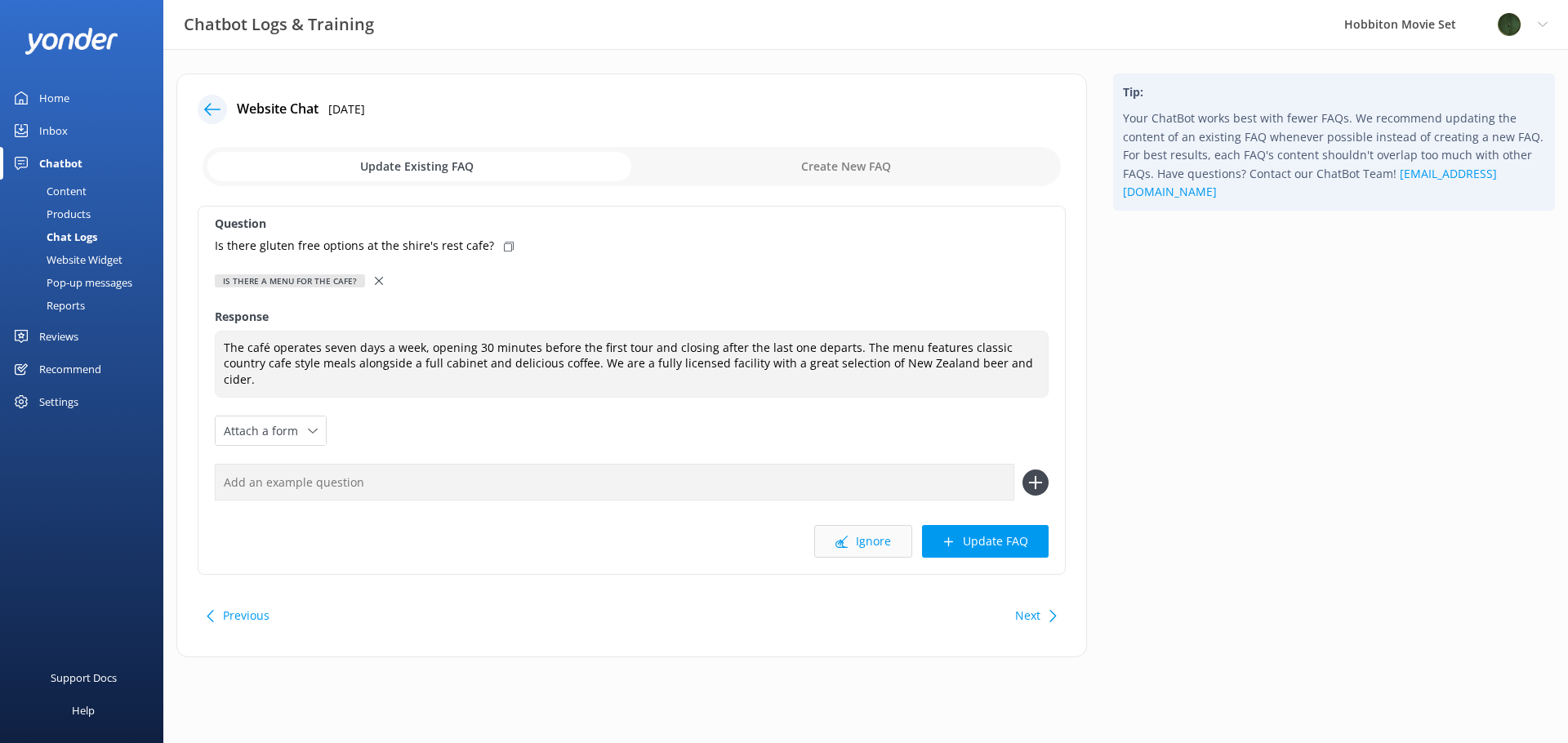
click at [894, 525] on button "Ignore" at bounding box center [863, 541] width 98 height 33
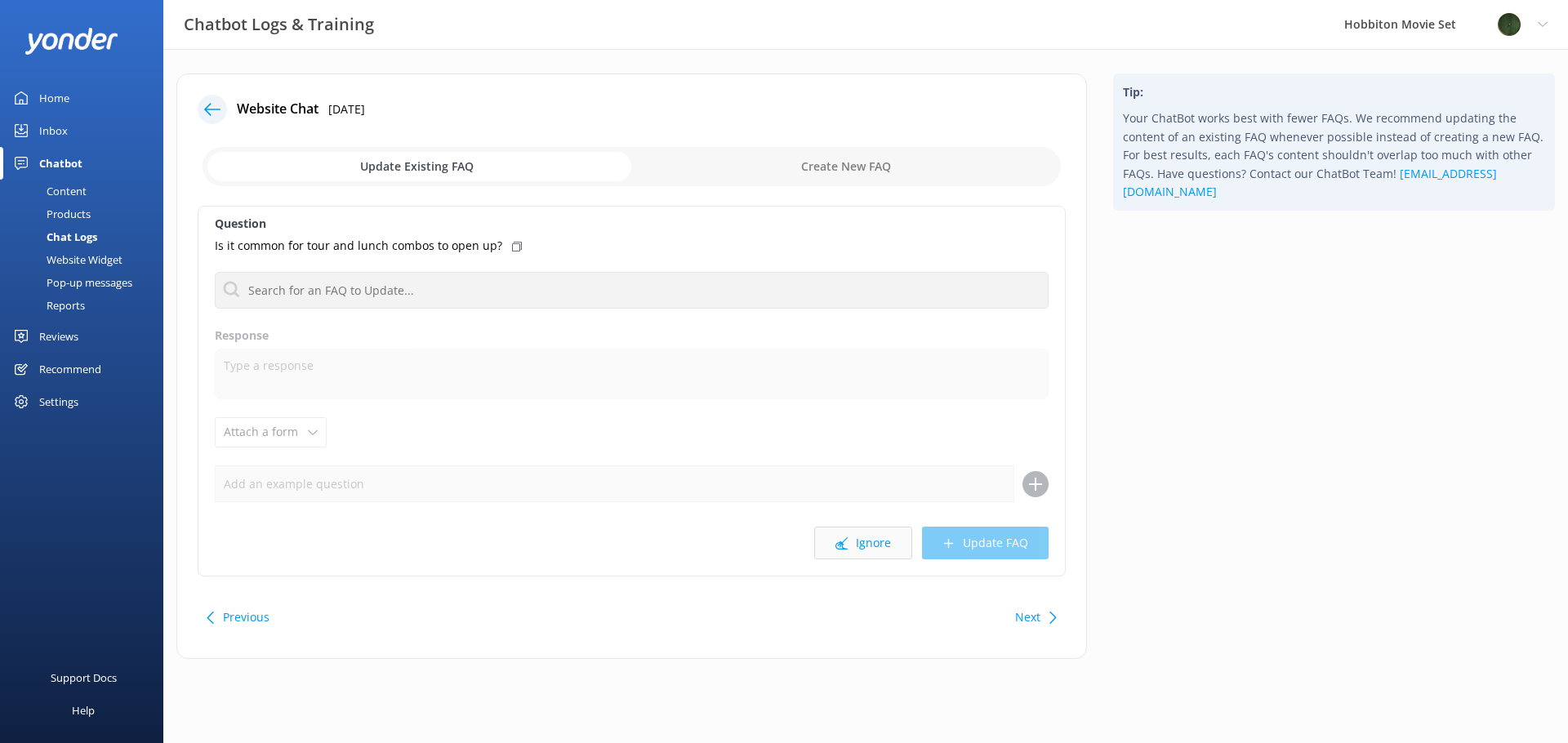
click at [860, 547] on button "Ignore" at bounding box center [863, 543] width 98 height 33
click at [860, 547] on button "Ignore" at bounding box center [863, 543] width 98 height 33
click at [863, 547] on button "Ignore" at bounding box center [863, 543] width 98 height 33
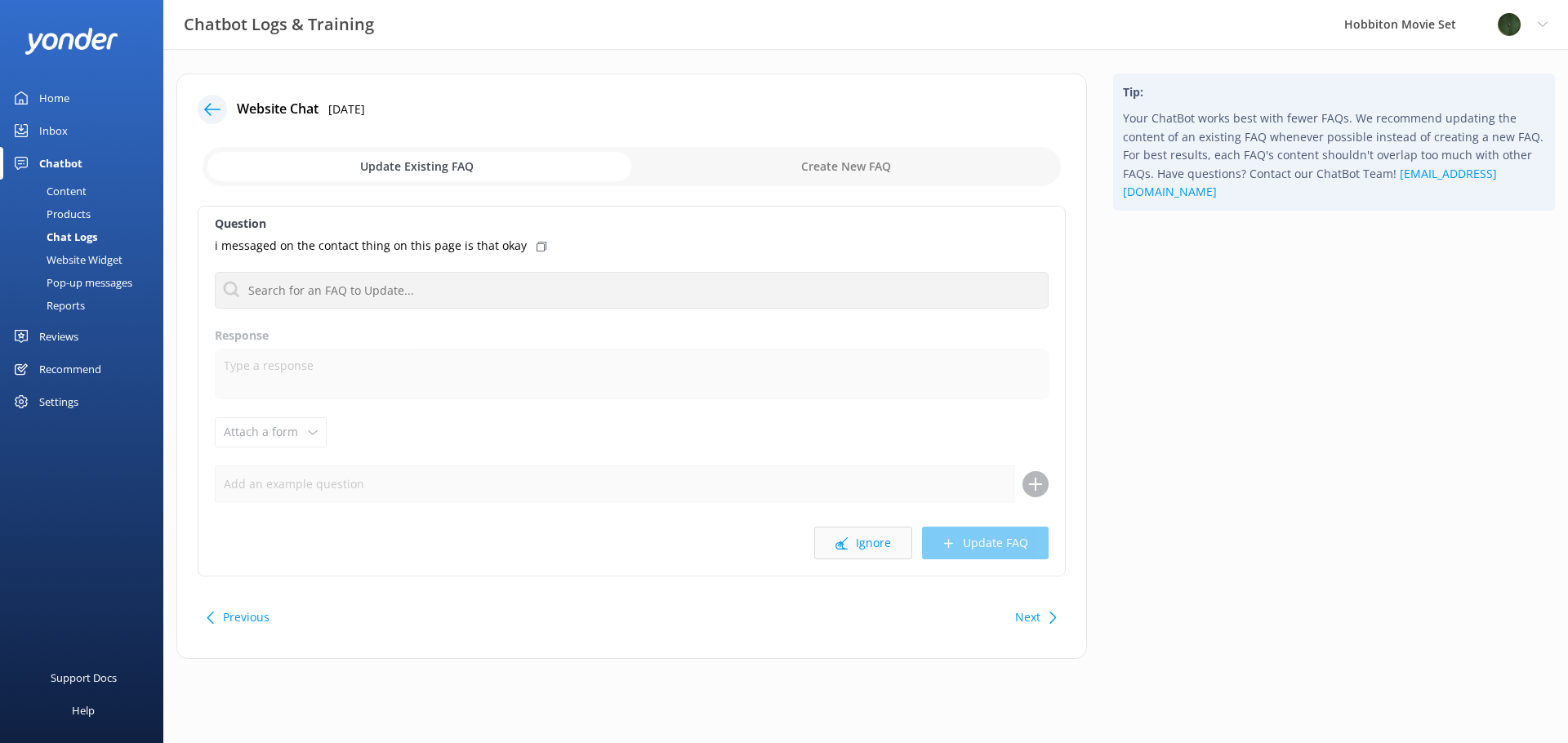
click at [871, 546] on button "Ignore" at bounding box center [863, 543] width 98 height 33
click at [875, 546] on button "Ignore" at bounding box center [863, 543] width 98 height 33
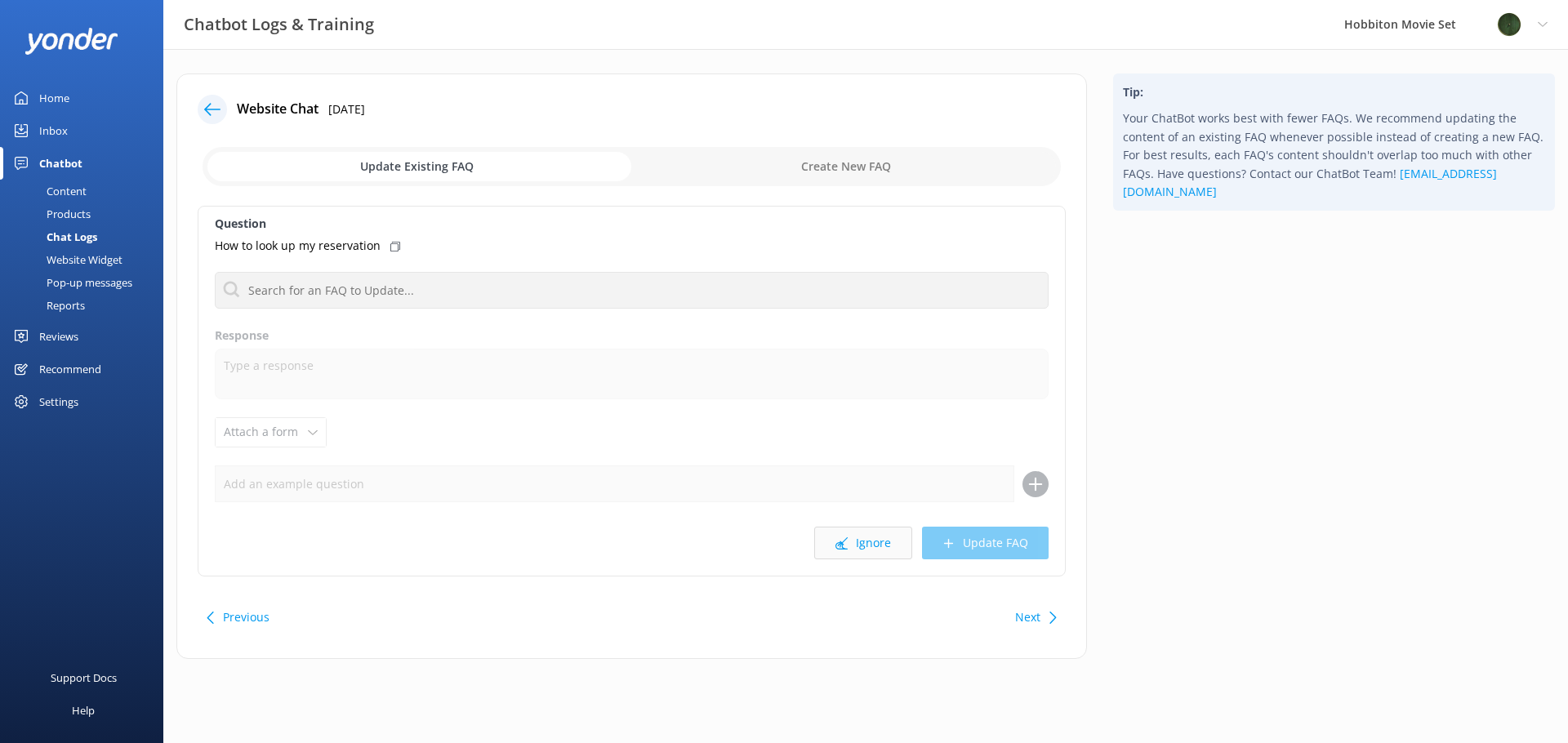
click at [875, 546] on button "Ignore" at bounding box center [863, 543] width 98 height 33
click at [875, 547] on button "Ignore" at bounding box center [863, 543] width 98 height 33
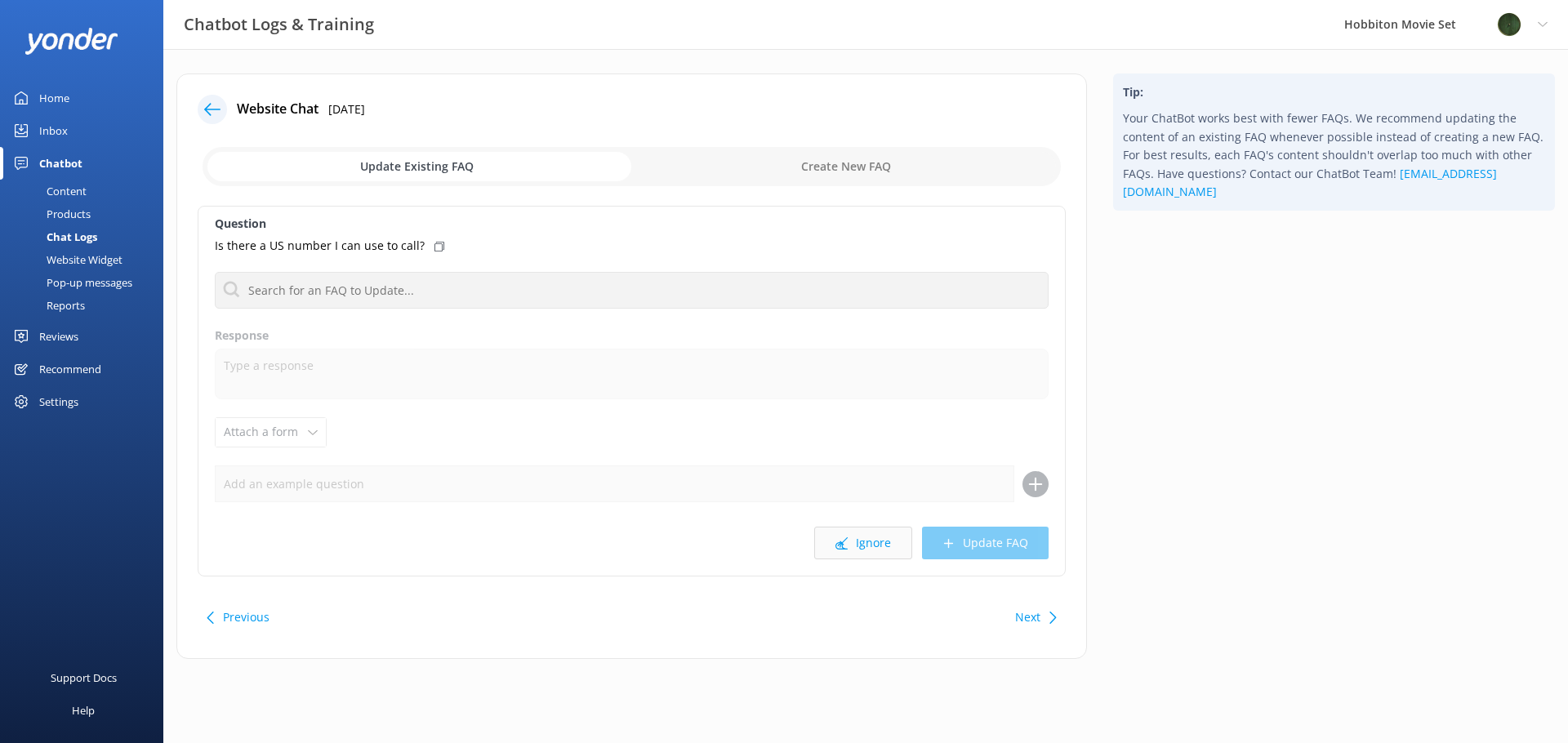
click at [875, 546] on button "Ignore" at bounding box center [863, 543] width 98 height 33
click at [873, 546] on button "Ignore" at bounding box center [863, 543] width 98 height 33
click at [873, 545] on button "Ignore" at bounding box center [863, 543] width 98 height 33
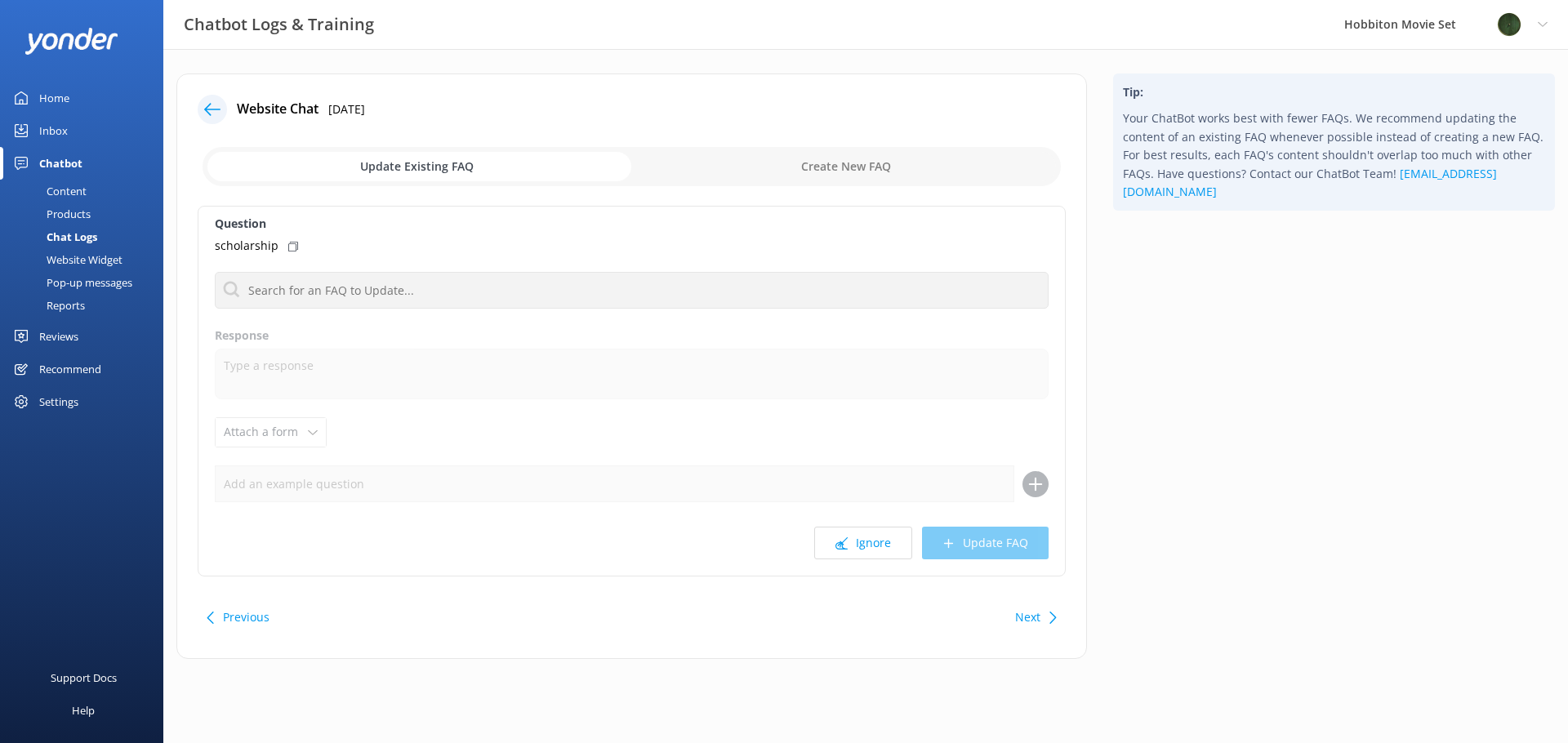
click at [873, 545] on button "Ignore" at bounding box center [863, 543] width 98 height 33
click at [873, 546] on button "Ignore" at bounding box center [863, 543] width 98 height 33
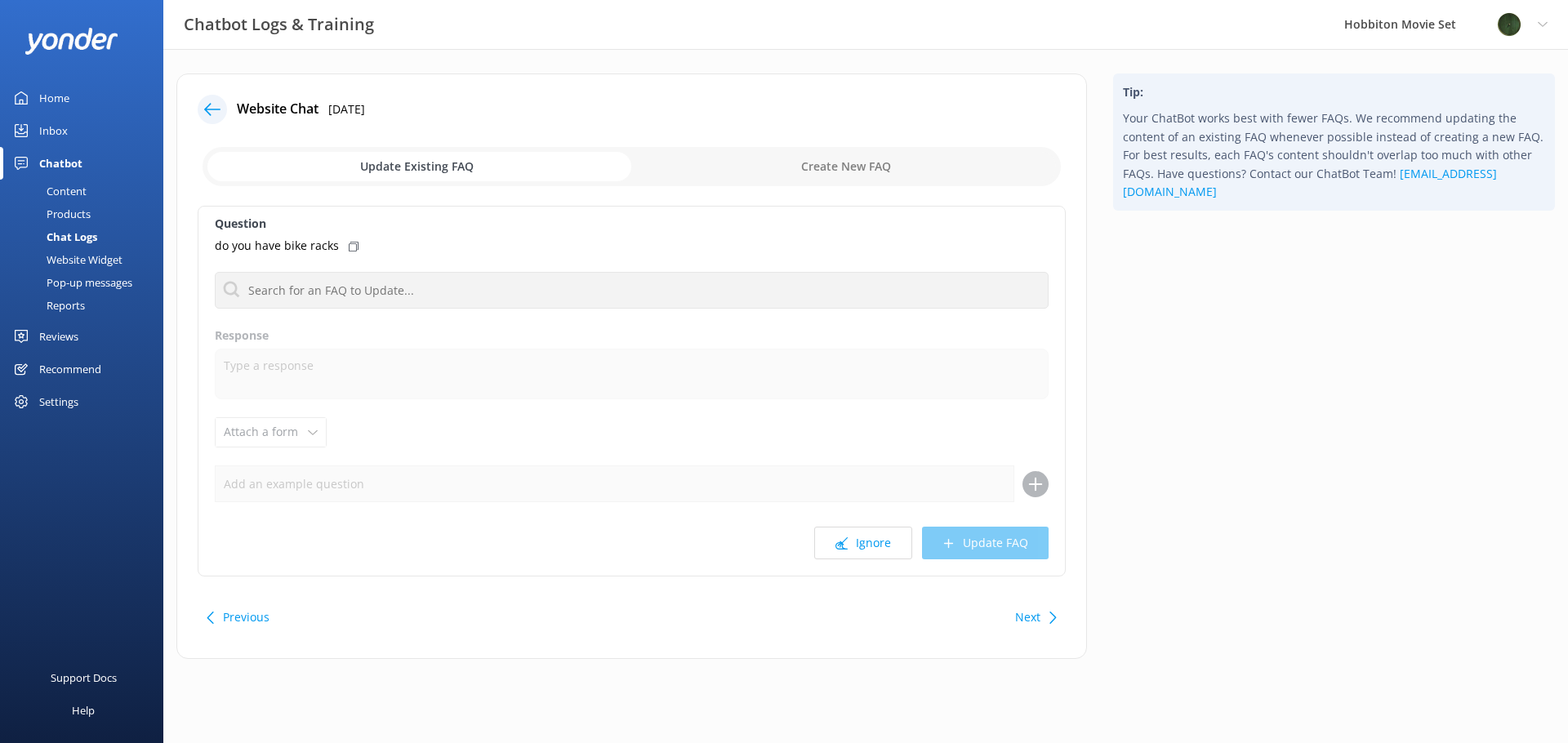
click at [873, 546] on button "Ignore" at bounding box center [863, 543] width 98 height 33
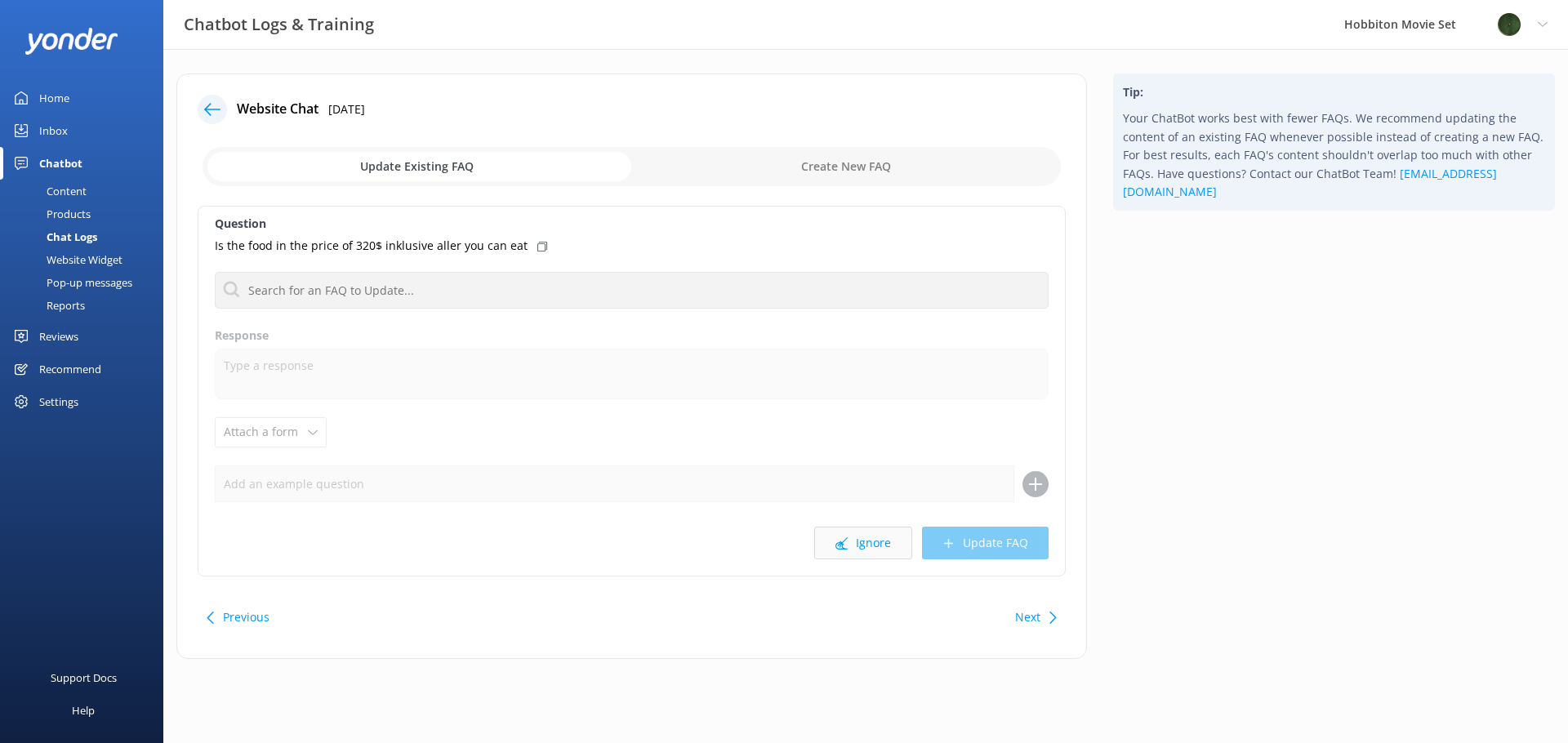
click at [872, 545] on button "Ignore" at bounding box center [863, 543] width 98 height 33
click at [872, 544] on button "Ignore" at bounding box center [863, 543] width 98 height 33
click at [873, 544] on button "Ignore" at bounding box center [863, 543] width 98 height 33
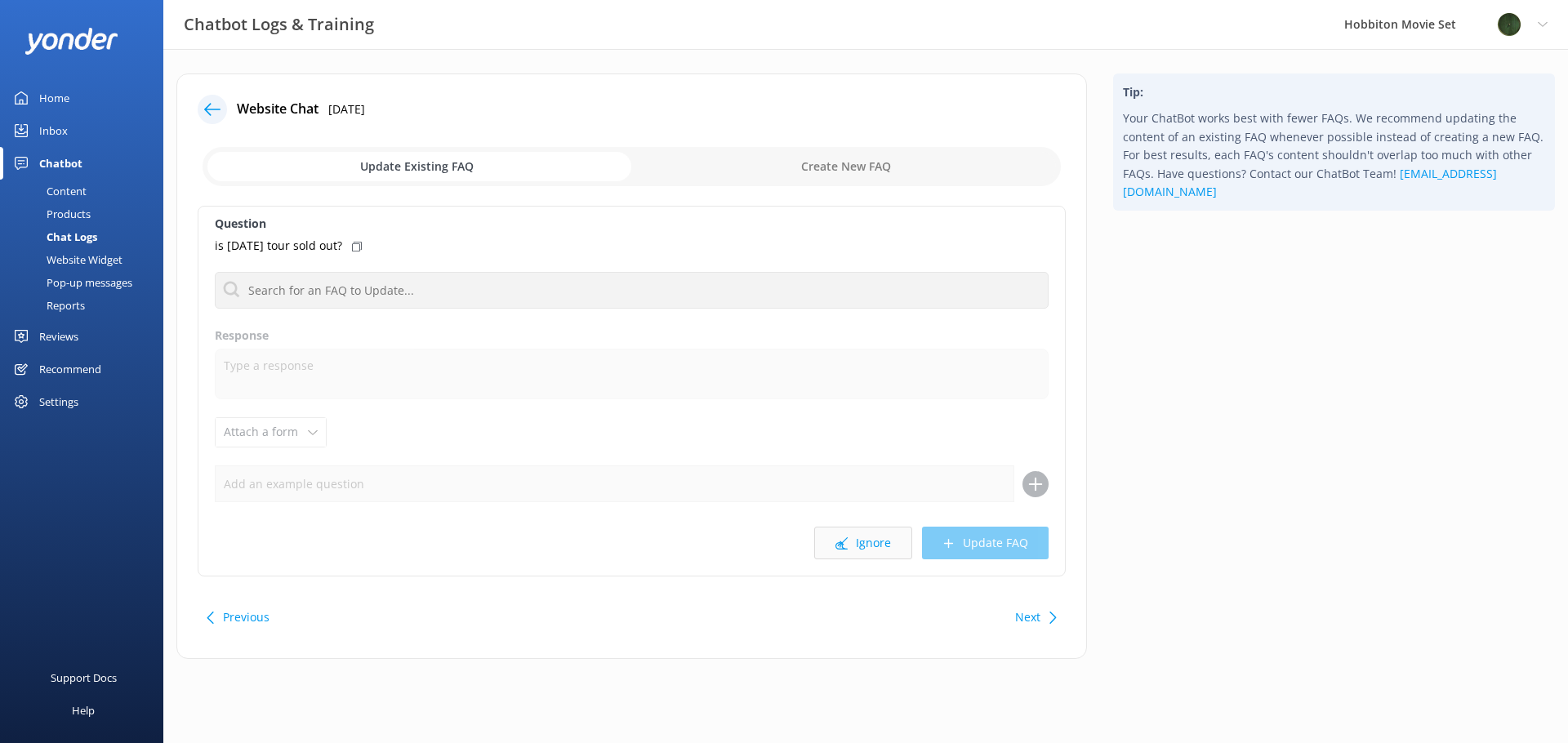
click at [873, 544] on button "Ignore" at bounding box center [863, 543] width 98 height 33
click at [874, 544] on button "Ignore" at bounding box center [863, 543] width 98 height 33
click at [867, 541] on button "Ignore" at bounding box center [863, 543] width 98 height 33
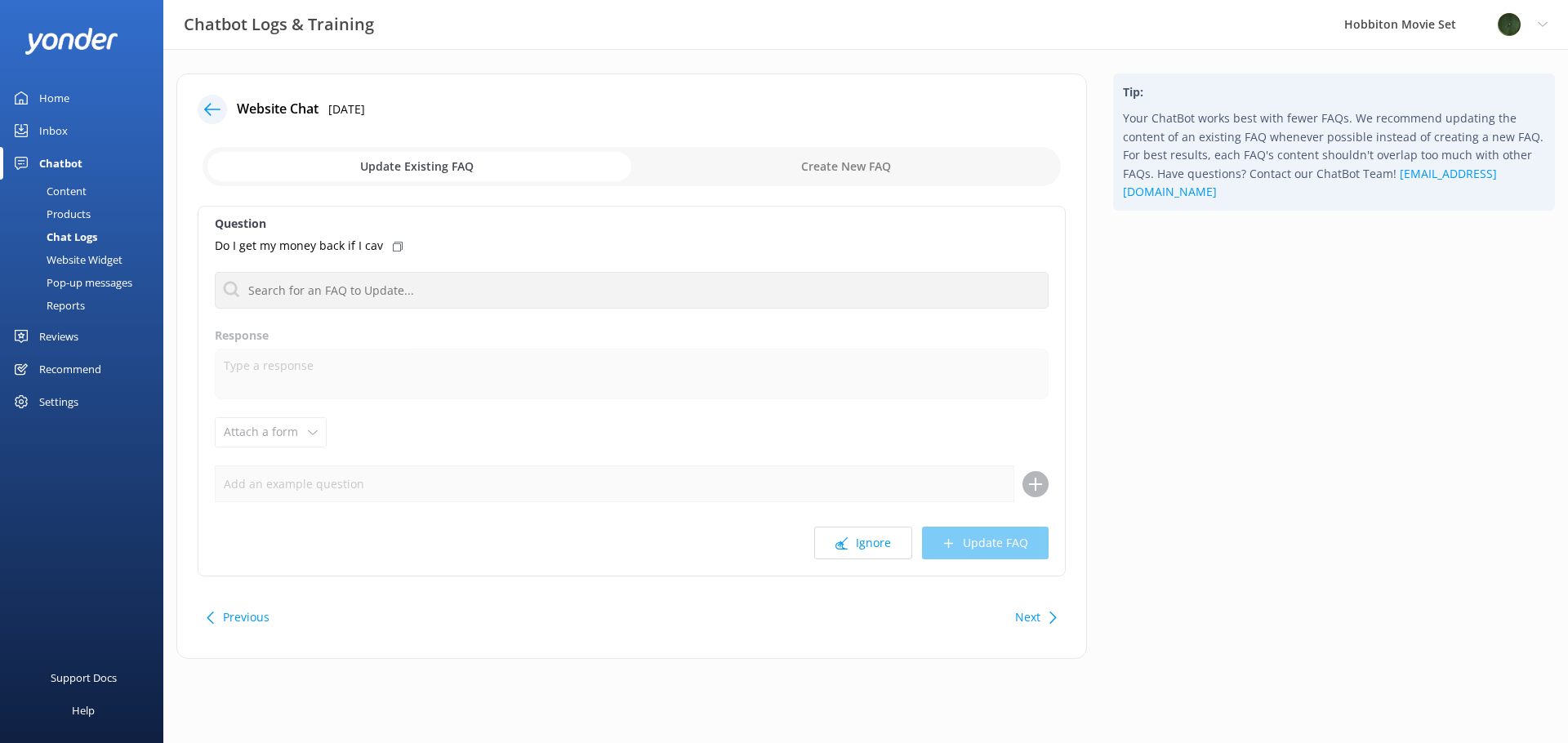
click at [867, 541] on button "Ignore" at bounding box center [863, 543] width 98 height 33
click at [866, 544] on button "Ignore" at bounding box center [863, 543] width 98 height 33
click at [864, 546] on button "Ignore" at bounding box center [863, 543] width 98 height 33
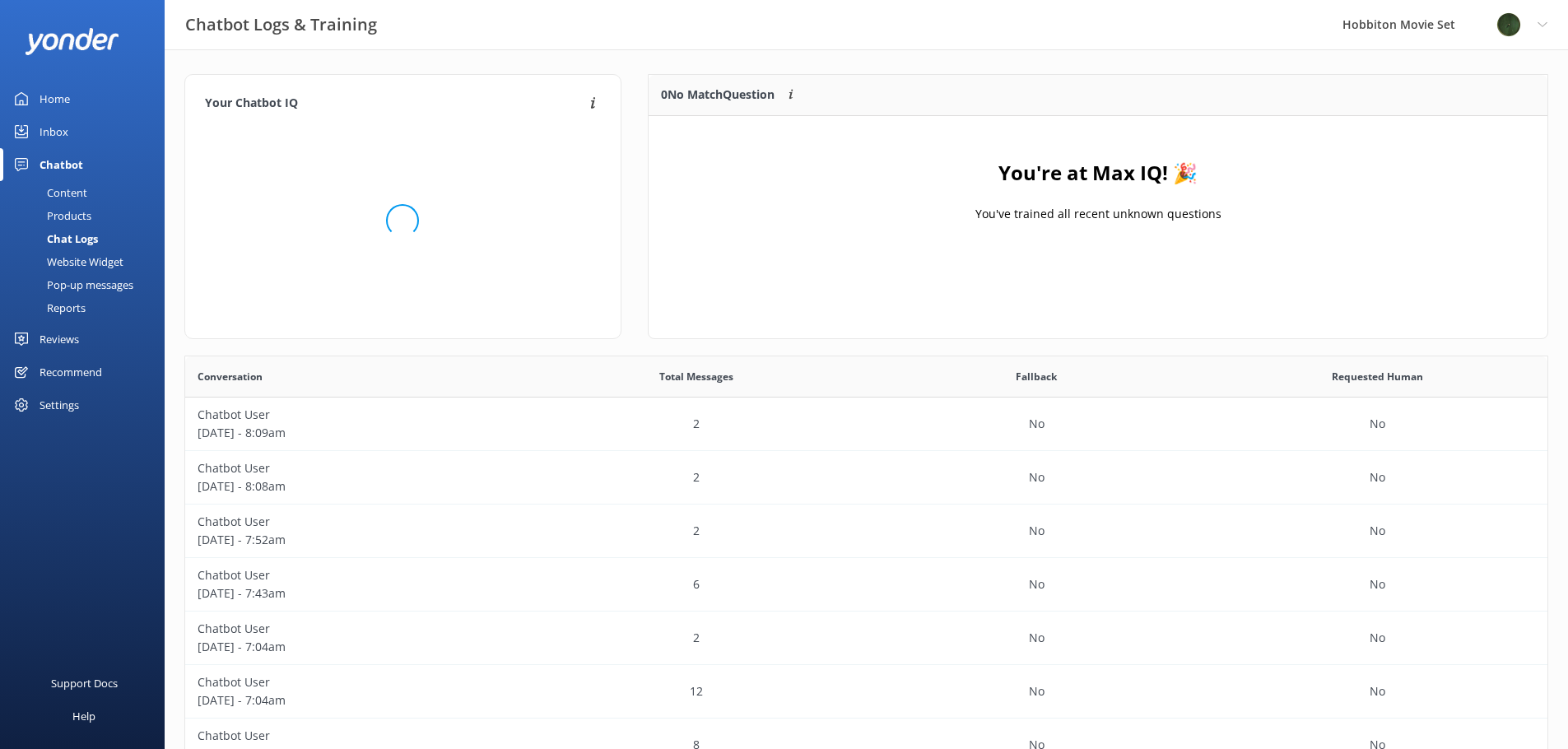
scroll to position [565, 1350]
